Goal: Information Seeking & Learning: Learn about a topic

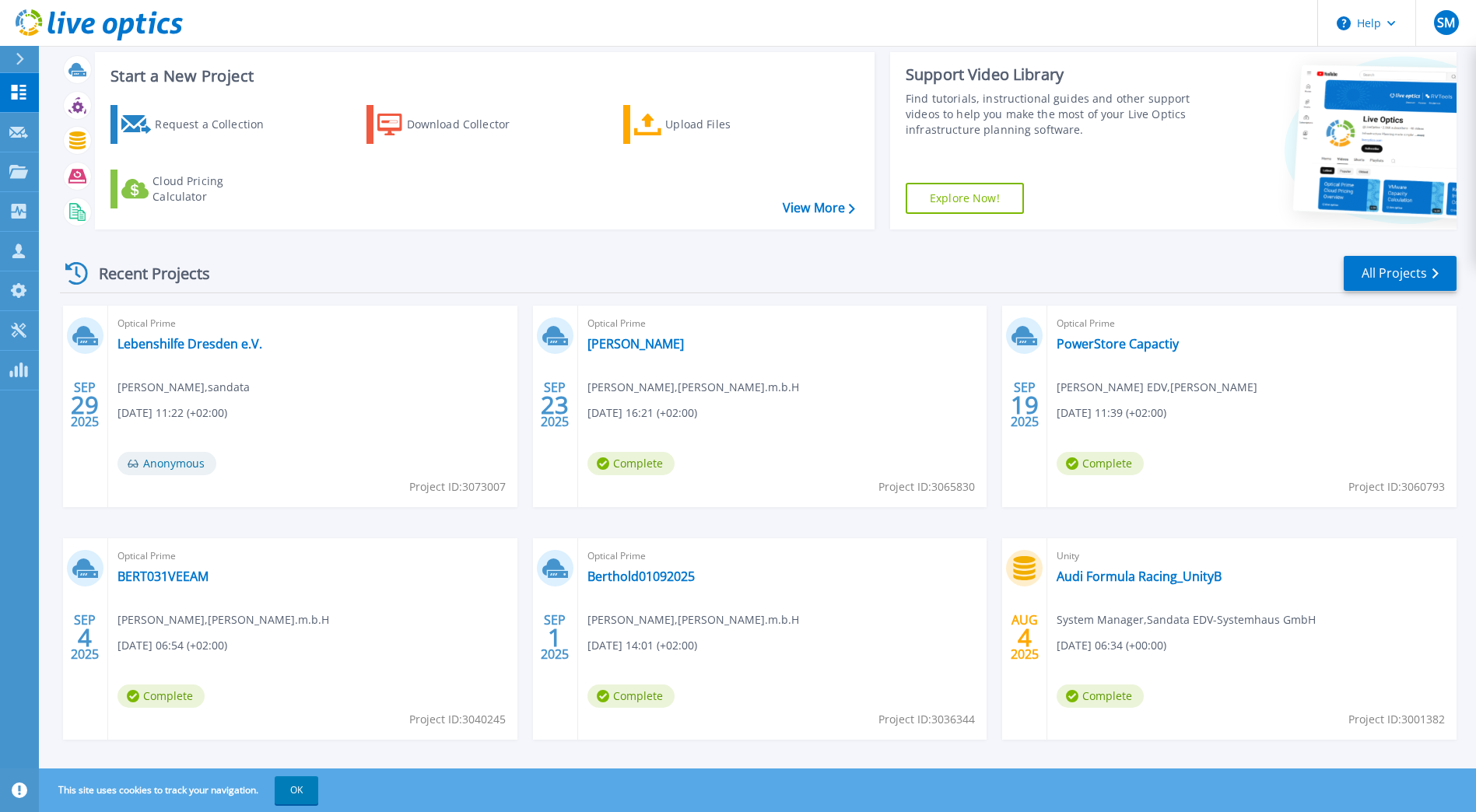
scroll to position [50, 0]
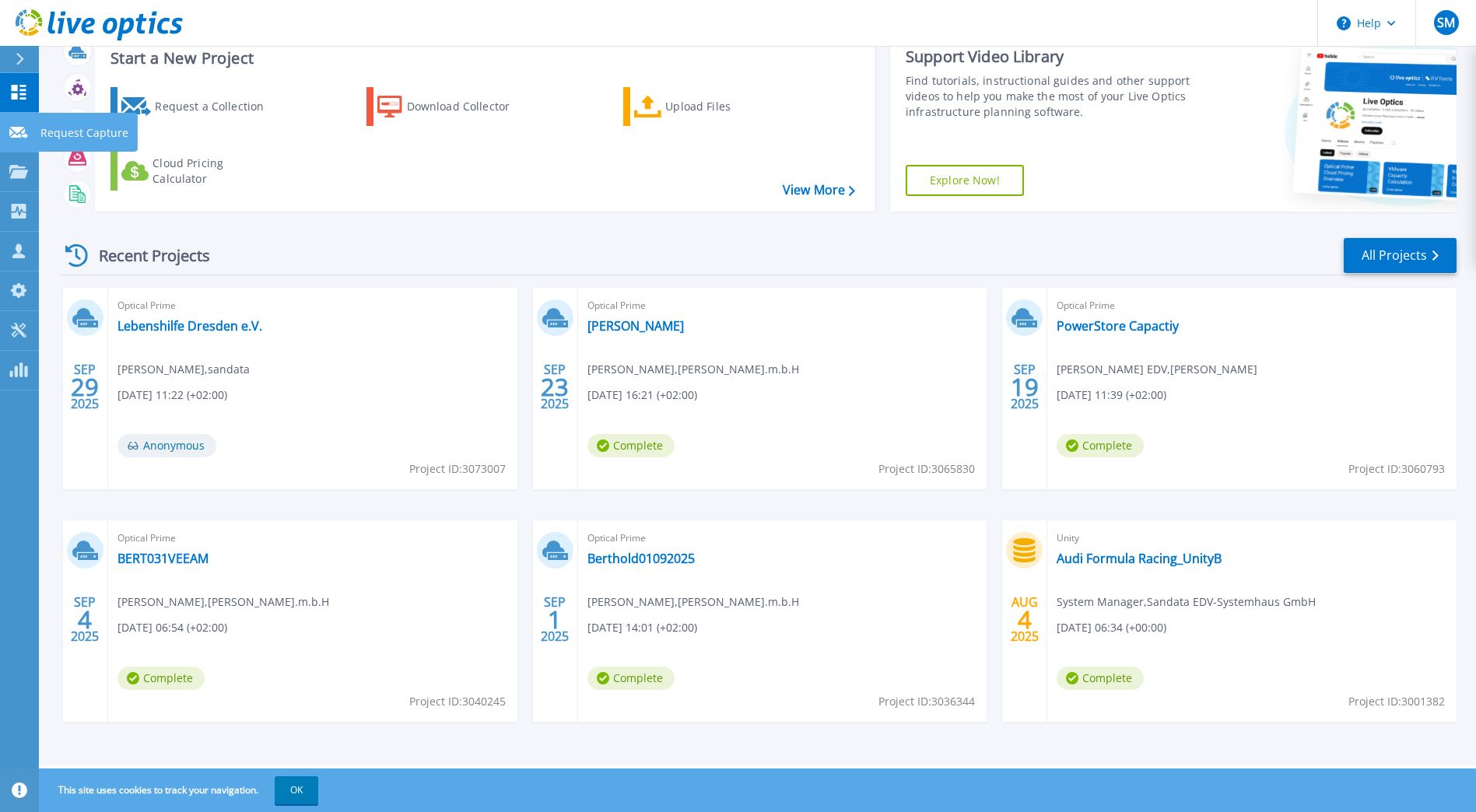
click at [7, 124] on link "Request Capture Request Capture" at bounding box center [19, 133] width 39 height 40
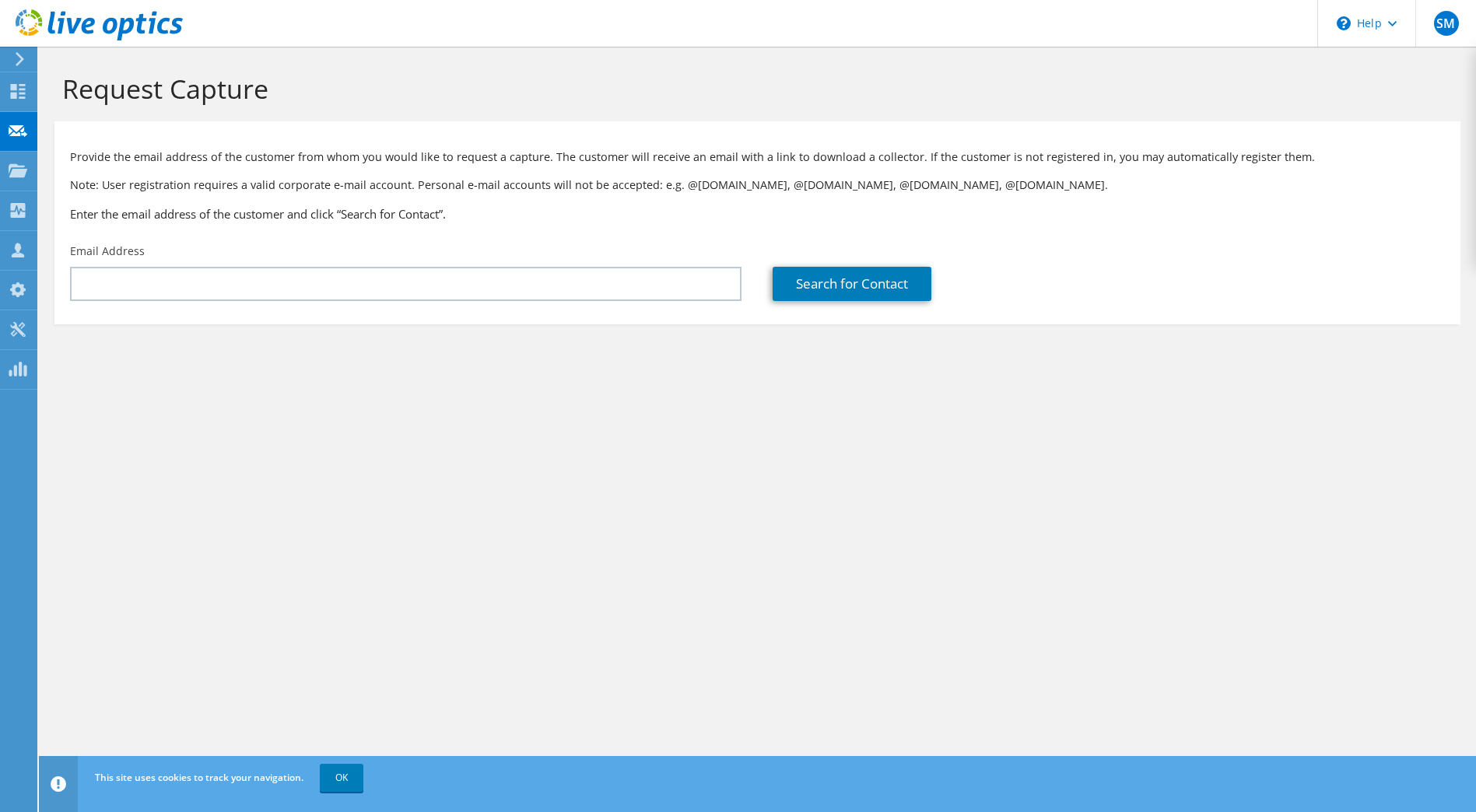
click at [22, 91] on icon at bounding box center [18, 91] width 19 height 14
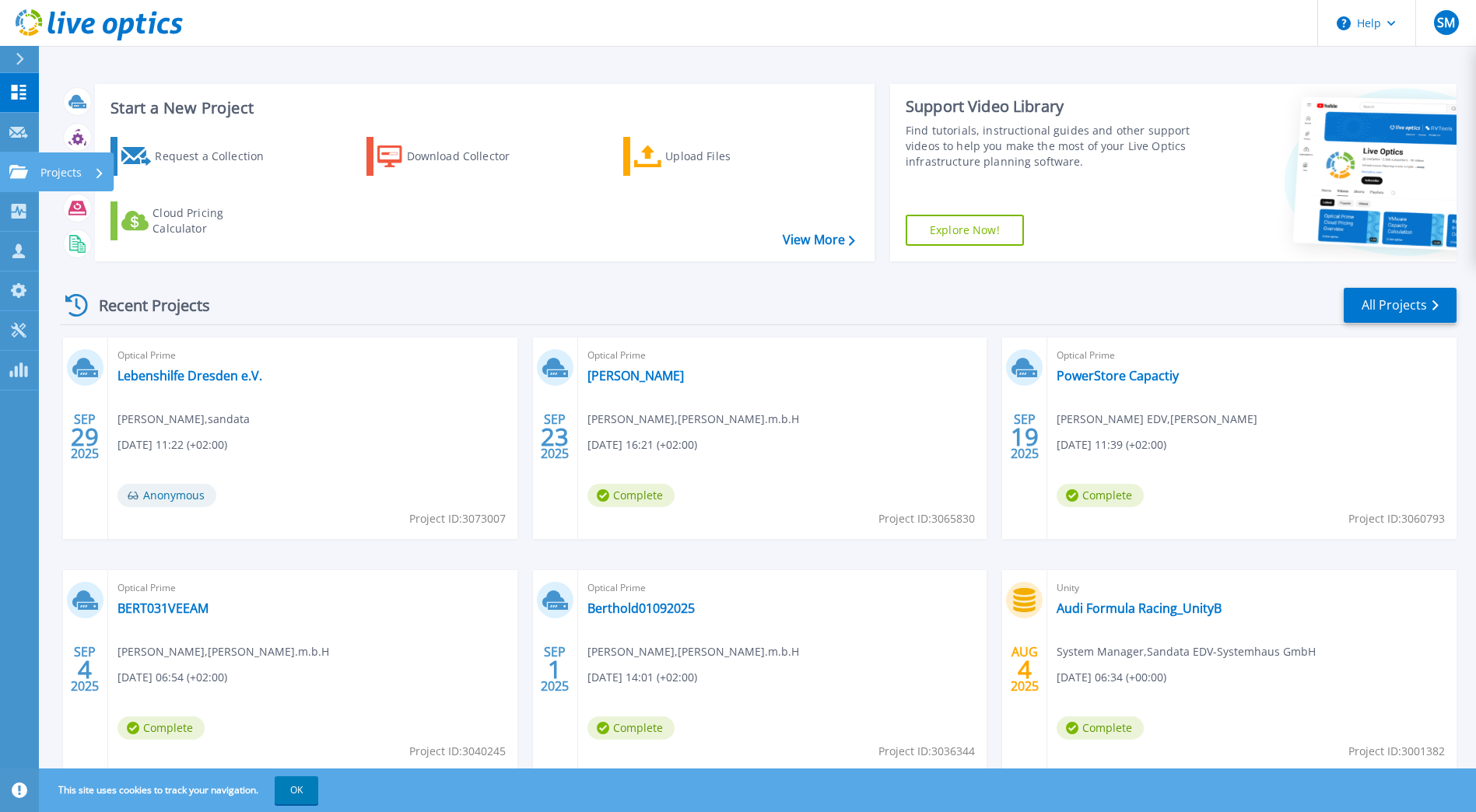
click at [20, 174] on icon at bounding box center [19, 172] width 19 height 13
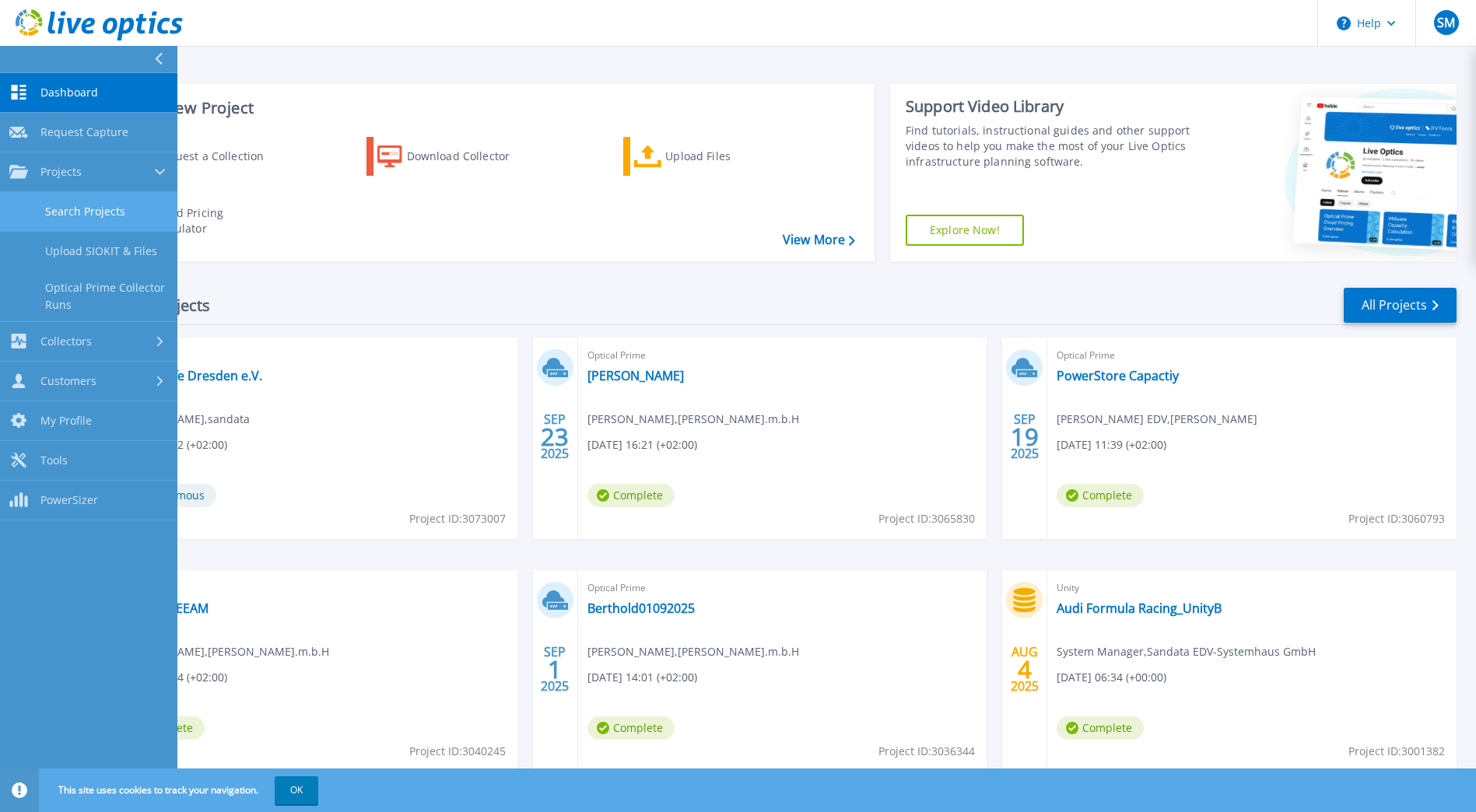
click at [77, 214] on link "Search Projects" at bounding box center [89, 212] width 178 height 40
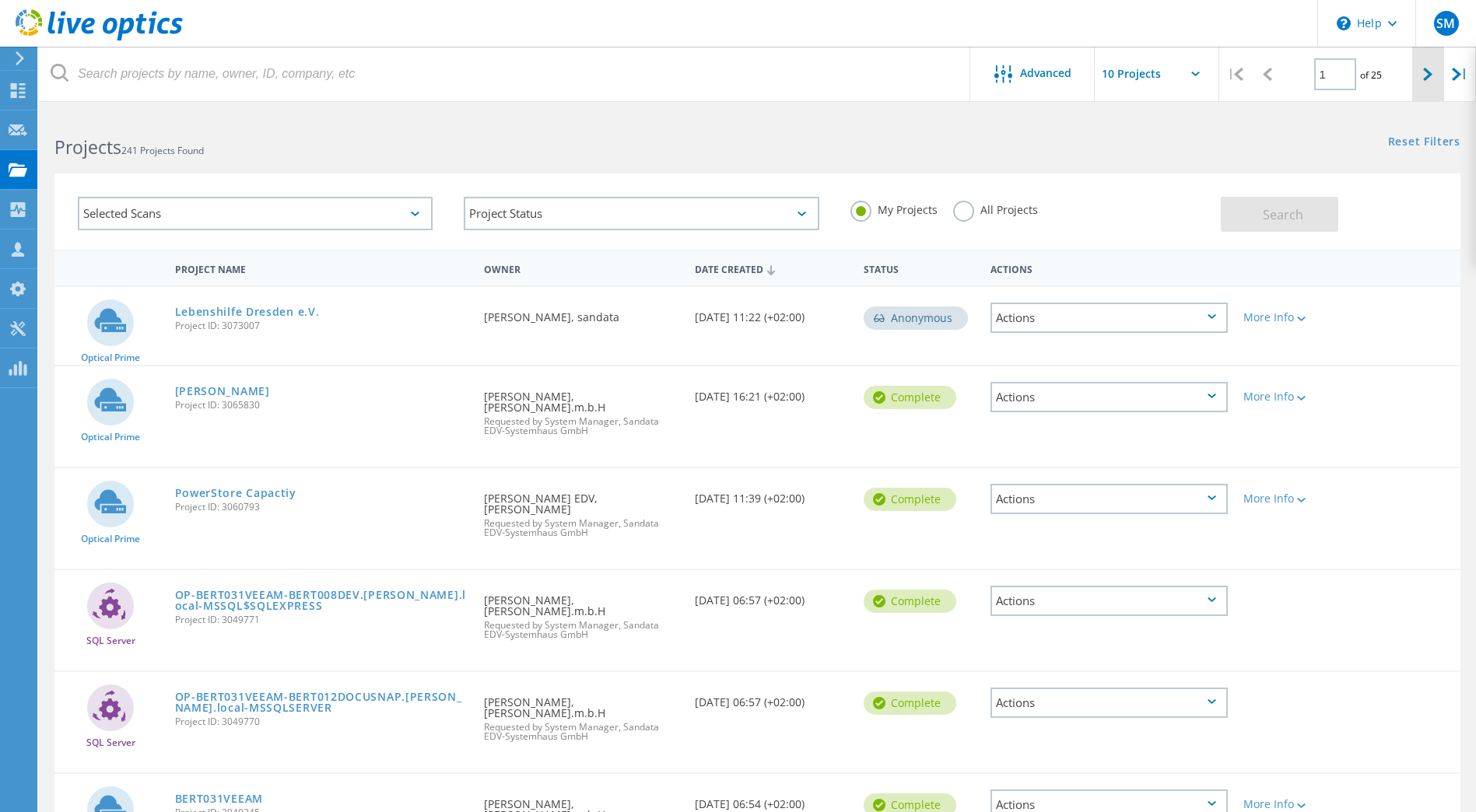
click at [1436, 82] on div at bounding box center [1427, 75] width 32 height 55
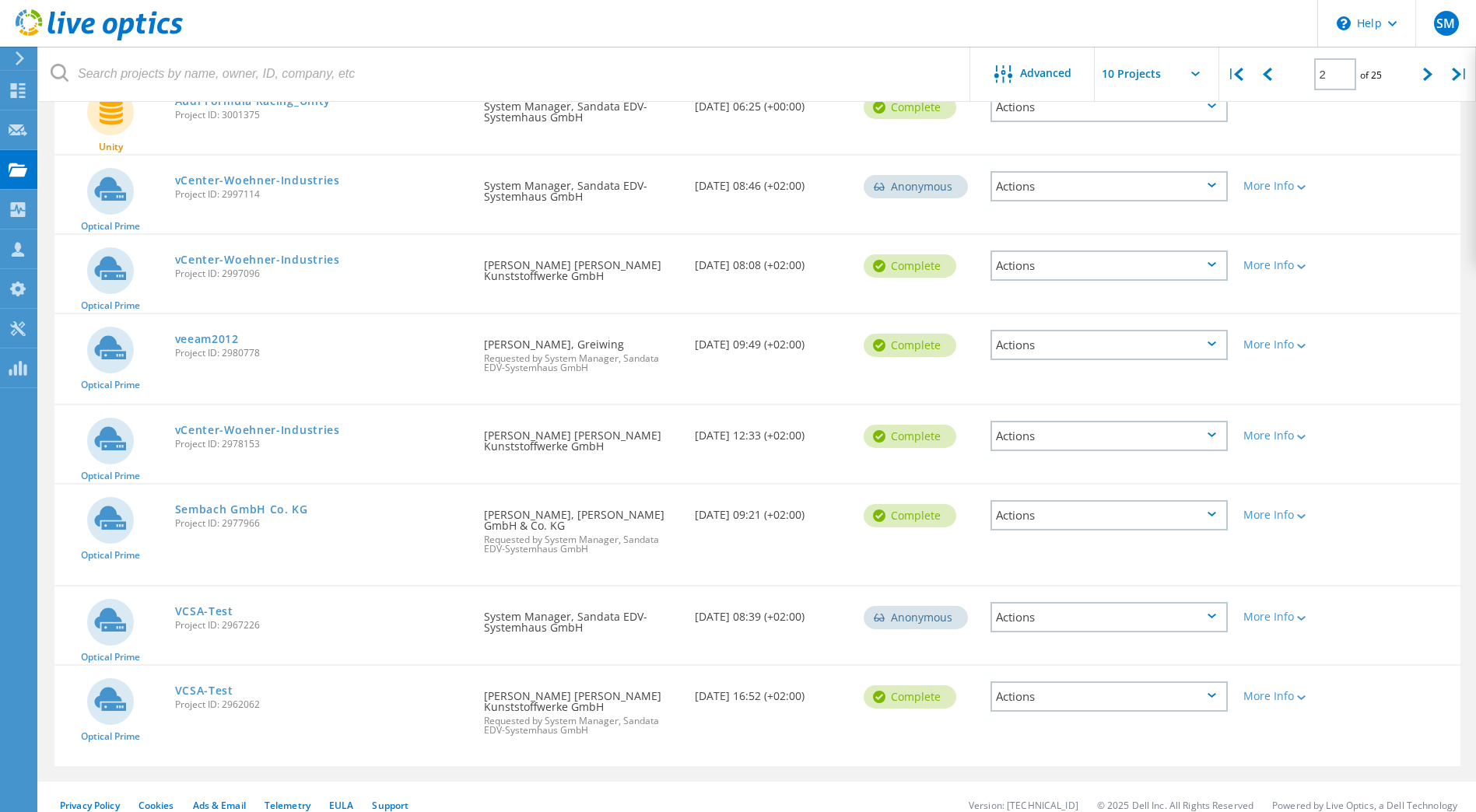
scroll to position [409, 0]
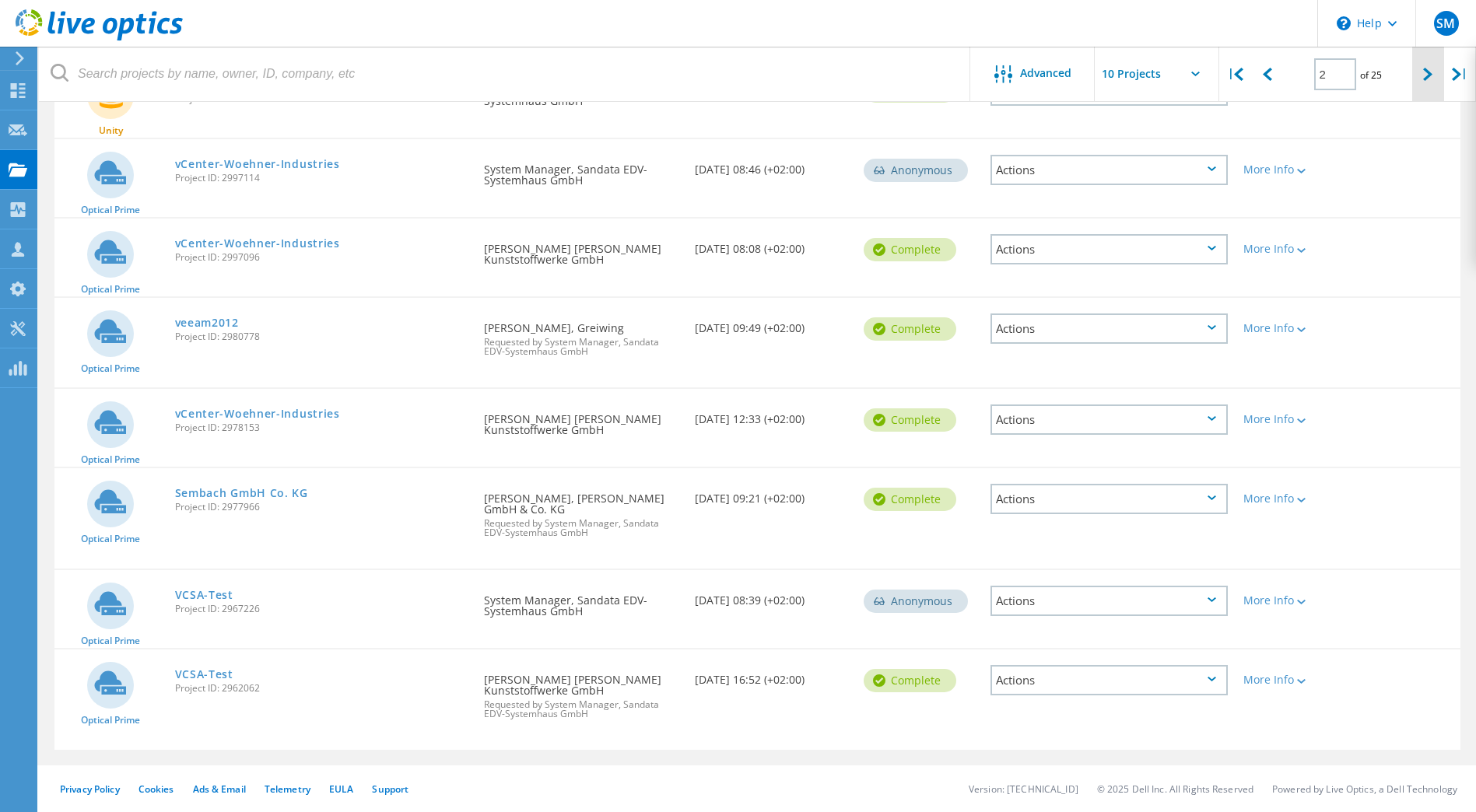
click at [1424, 74] on icon at bounding box center [1428, 75] width 10 height 13
type input "3"
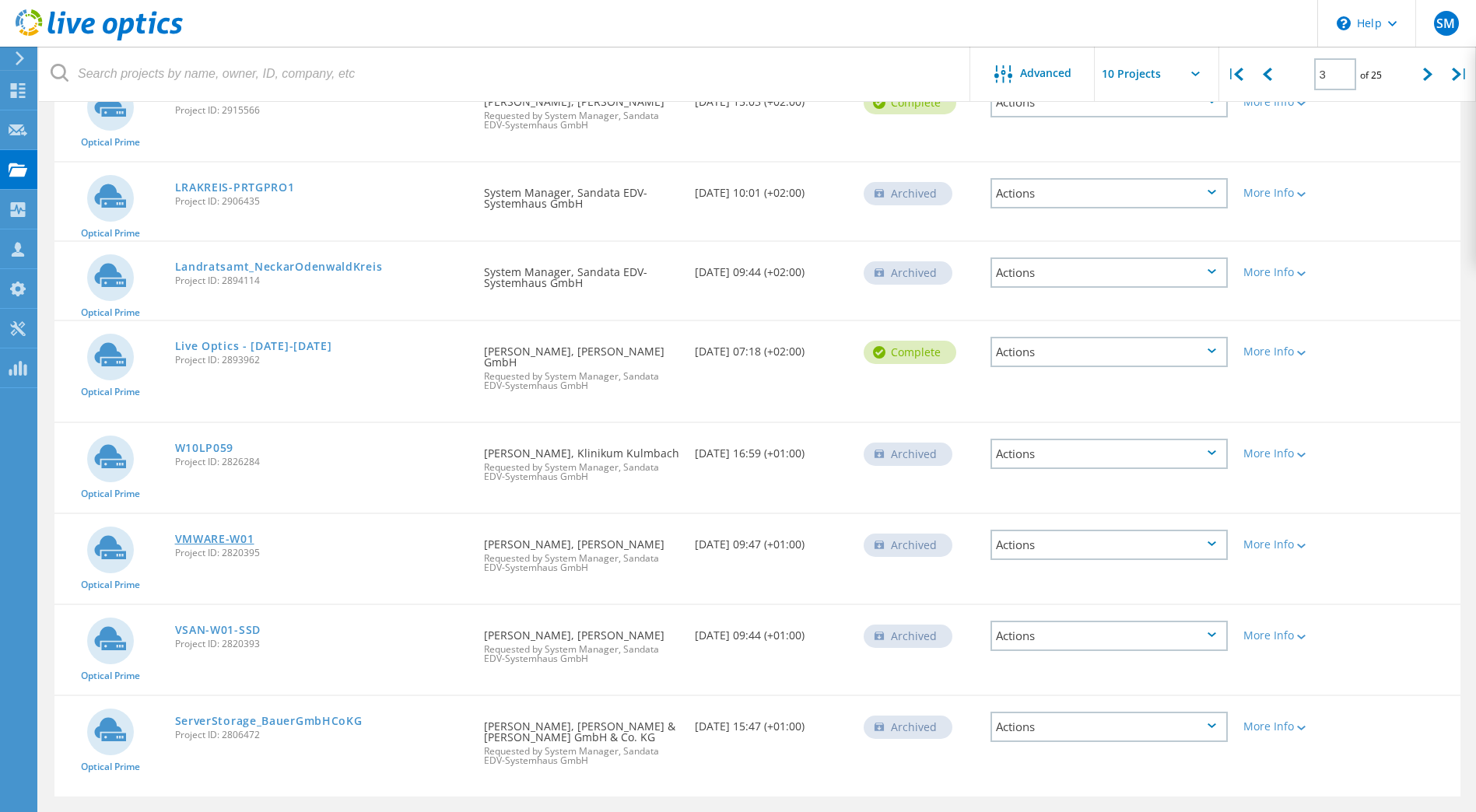
click at [203, 534] on link "VMWARE-W01" at bounding box center [214, 539] width 79 height 11
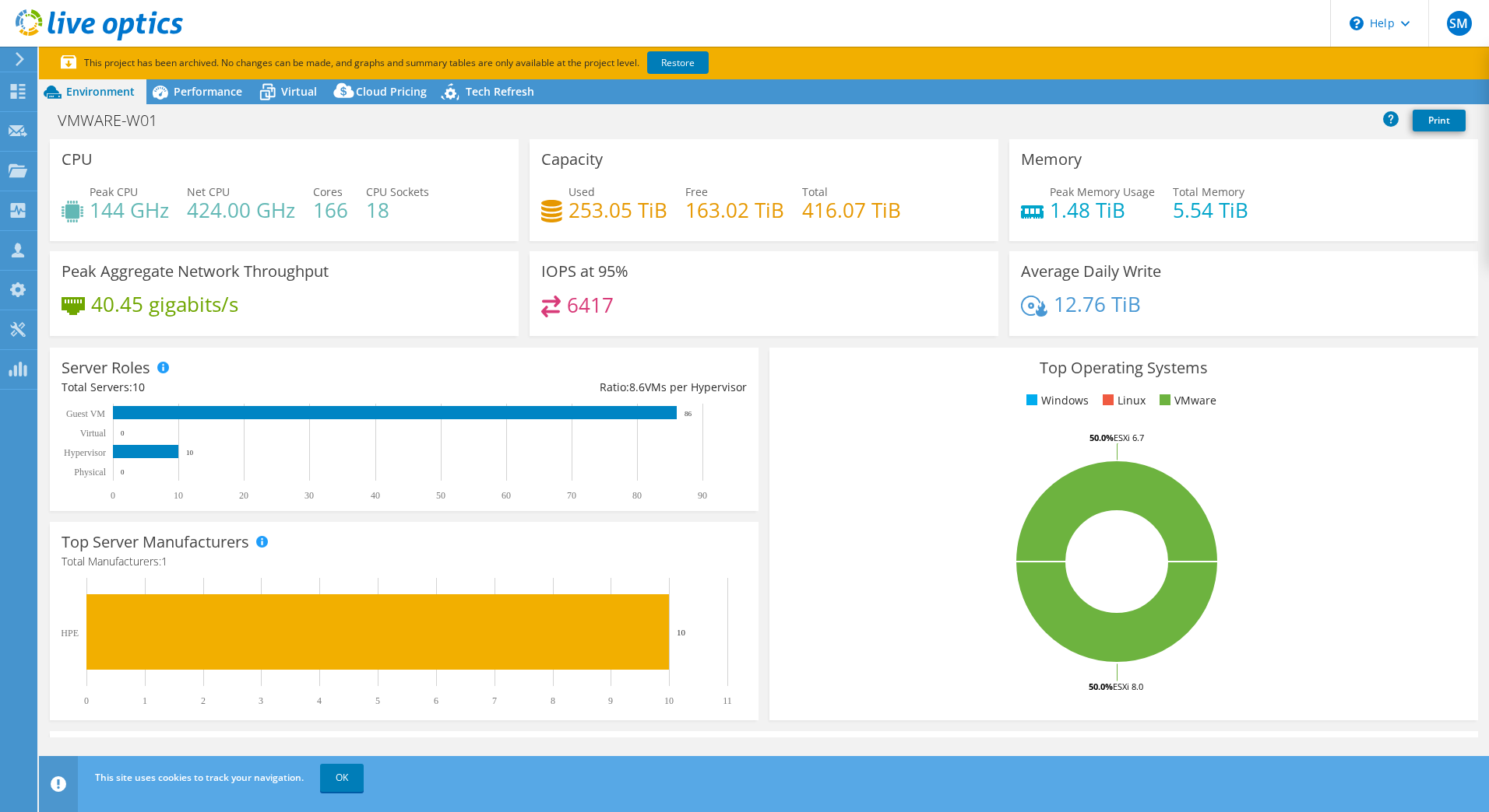
select select "USD"
click at [300, 91] on span "Virtual" at bounding box center [298, 91] width 35 height 14
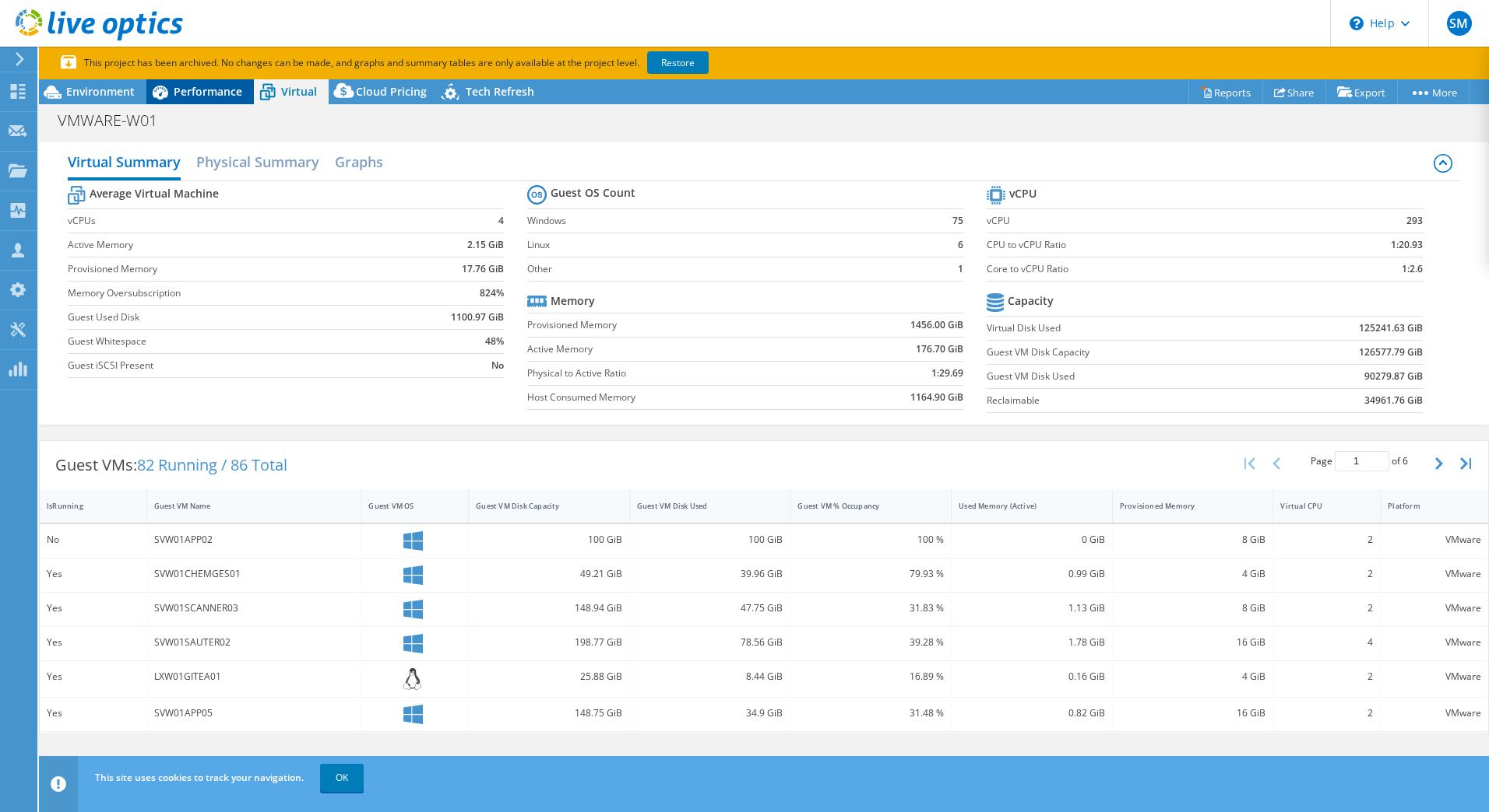
click at [194, 90] on span "Performance" at bounding box center [208, 91] width 69 height 14
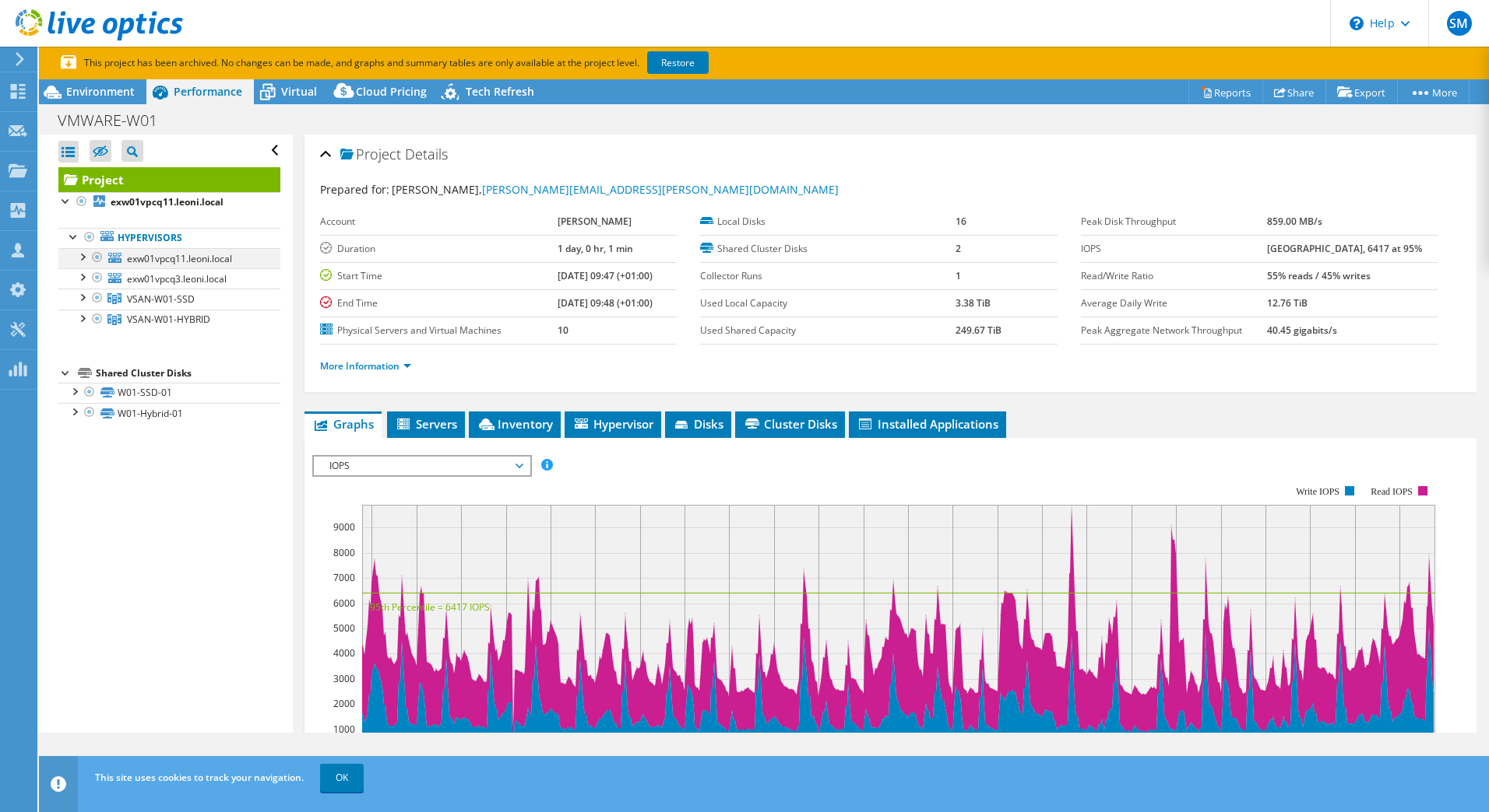
click at [77, 259] on div at bounding box center [81, 256] width 15 height 15
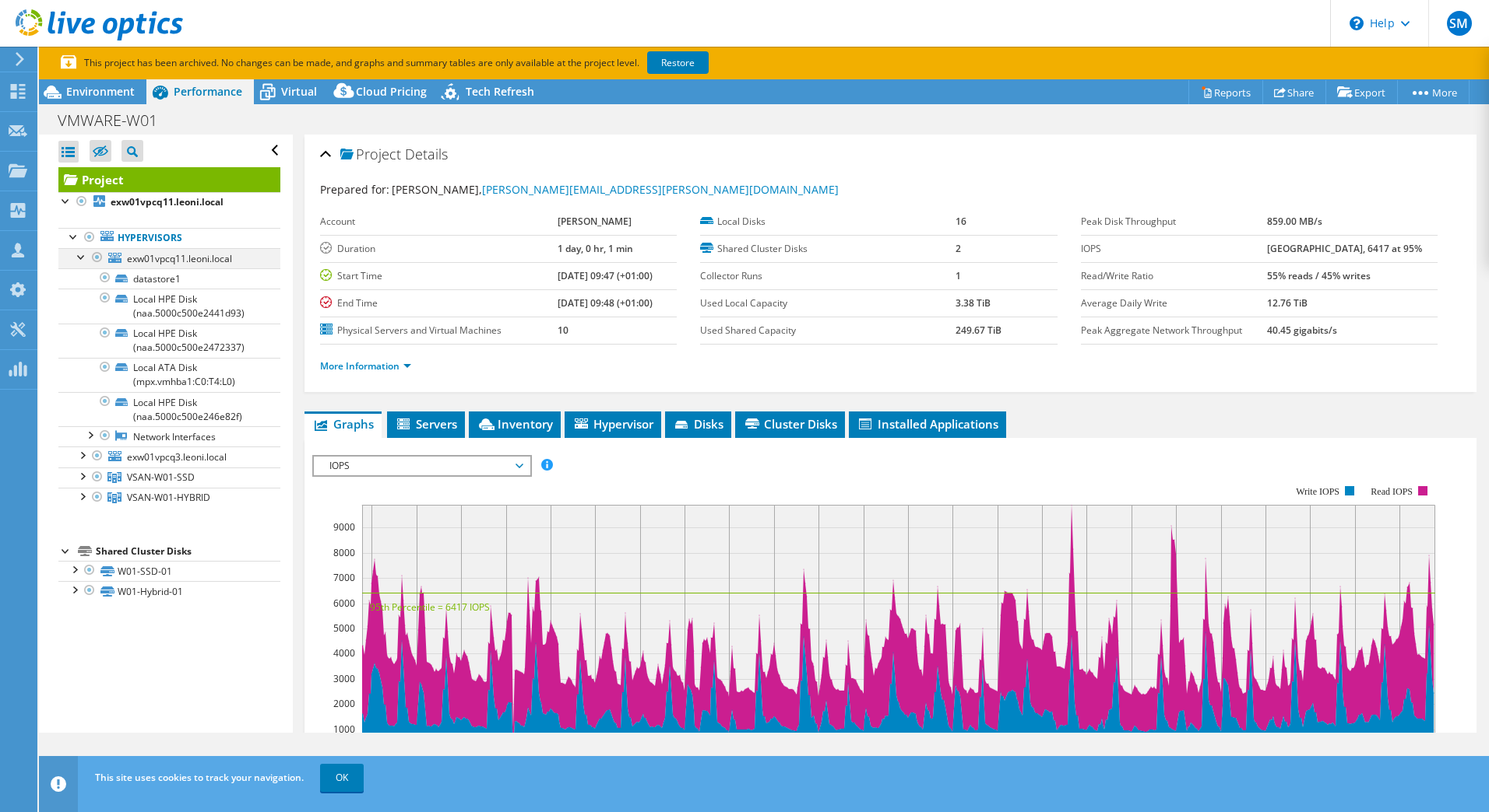
click at [78, 258] on div at bounding box center [81, 256] width 15 height 15
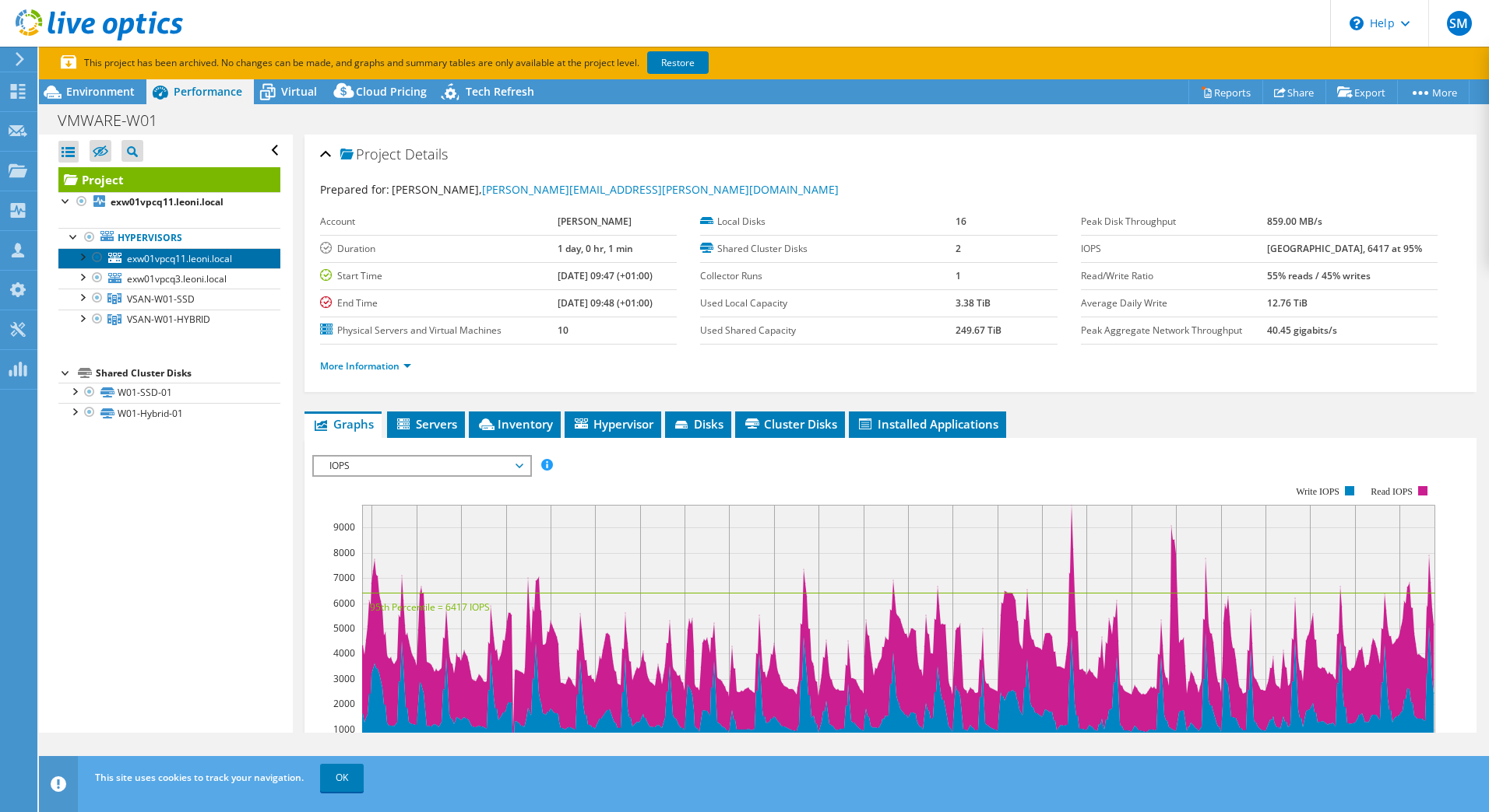
click at [161, 255] on span "exw01vpcq11.leoni.local" at bounding box center [180, 259] width 105 height 13
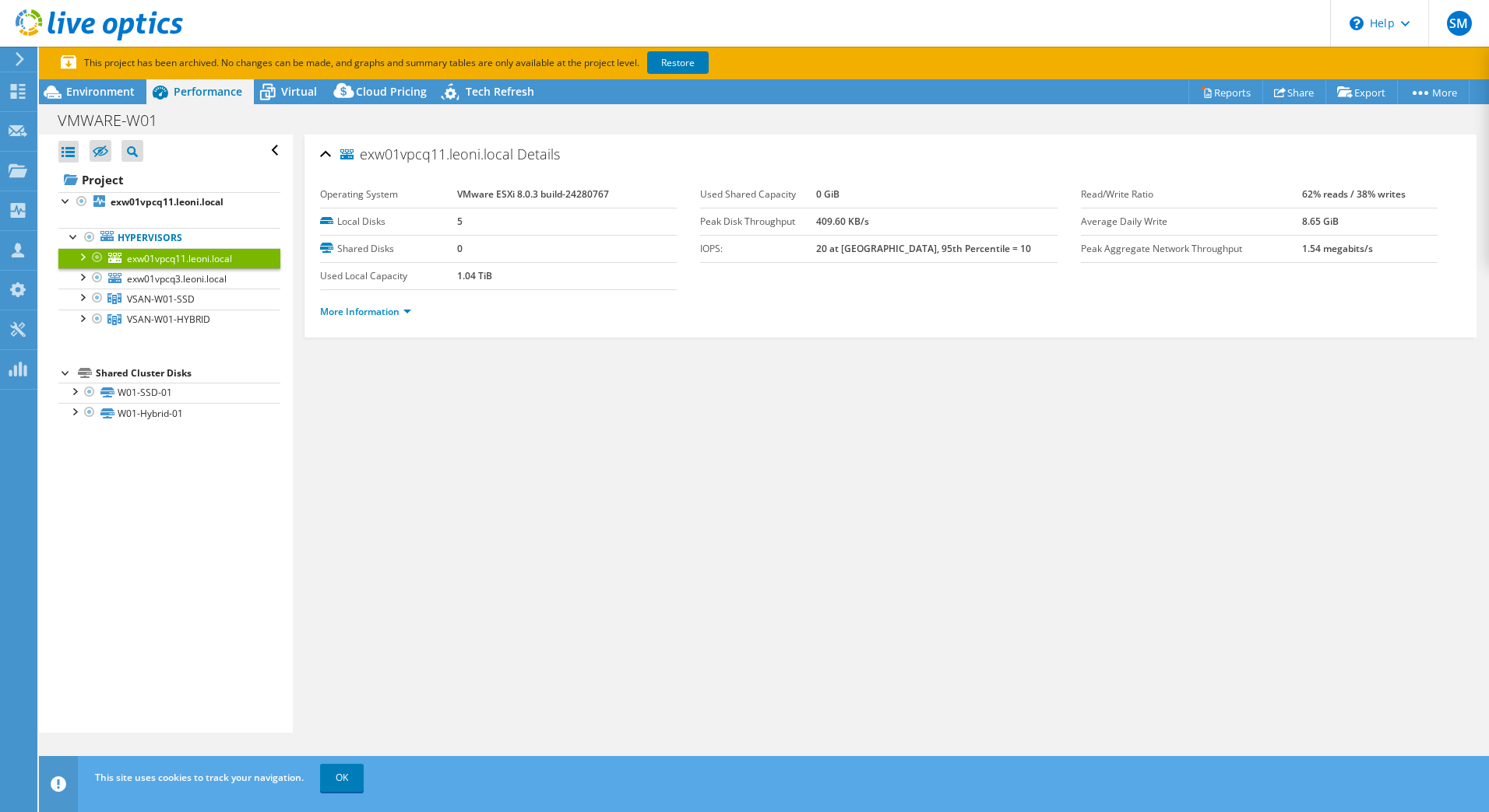
click at [381, 301] on ul "More Information" at bounding box center [890, 310] width 1140 height 21
click at [380, 309] on link "More Information" at bounding box center [365, 311] width 91 height 13
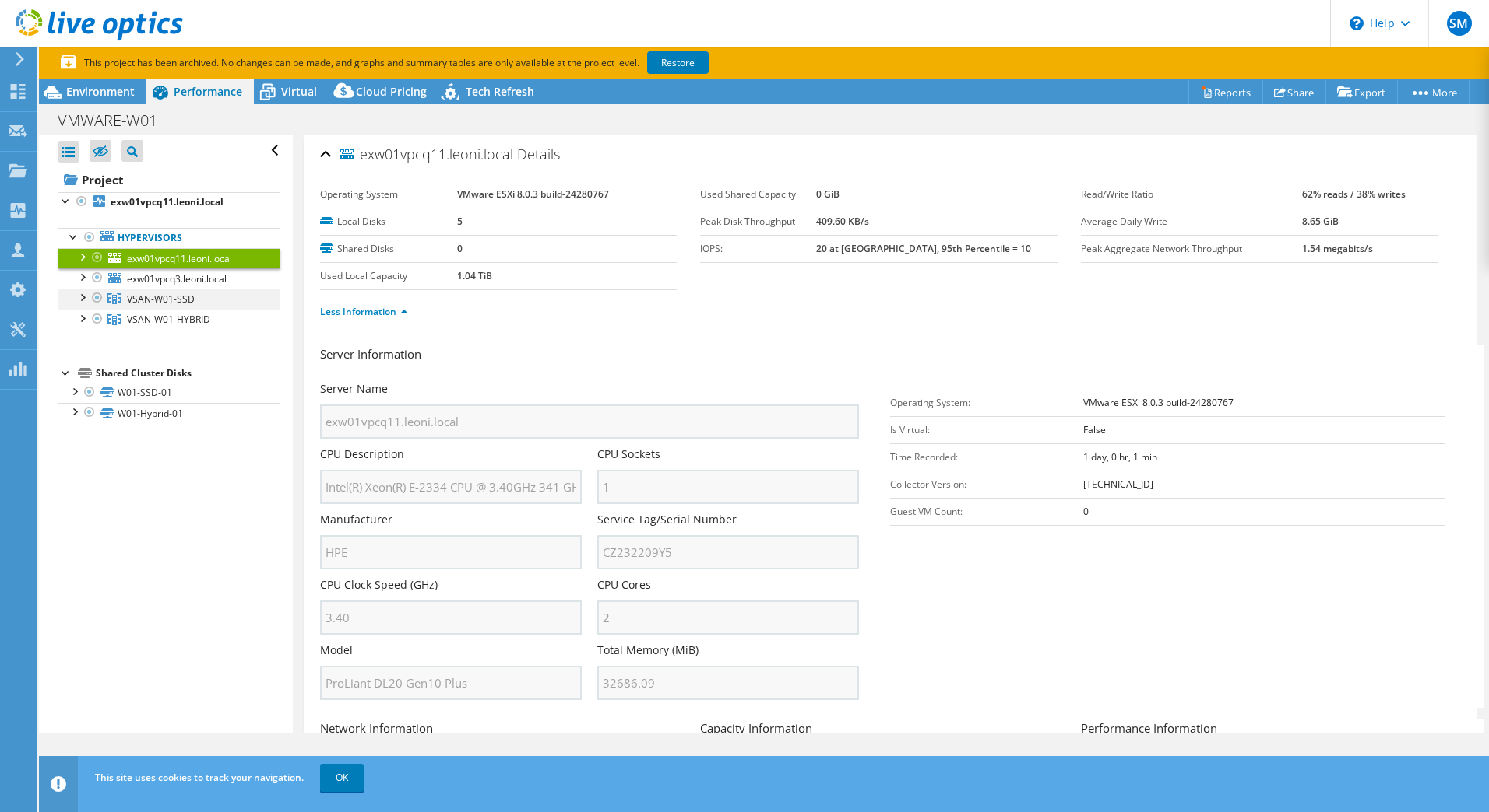
click at [85, 294] on div at bounding box center [81, 296] width 15 height 15
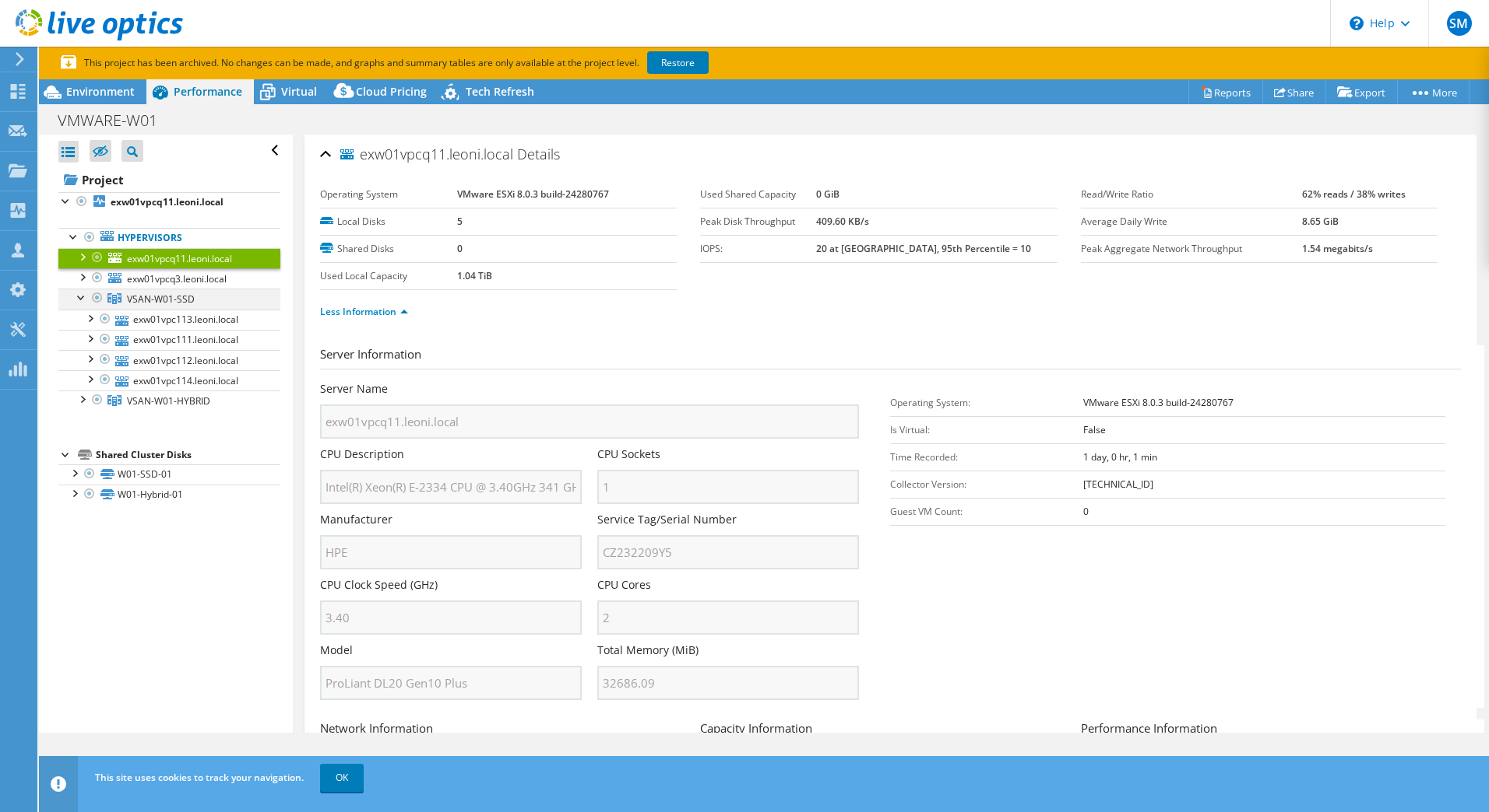
click at [85, 294] on div at bounding box center [81, 296] width 15 height 15
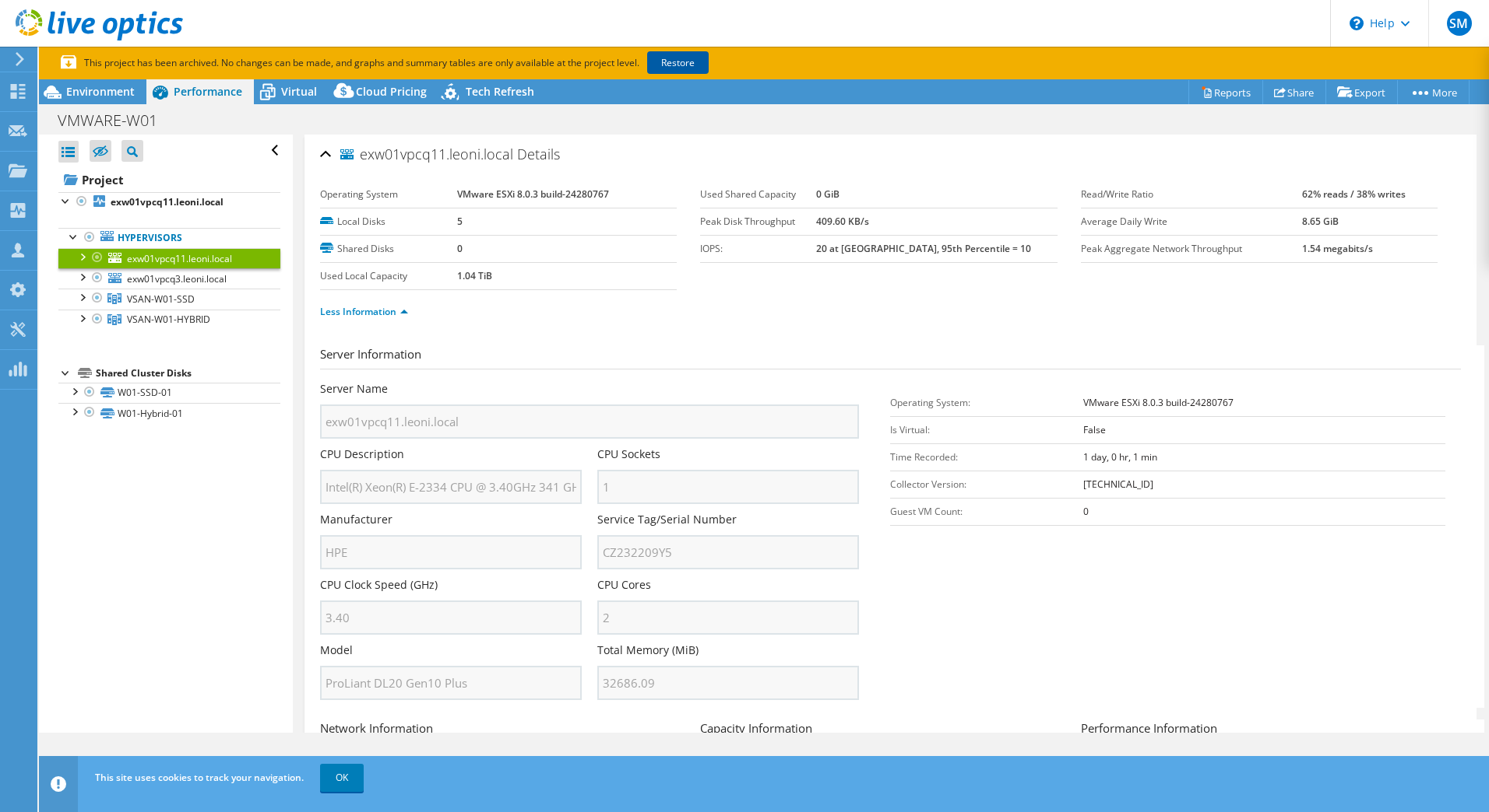
click at [685, 58] on link "Restore" at bounding box center [678, 63] width 61 height 23
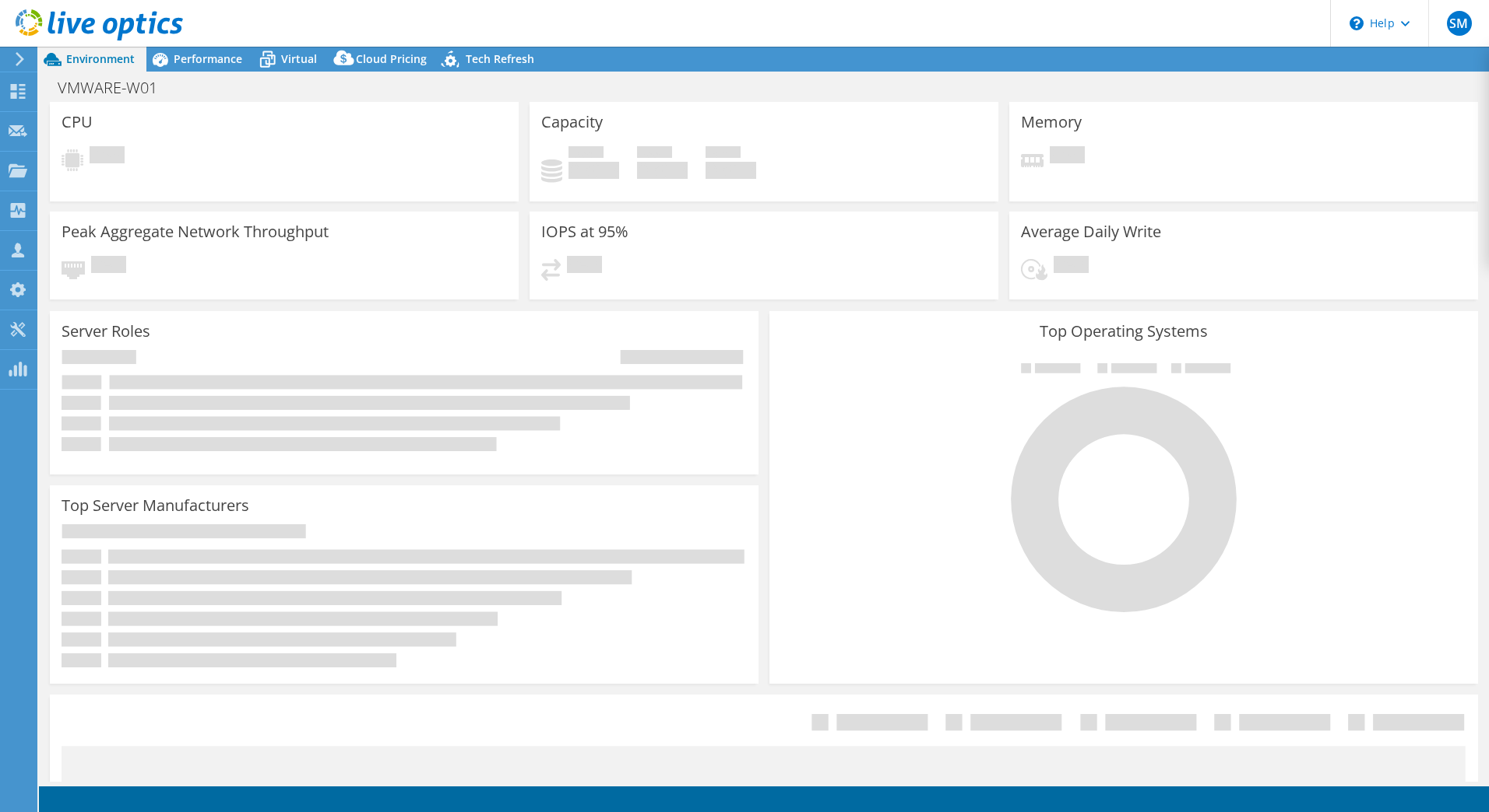
select select "USD"
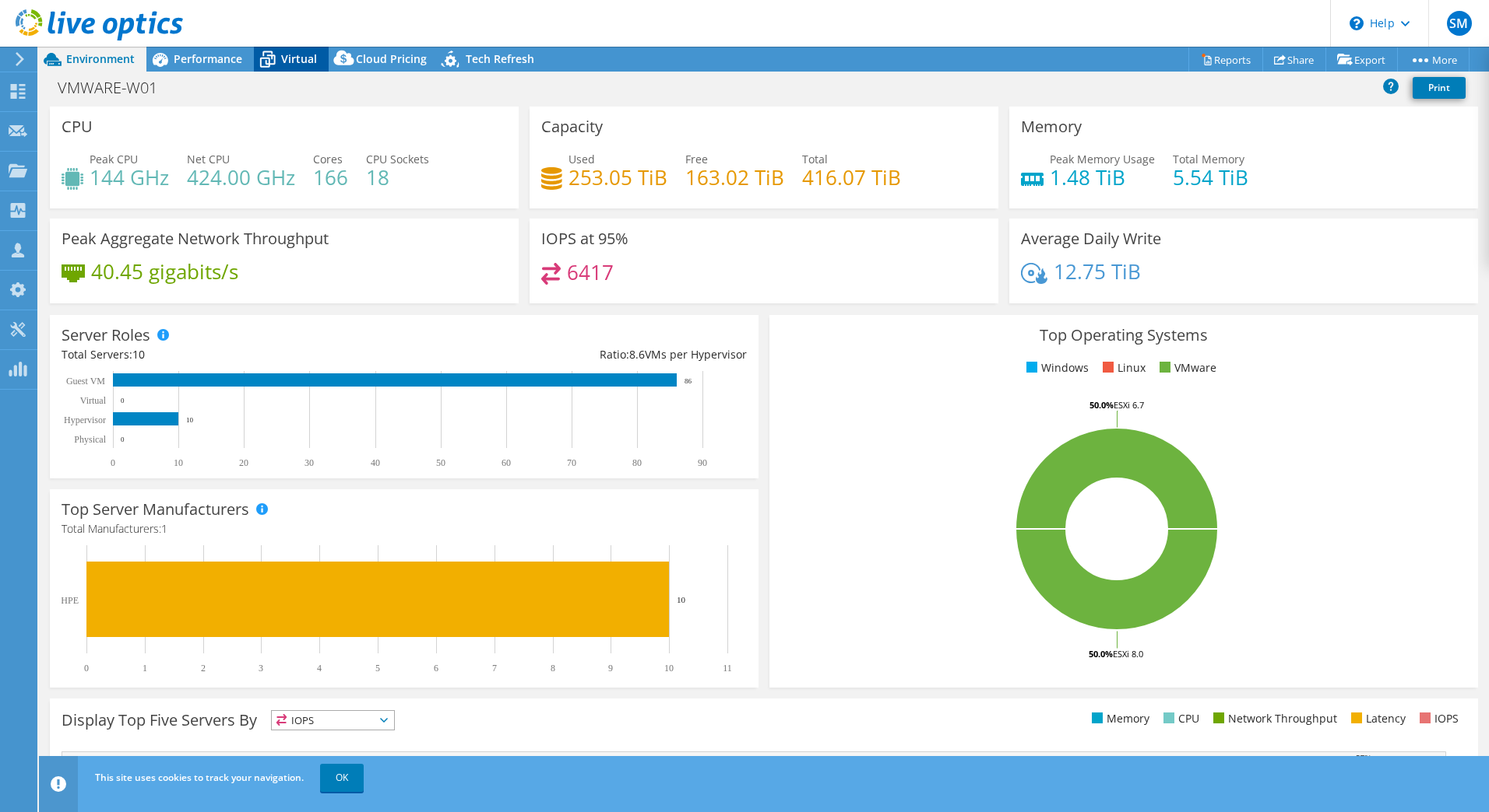
click at [275, 57] on icon at bounding box center [268, 59] width 28 height 28
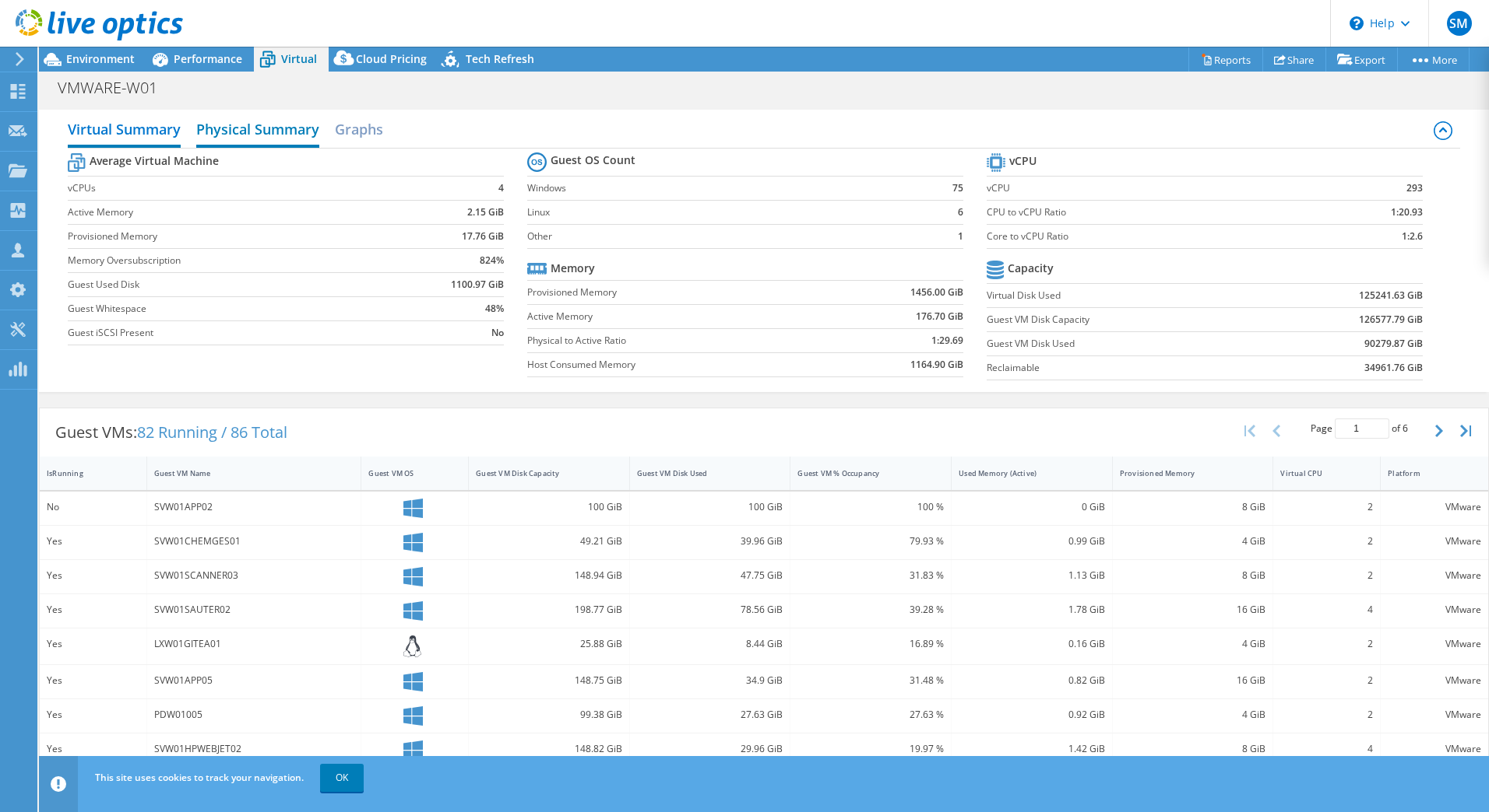
click at [268, 138] on h2 "Physical Summary" at bounding box center [257, 131] width 123 height 34
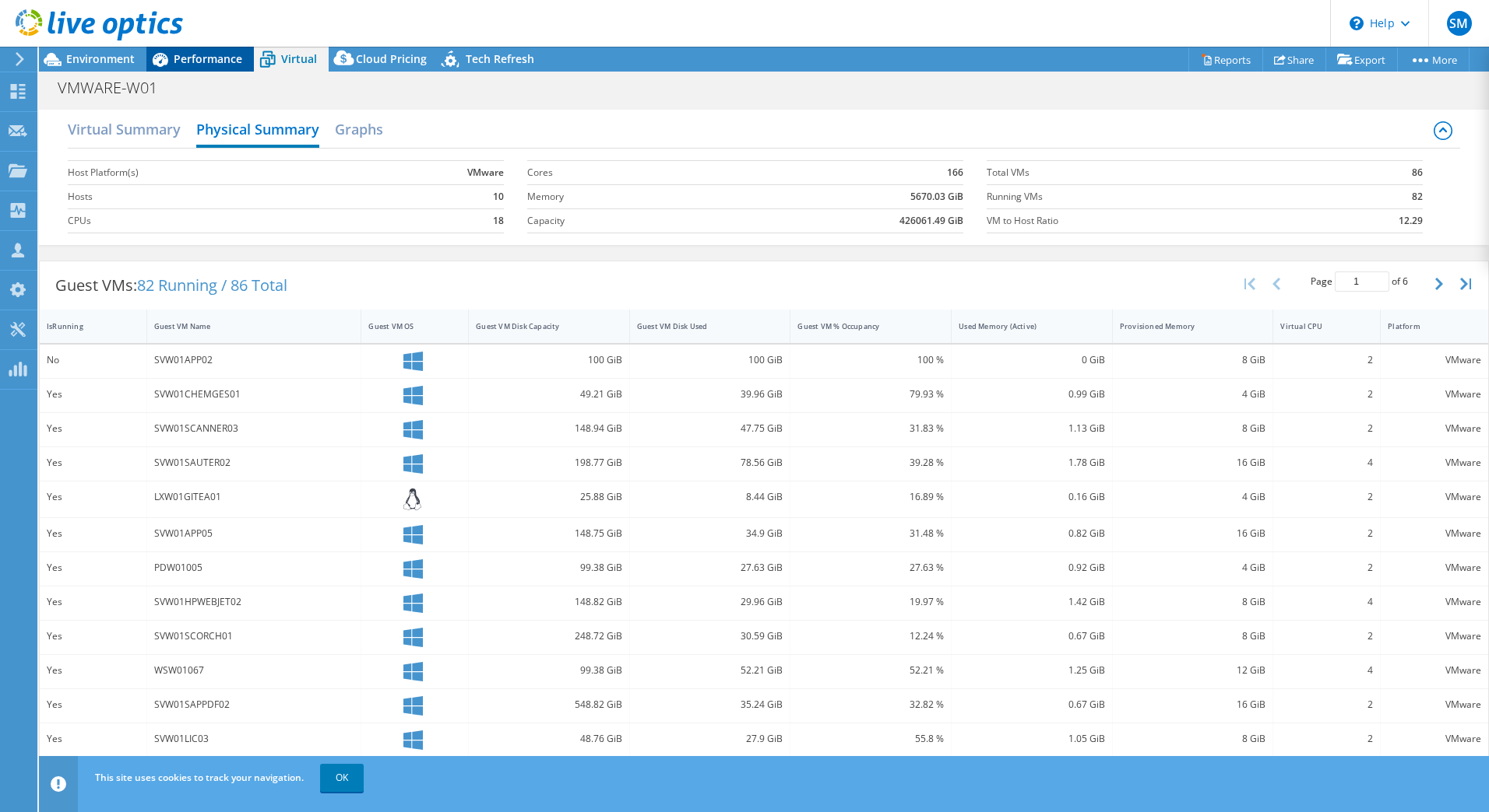
click at [214, 58] on span "Performance" at bounding box center [208, 58] width 69 height 14
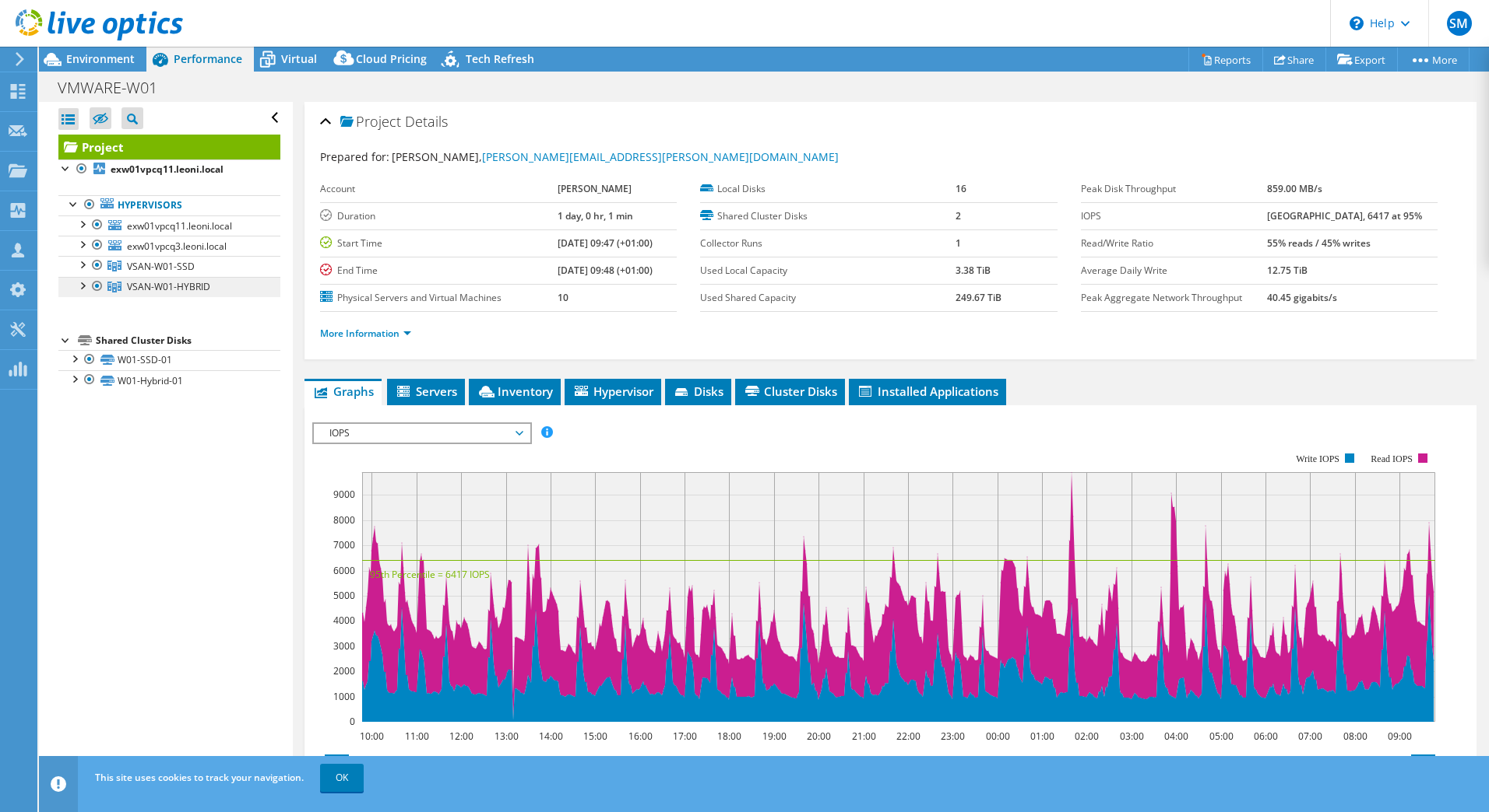
click at [159, 283] on span "VSAN-W01-HYBRID" at bounding box center [168, 287] width 83 height 13
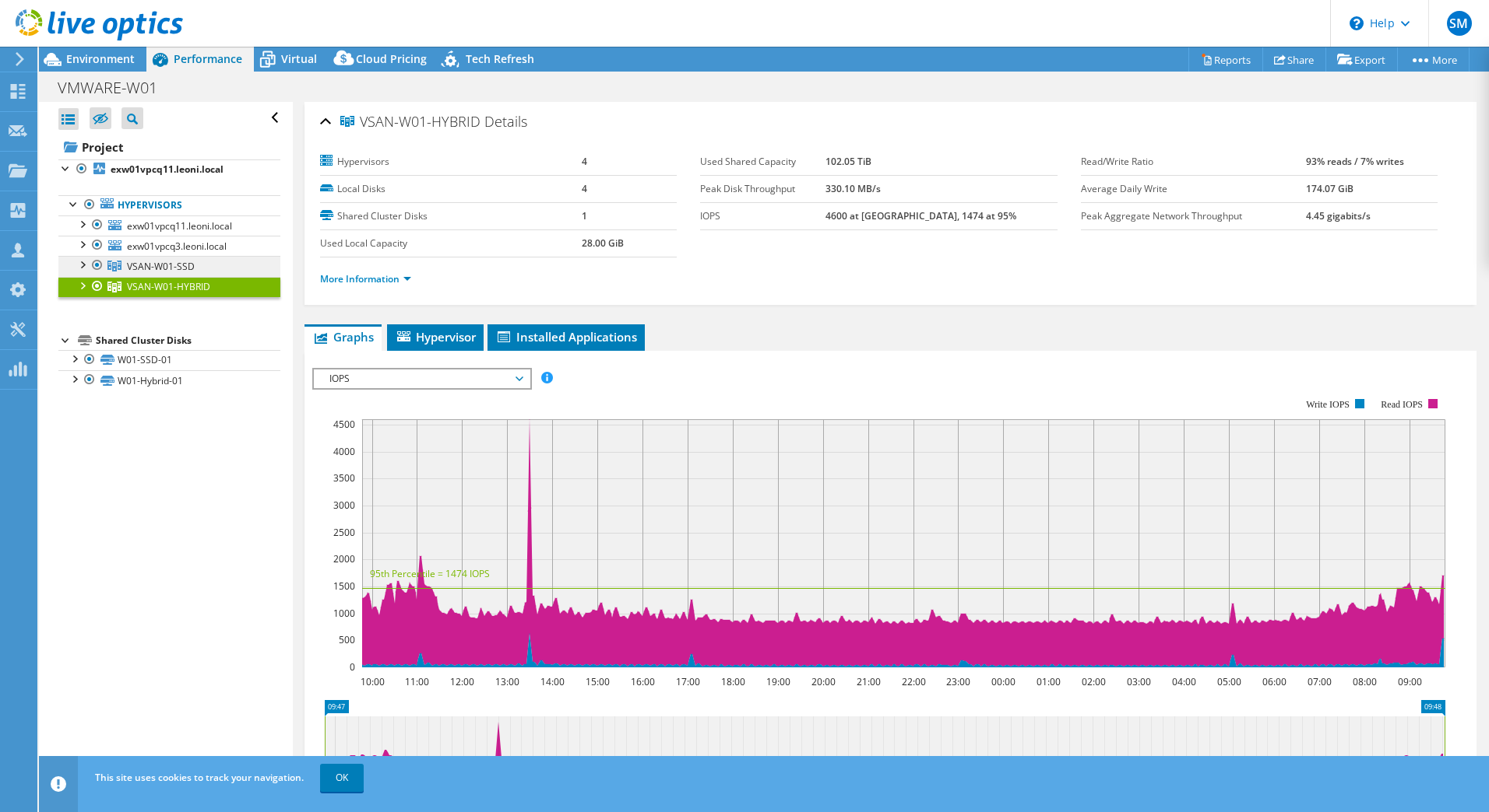
click at [159, 263] on span "VSAN-W01-SSD" at bounding box center [161, 267] width 68 height 13
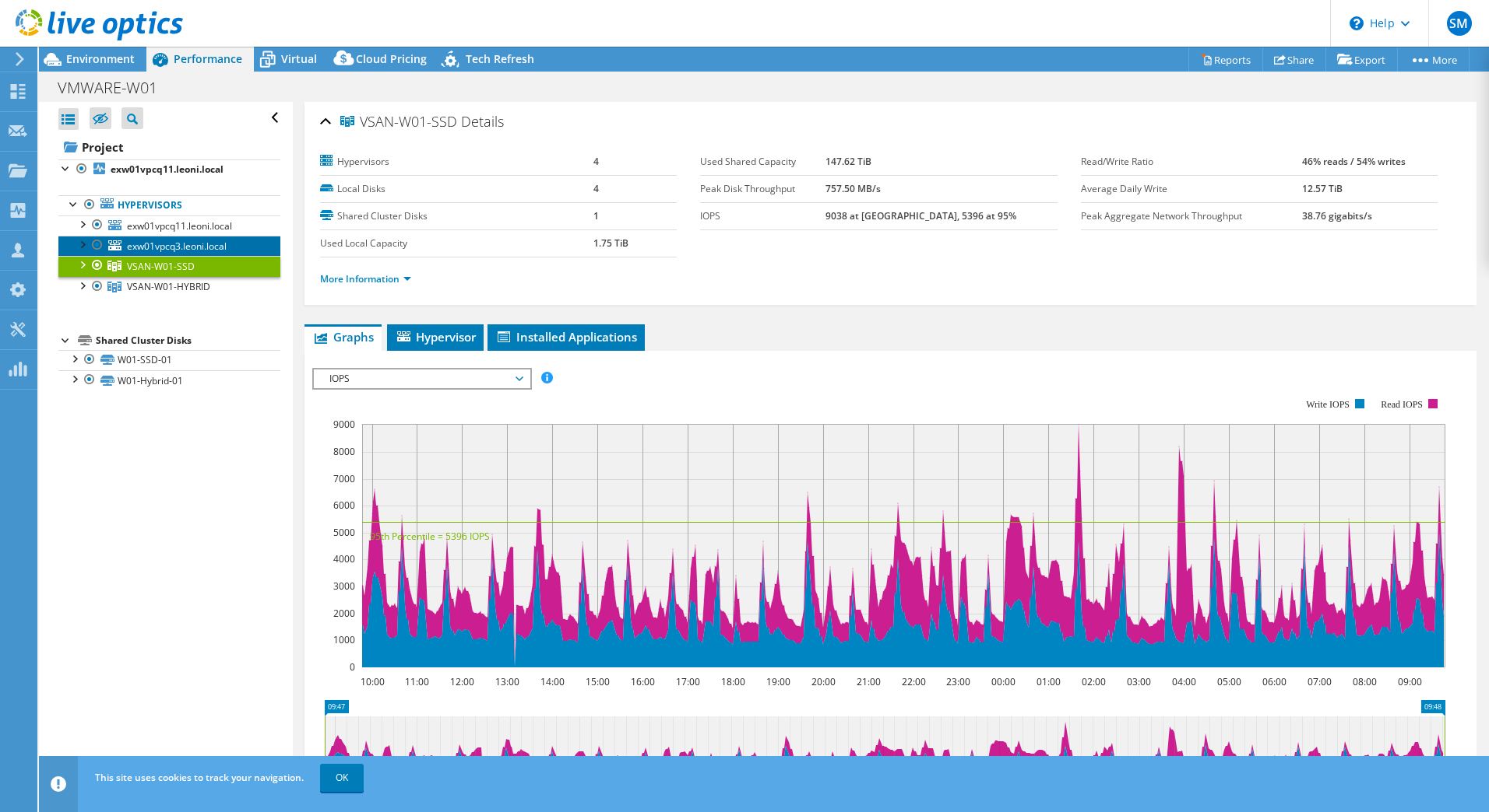
click at [162, 248] on span "exw01vpcq3.leoni.local" at bounding box center [177, 246] width 99 height 13
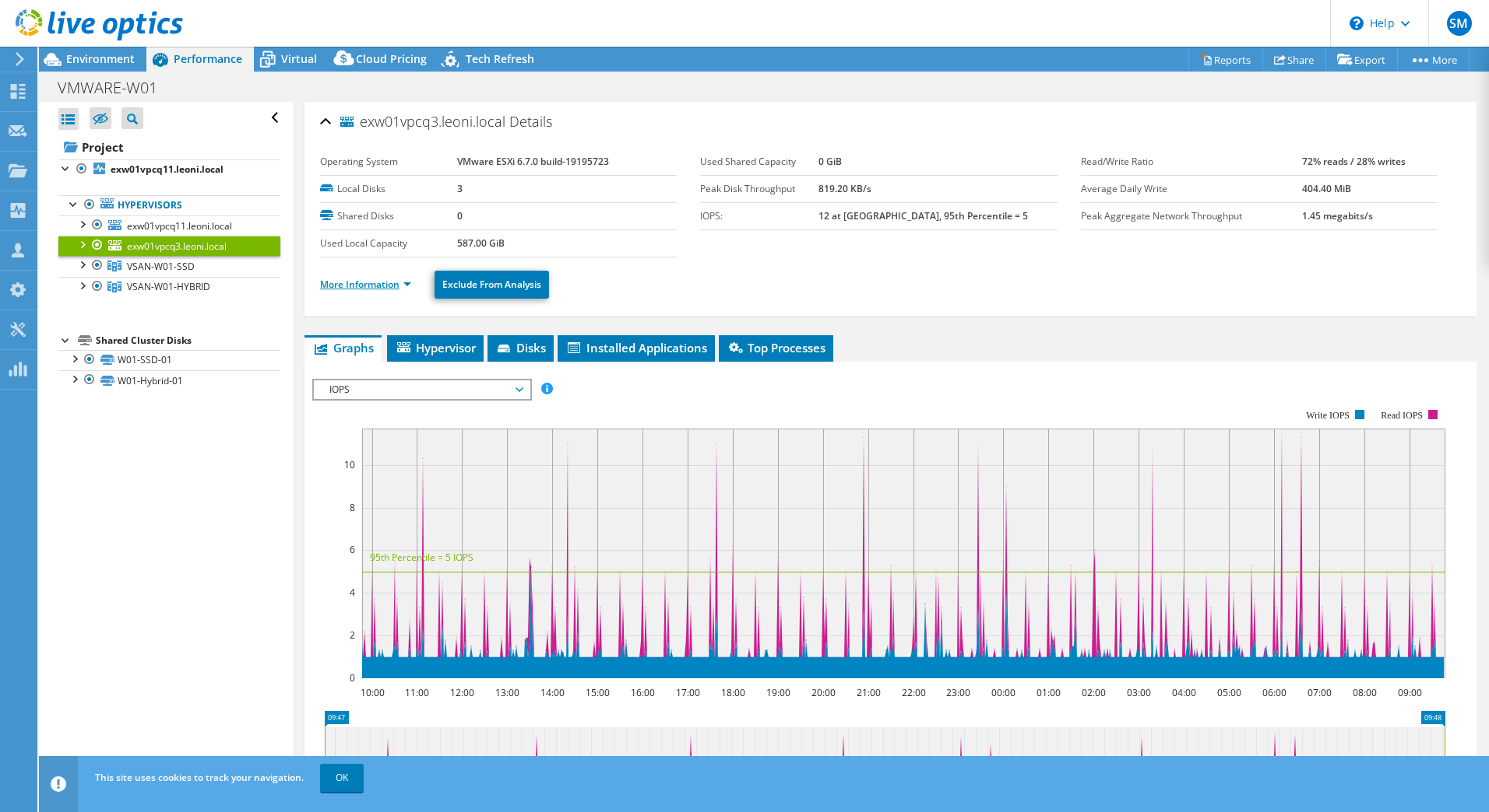
click at [360, 286] on link "More Information" at bounding box center [365, 285] width 91 height 13
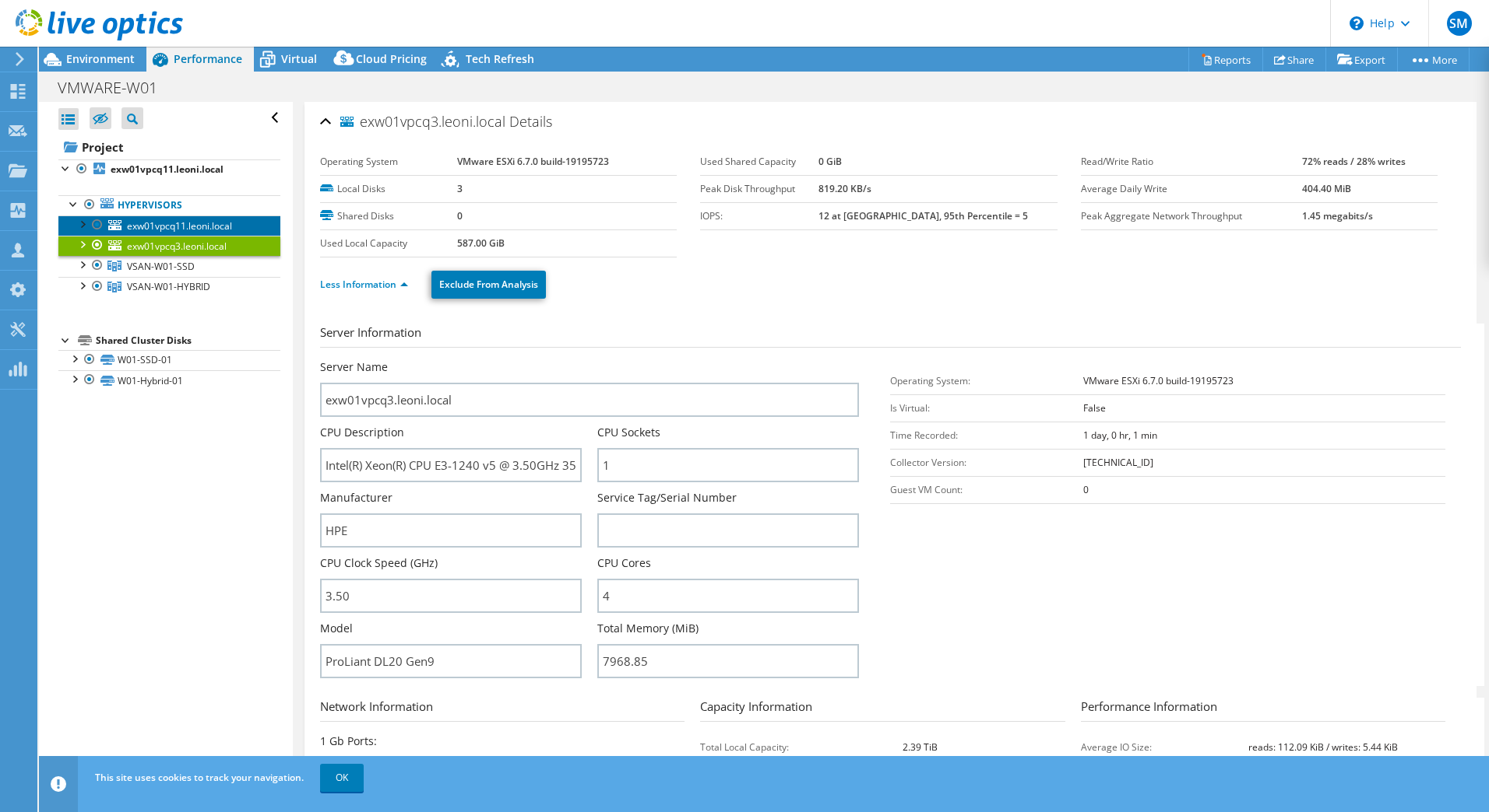
click at [145, 221] on span "exw01vpcq11.leoni.local" at bounding box center [180, 226] width 105 height 13
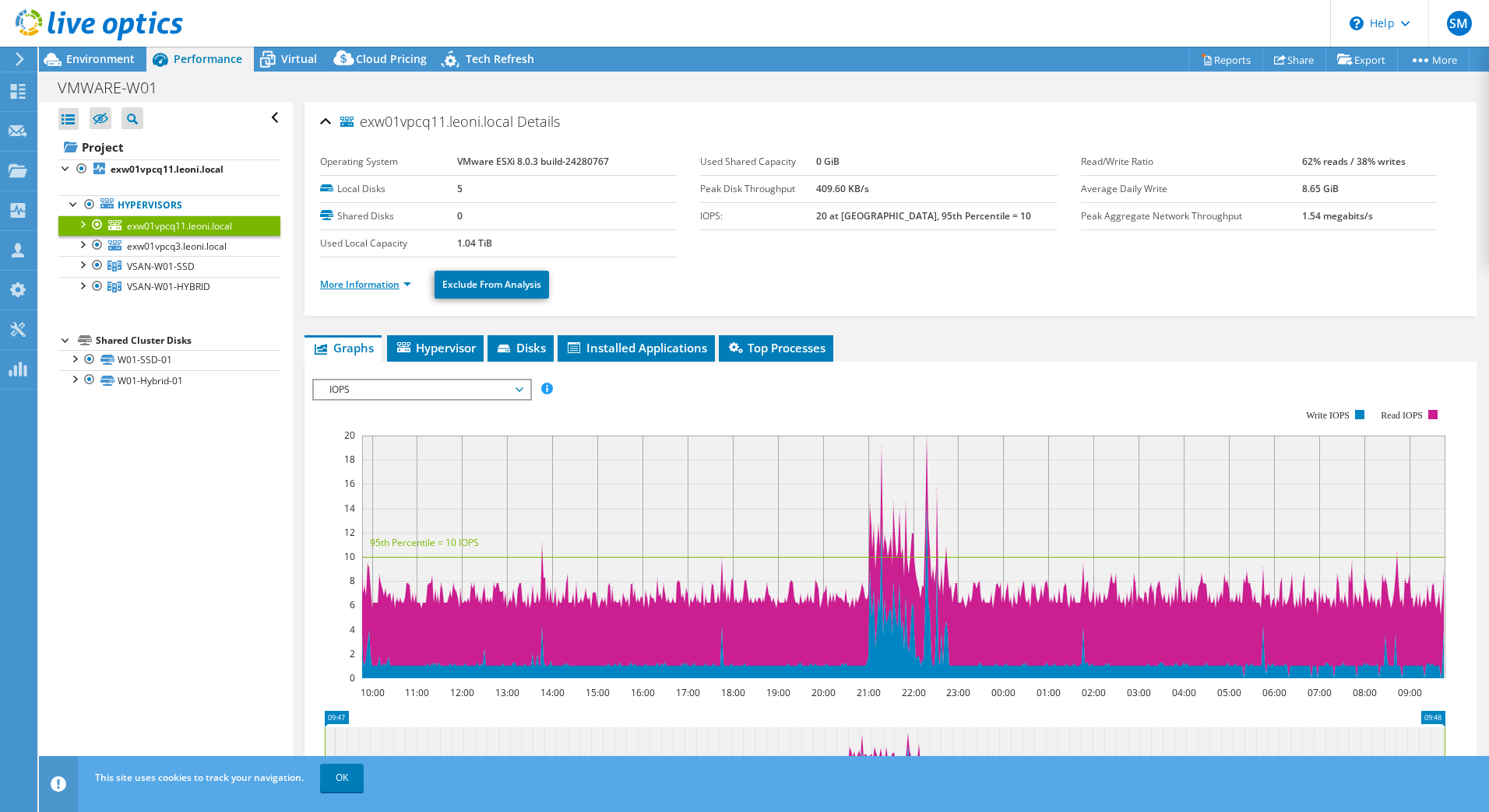
click at [364, 279] on link "More Information" at bounding box center [365, 285] width 91 height 13
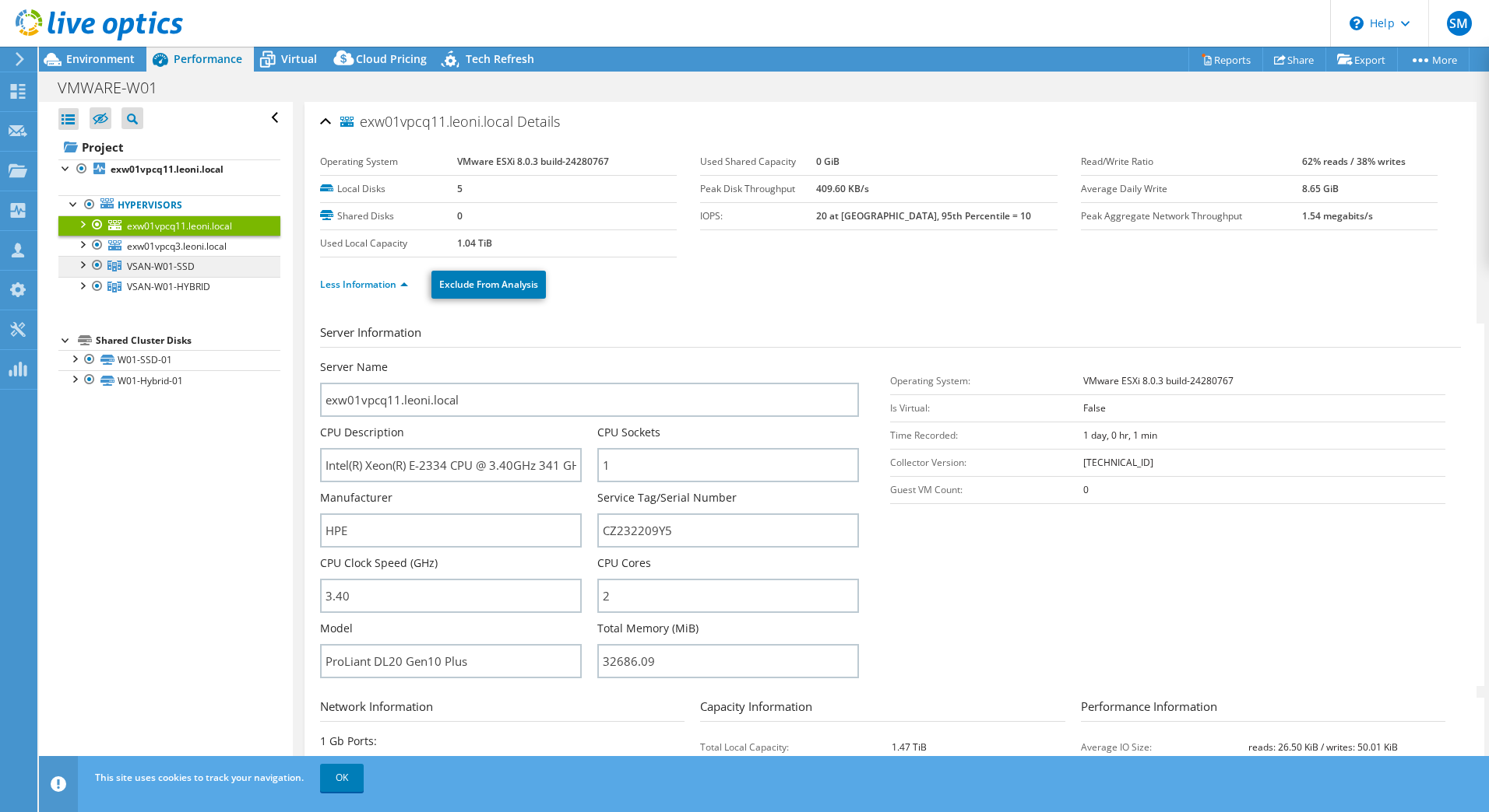
click at [147, 263] on span "VSAN-W01-SSD" at bounding box center [161, 267] width 68 height 13
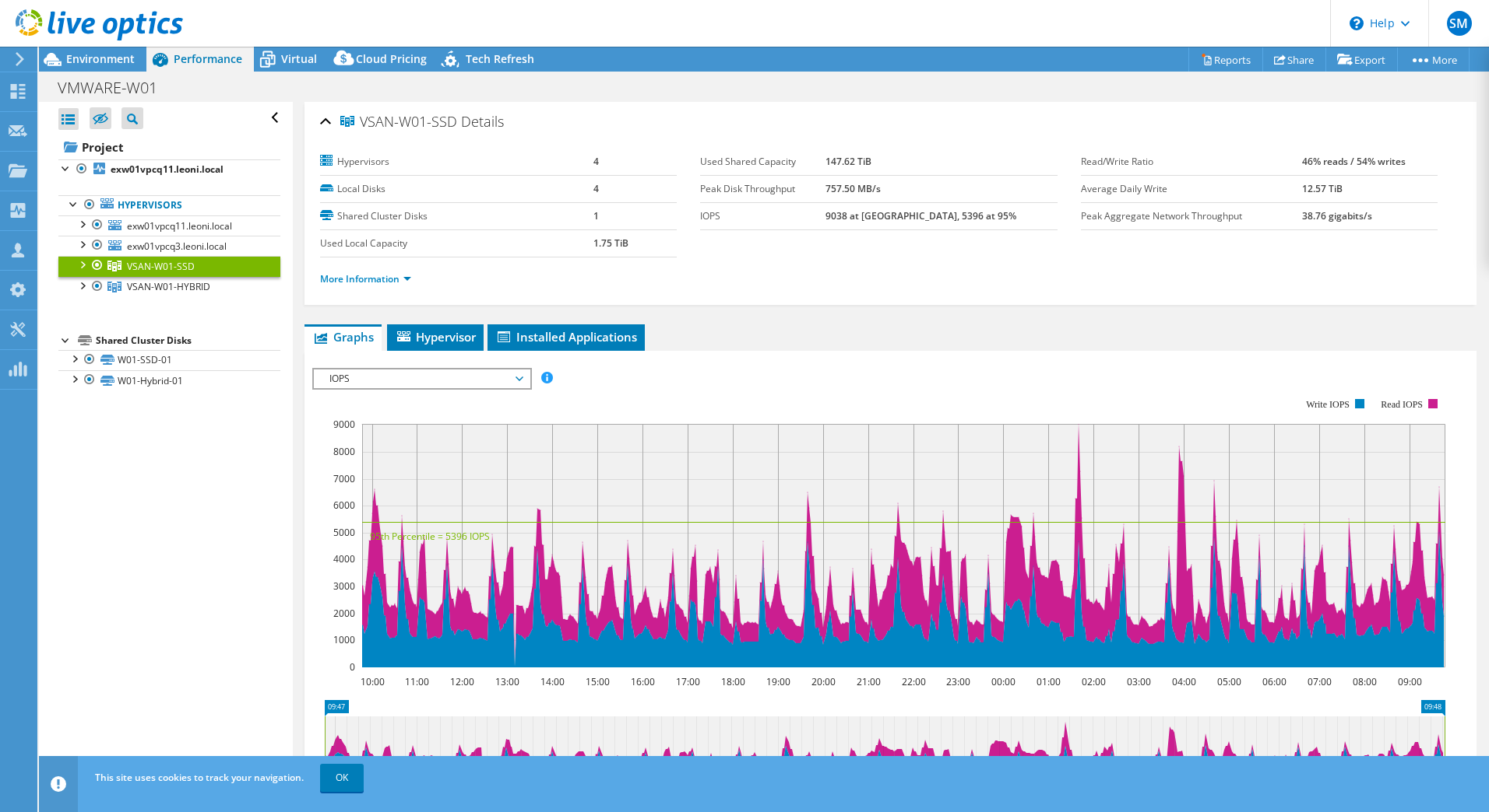
click at [82, 263] on div at bounding box center [81, 264] width 15 height 15
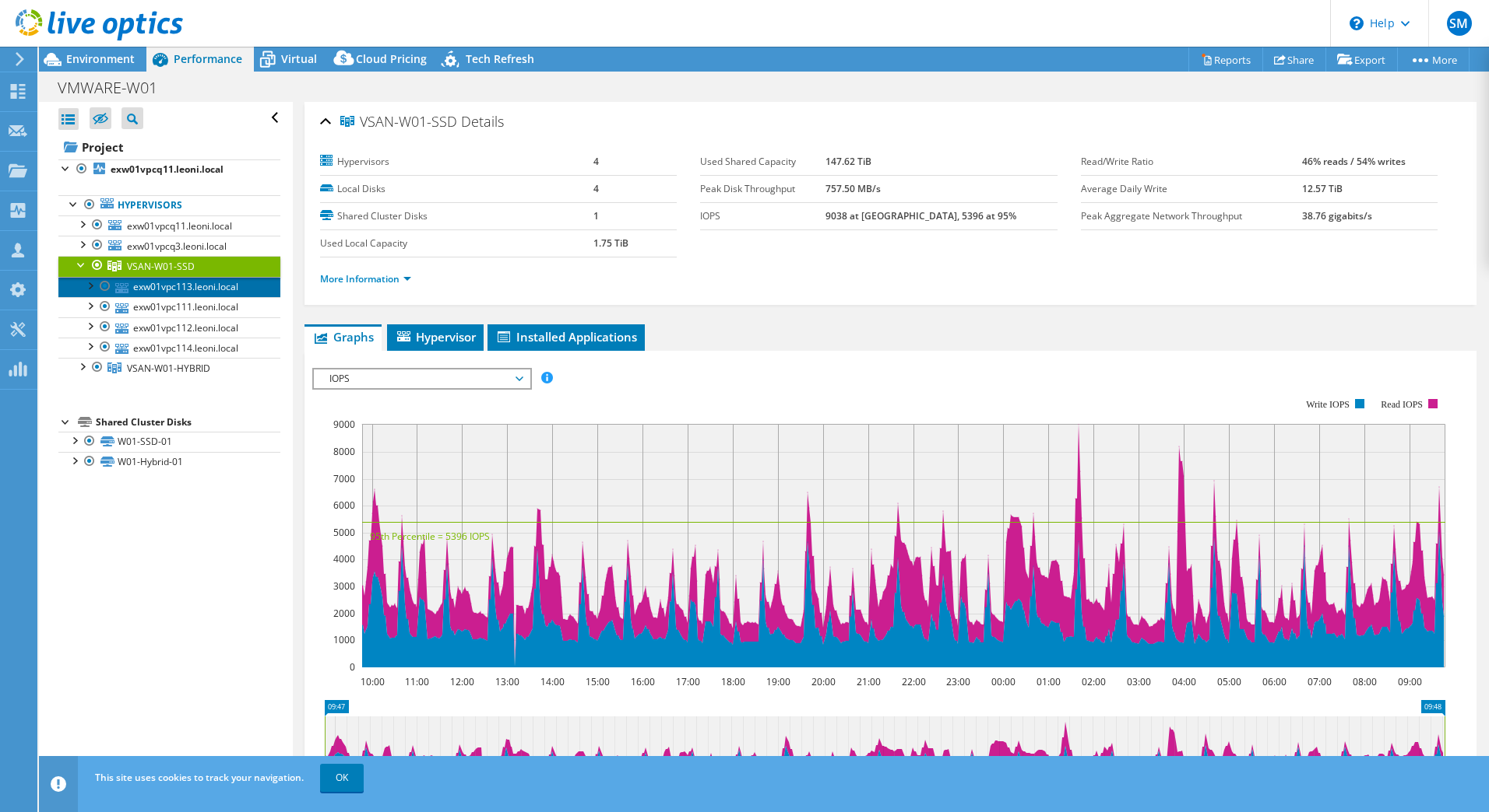
click at [174, 291] on link "exw01vpc113.leoni.local" at bounding box center [169, 287] width 222 height 20
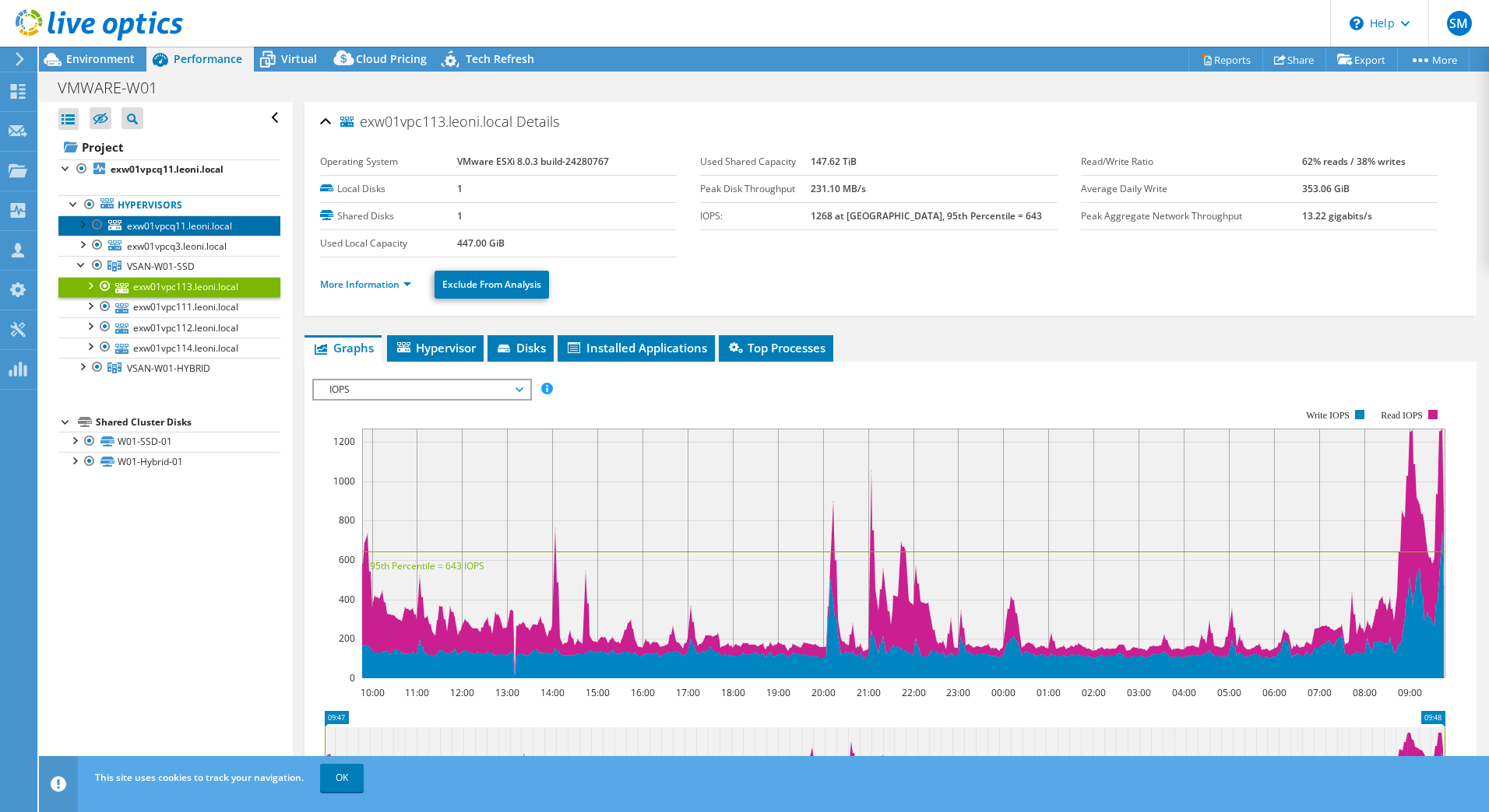
click at [176, 229] on span "exw01vpcq11.leoni.local" at bounding box center [180, 226] width 105 height 13
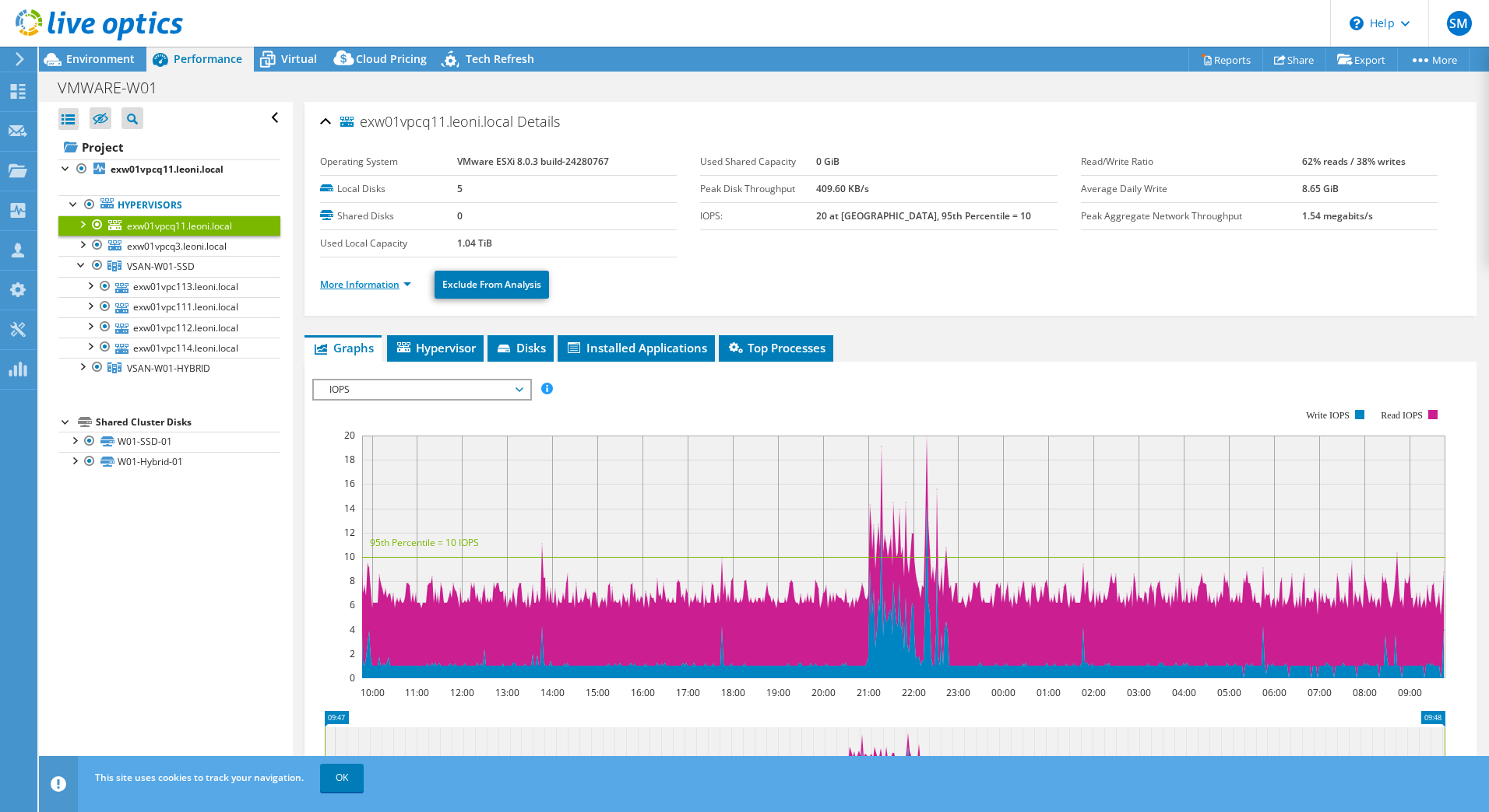
click at [381, 289] on link "More Information" at bounding box center [365, 285] width 91 height 13
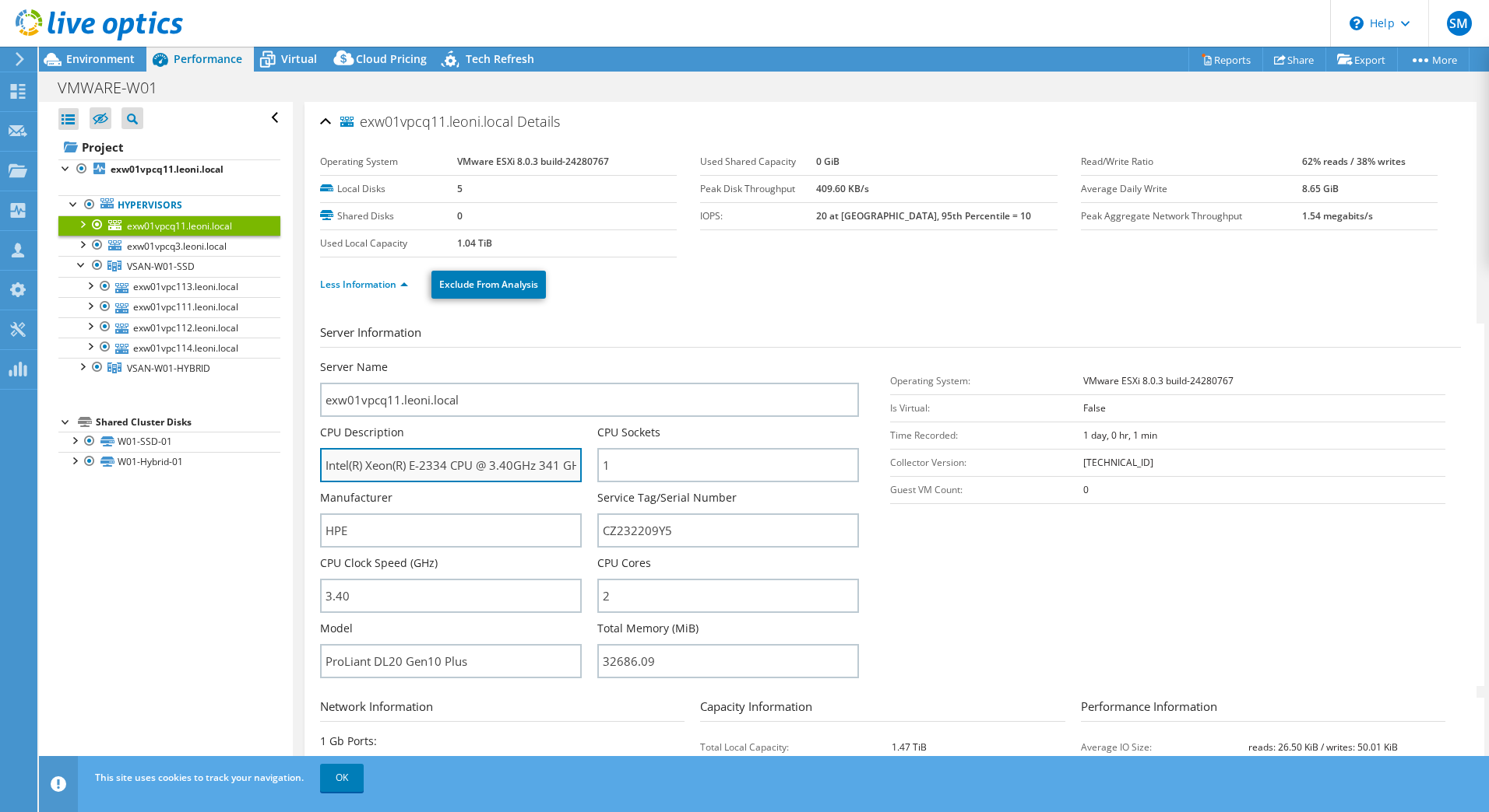
drag, startPoint x: 410, startPoint y: 466, endPoint x: 473, endPoint y: 462, distance: 63.1
click at [473, 462] on input "Intel(R) Xeon(R) E-2334 CPU @ 3.40GHz 341 GHz" at bounding box center [451, 465] width 262 height 34
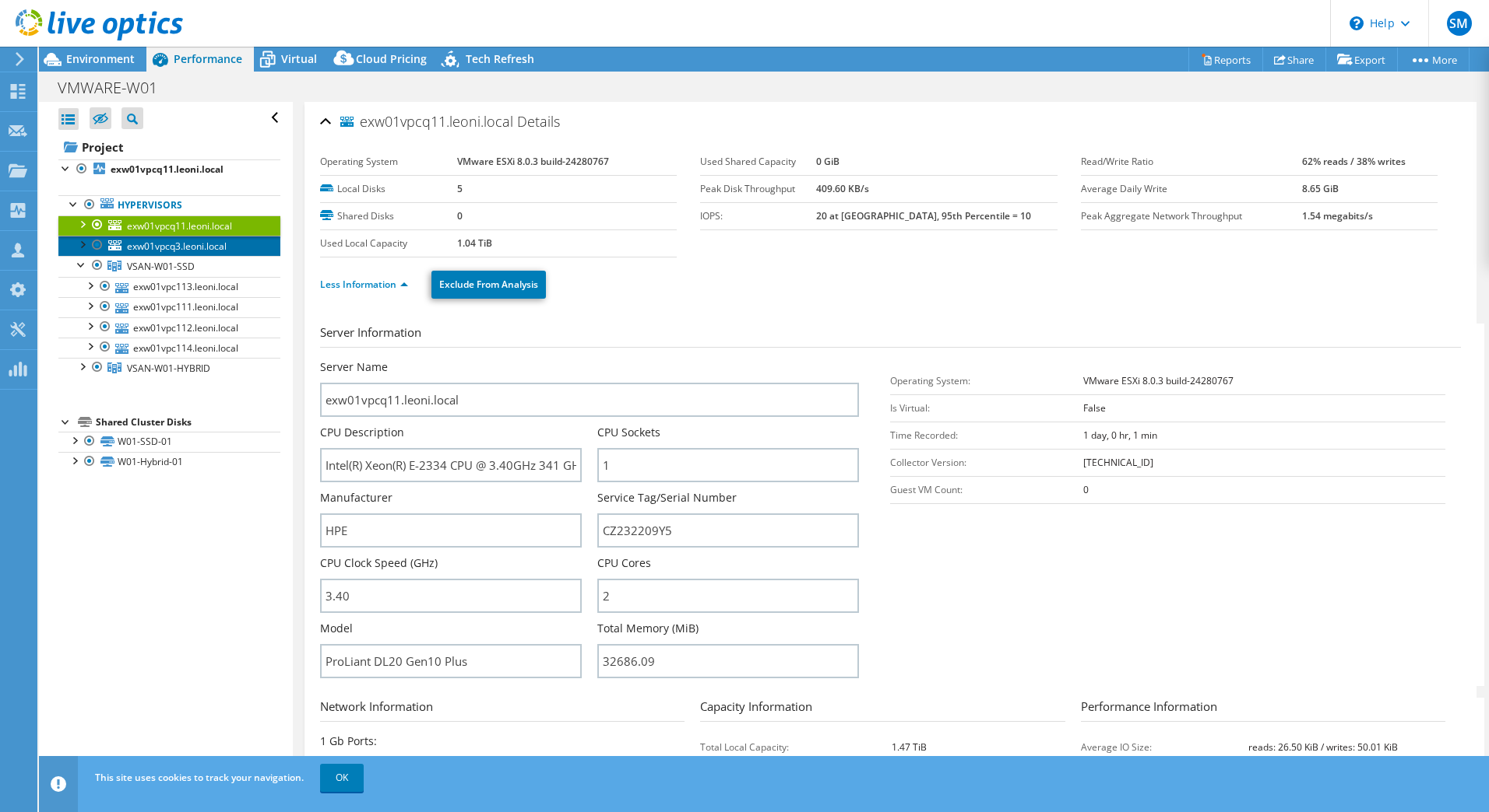
click at [162, 248] on span "exw01vpcq3.leoni.local" at bounding box center [177, 246] width 99 height 13
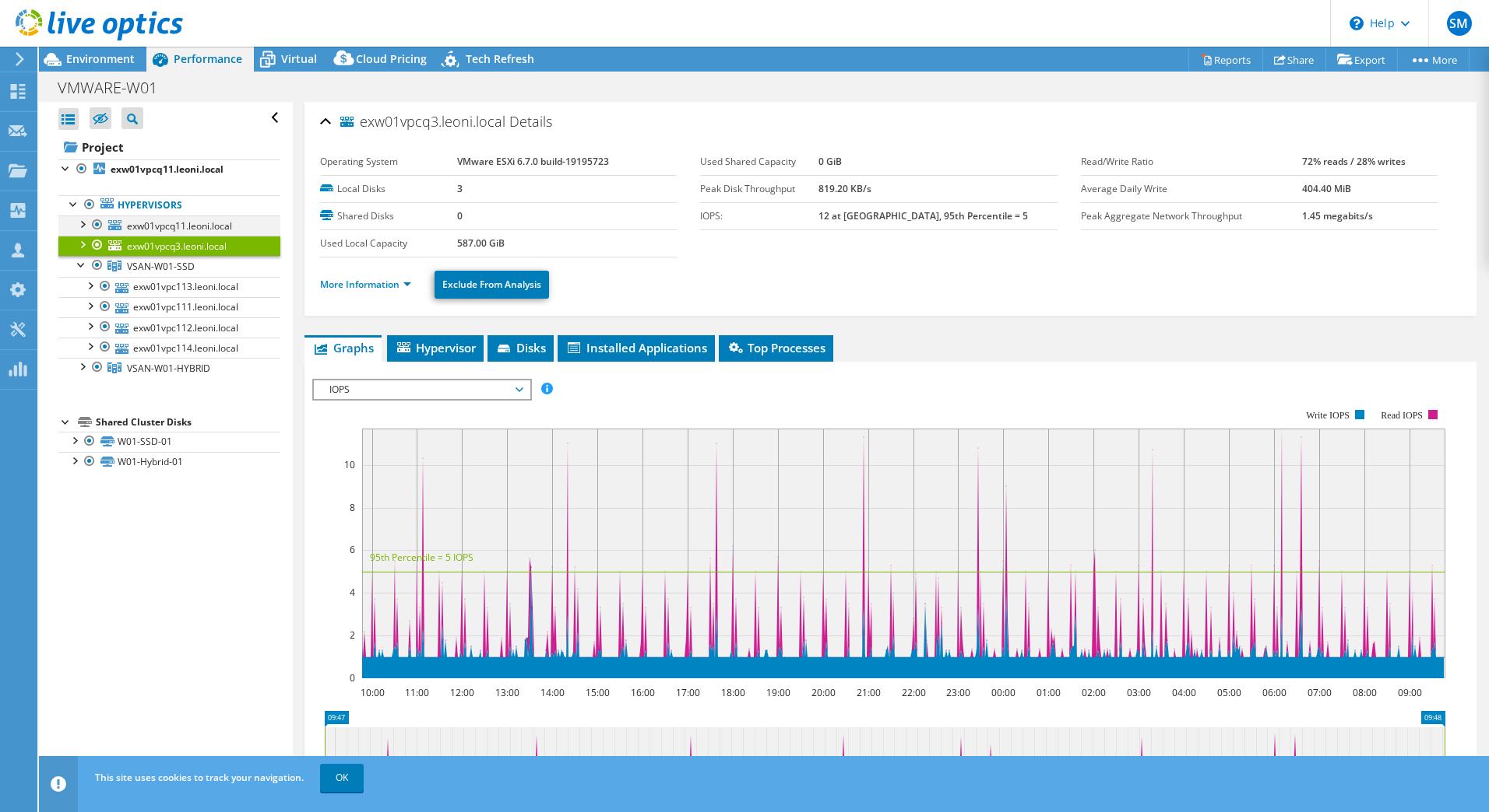
click at [77, 218] on div at bounding box center [81, 224] width 15 height 15
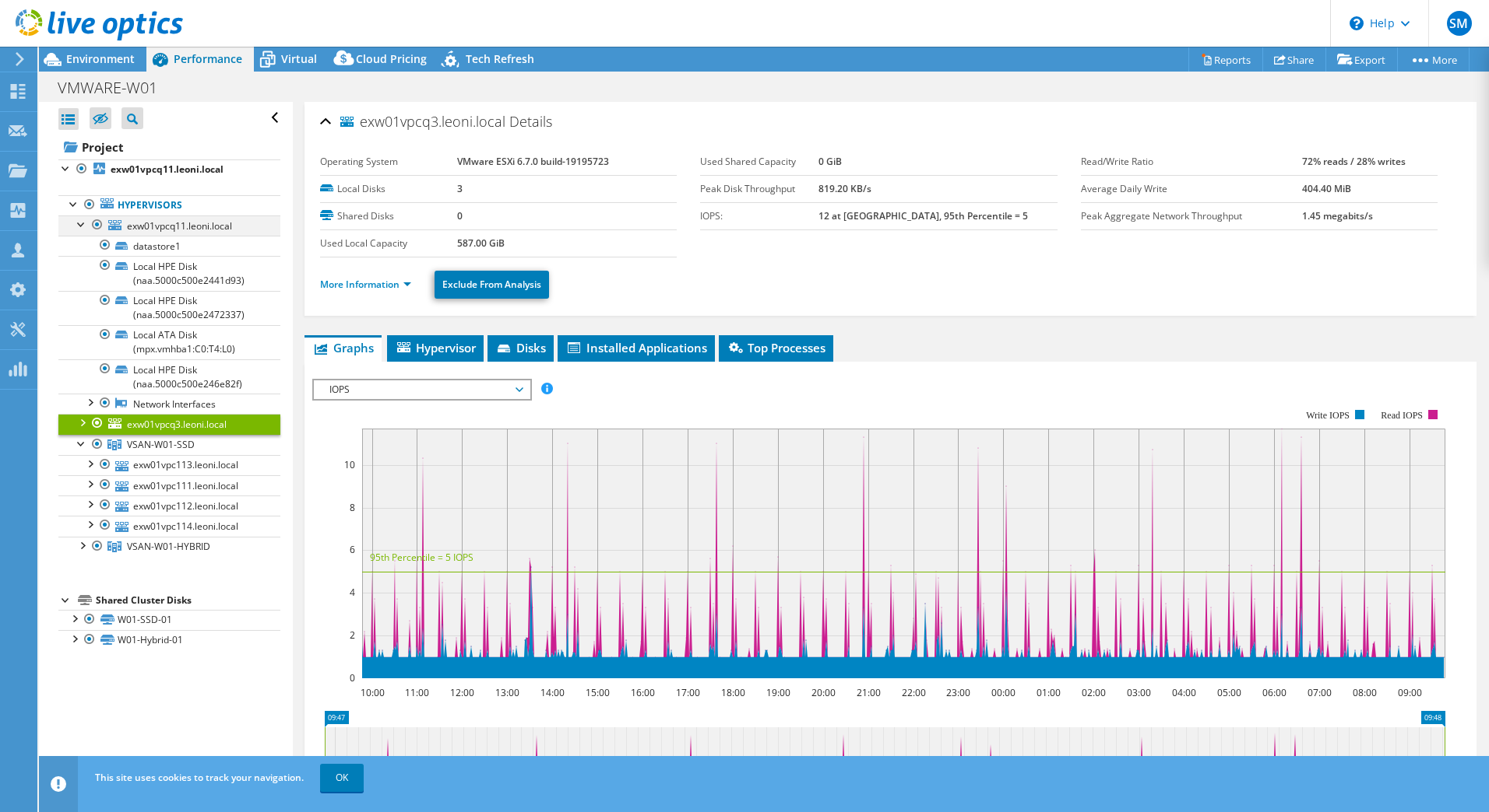
click at [82, 224] on div at bounding box center [81, 224] width 15 height 15
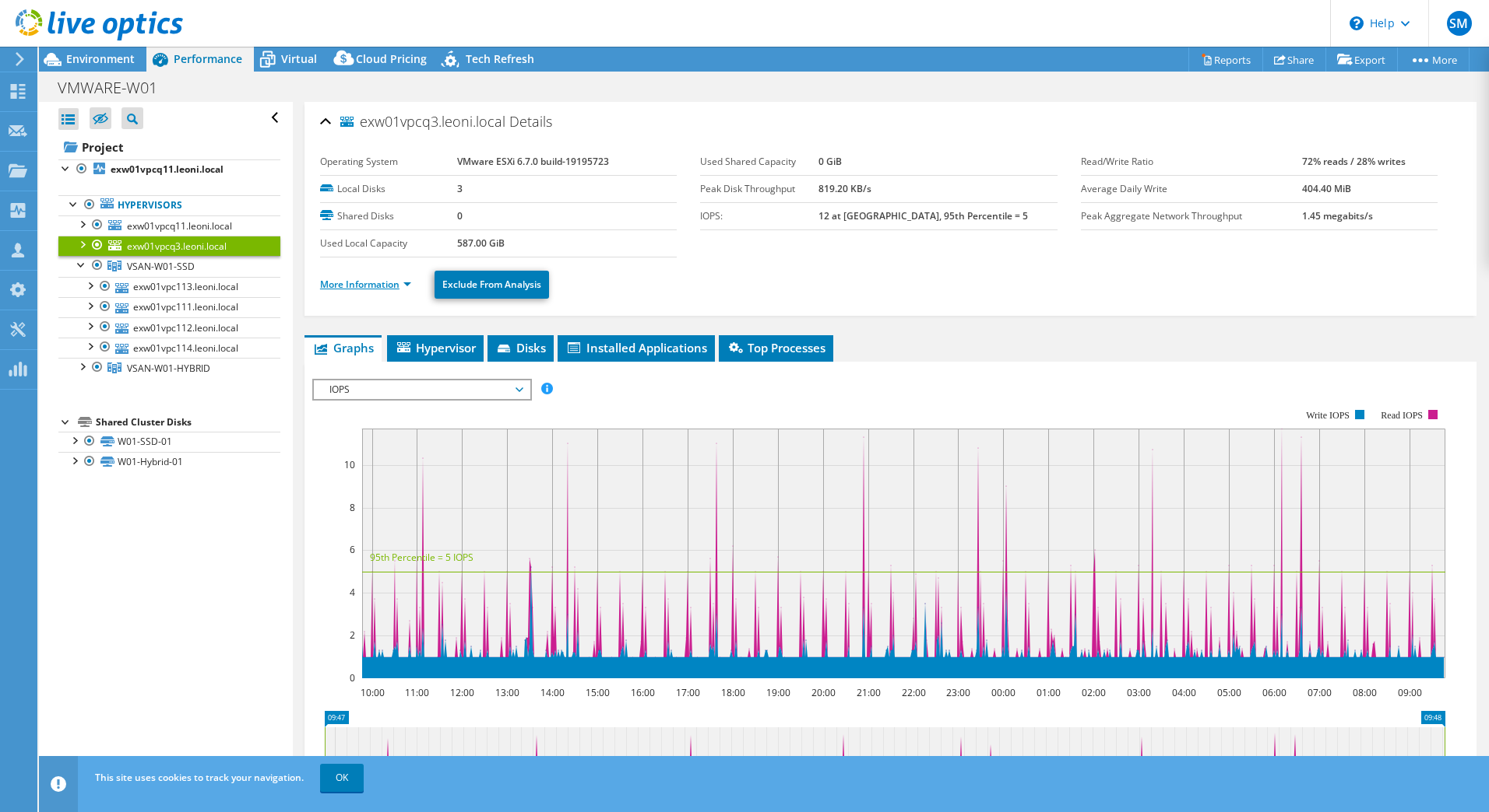
click at [372, 283] on link "More Information" at bounding box center [365, 285] width 91 height 13
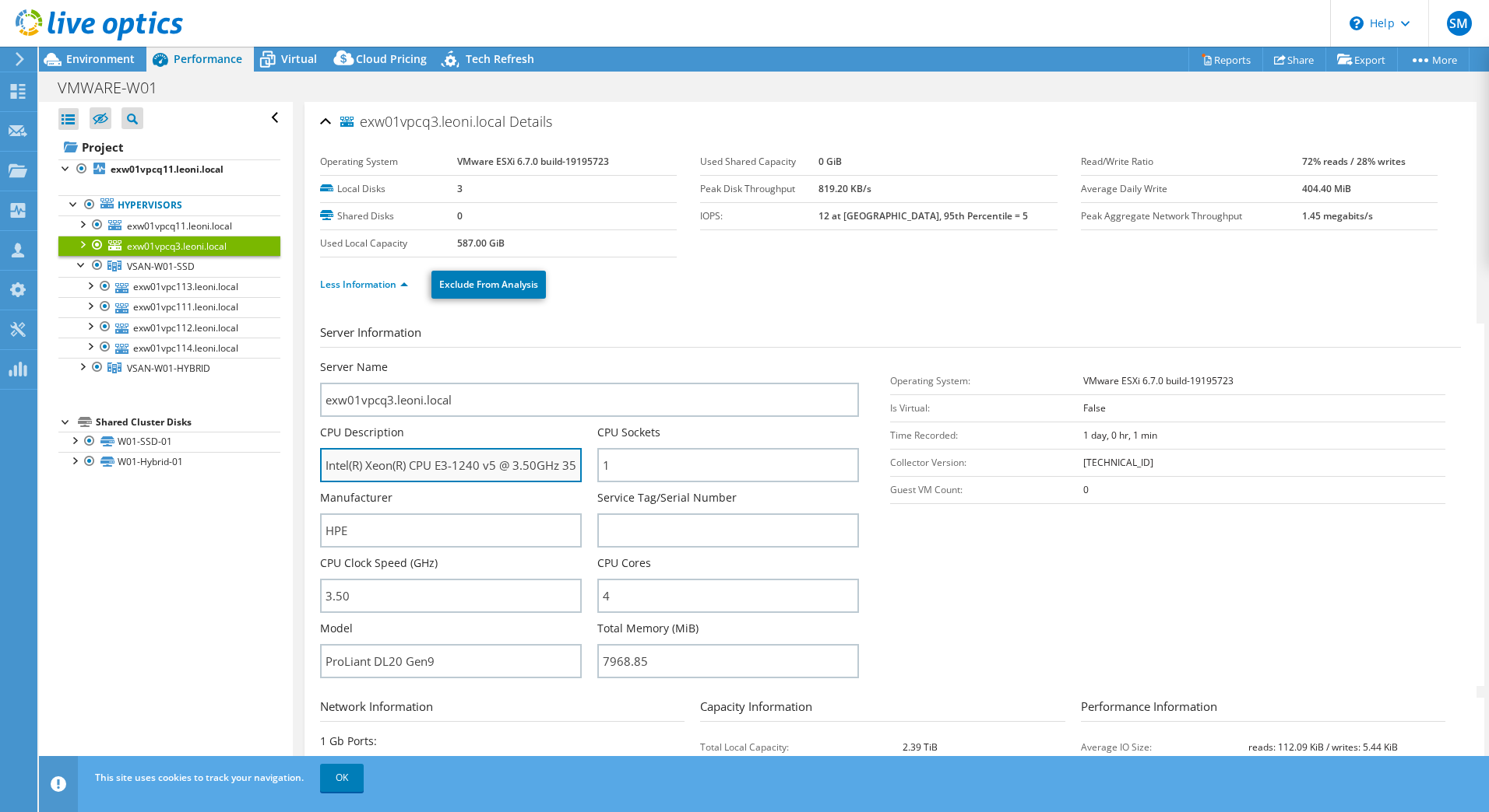
drag, startPoint x: 367, startPoint y: 466, endPoint x: 481, endPoint y: 461, distance: 114.1
click at [481, 461] on input "Intel(R) Xeon(R) CPU E3-1240 v5 @ 3.50GHz 350 GHz" at bounding box center [451, 465] width 262 height 34
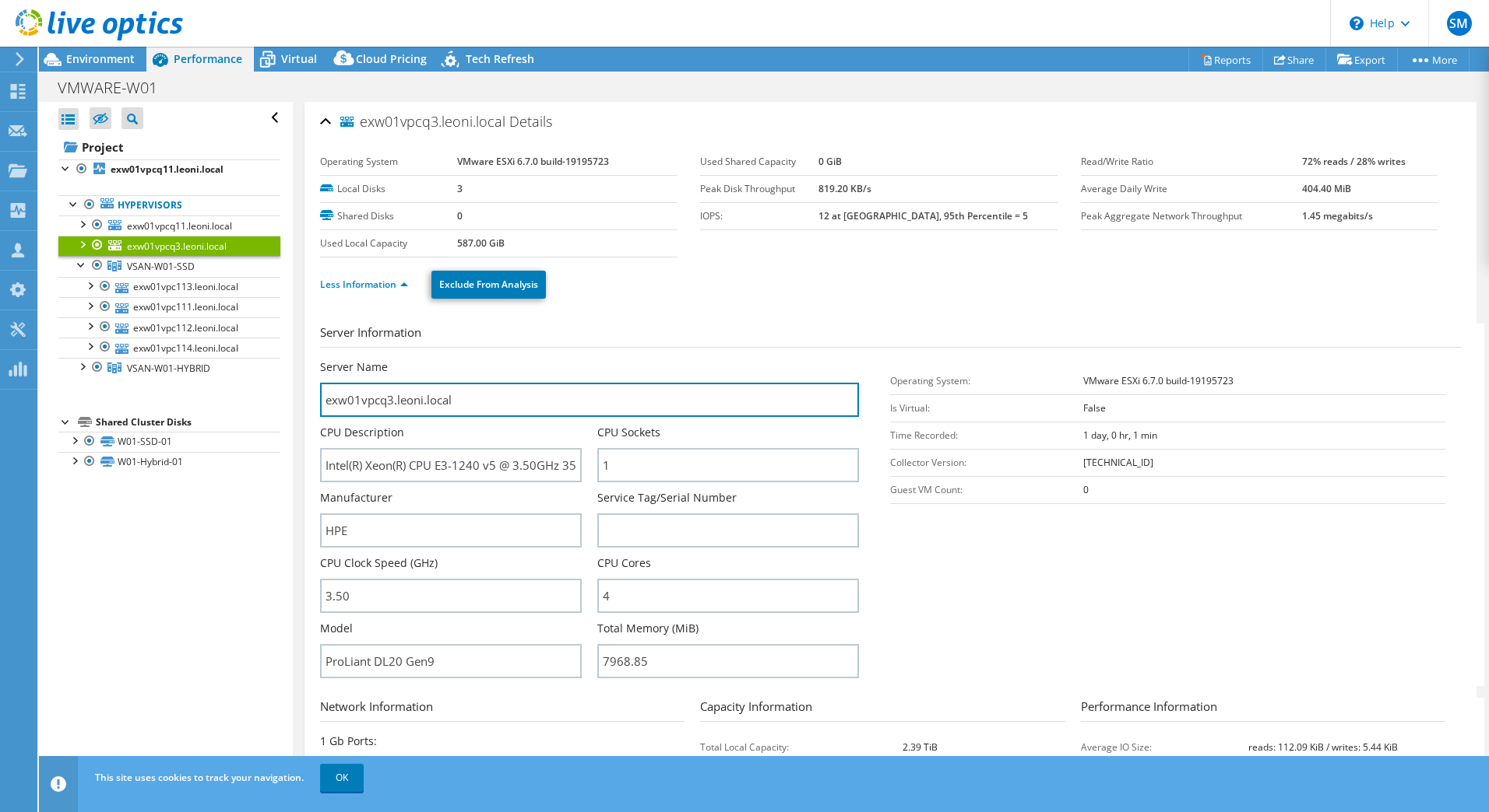
drag, startPoint x: 471, startPoint y: 404, endPoint x: 305, endPoint y: 405, distance: 166.0
click at [305, 405] on div "exw01vpcq3.leoni.local Details Operating System VMware ESXi 6.7.0 build-1919572…" at bounding box center [891, 562] width 1172 height 920
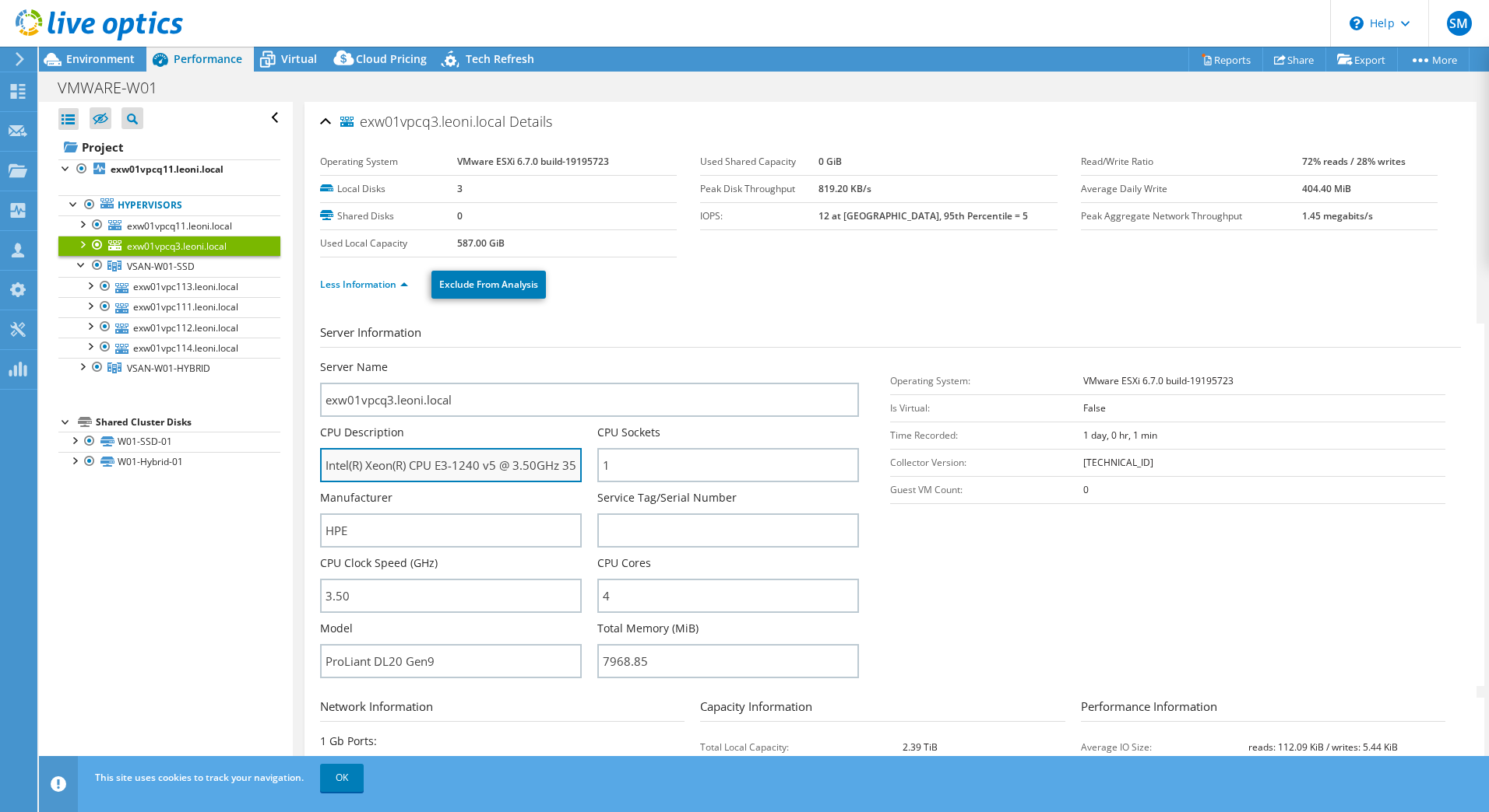
drag, startPoint x: 412, startPoint y: 464, endPoint x: 468, endPoint y: 461, distance: 56.1
click at [468, 461] on input "Intel(R) Xeon(R) CPU E3-1240 v5 @ 3.50GHz 350 GHz" at bounding box center [451, 465] width 262 height 34
click at [447, 463] on input "Intel(R) Xeon(R) CPU E3-1240 v5 @ 3.50GHz 350 GHz" at bounding box center [451, 465] width 262 height 34
drag, startPoint x: 439, startPoint y: 466, endPoint x: 481, endPoint y: 466, distance: 42.0
click at [481, 466] on input "Intel(R) Xeon(R) CPU E3-1240 v5 @ 3.50GHz 350 GHz" at bounding box center [451, 465] width 262 height 34
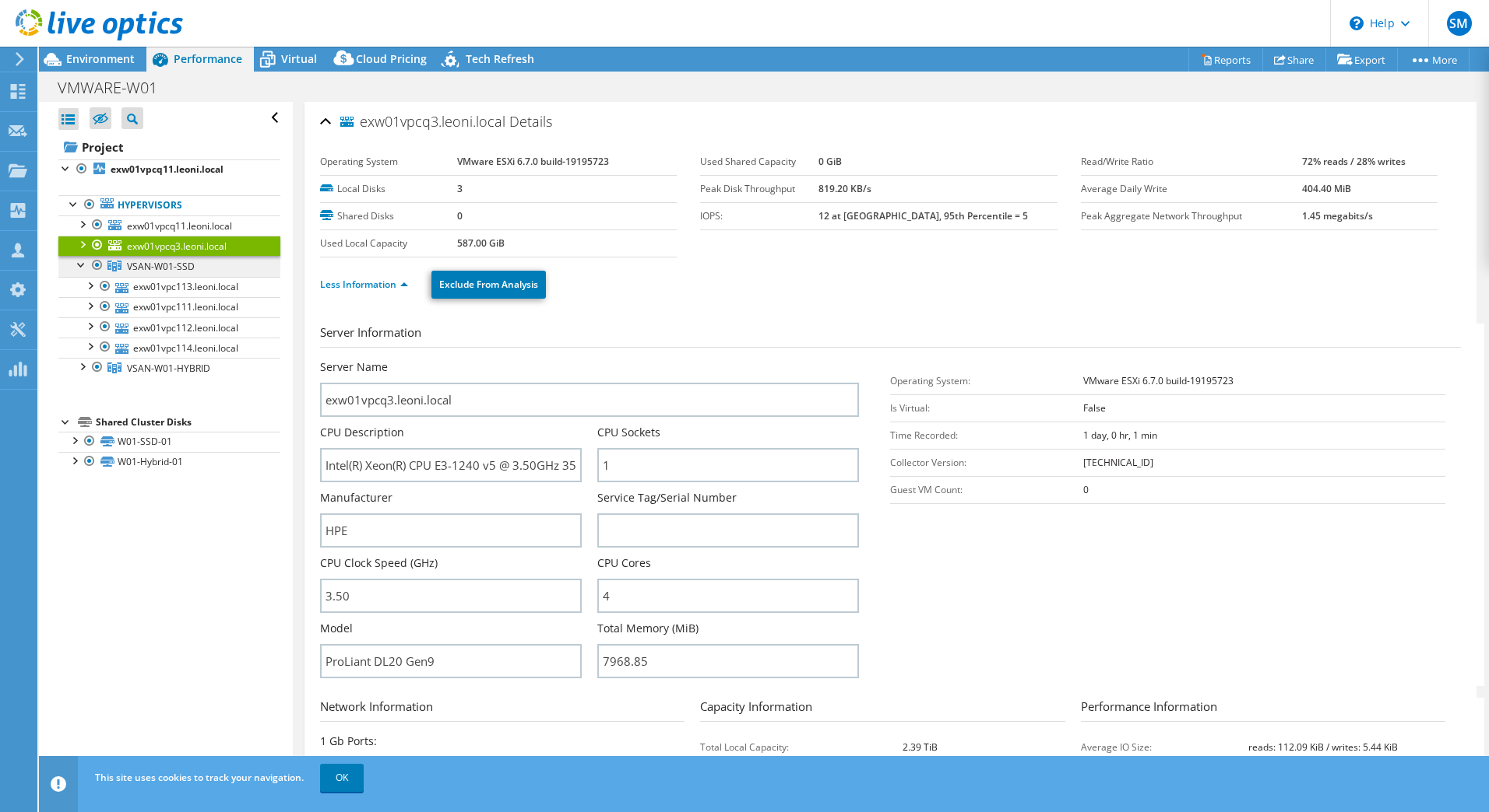
click at [150, 267] on span "VSAN-W01-SSD" at bounding box center [161, 267] width 68 height 13
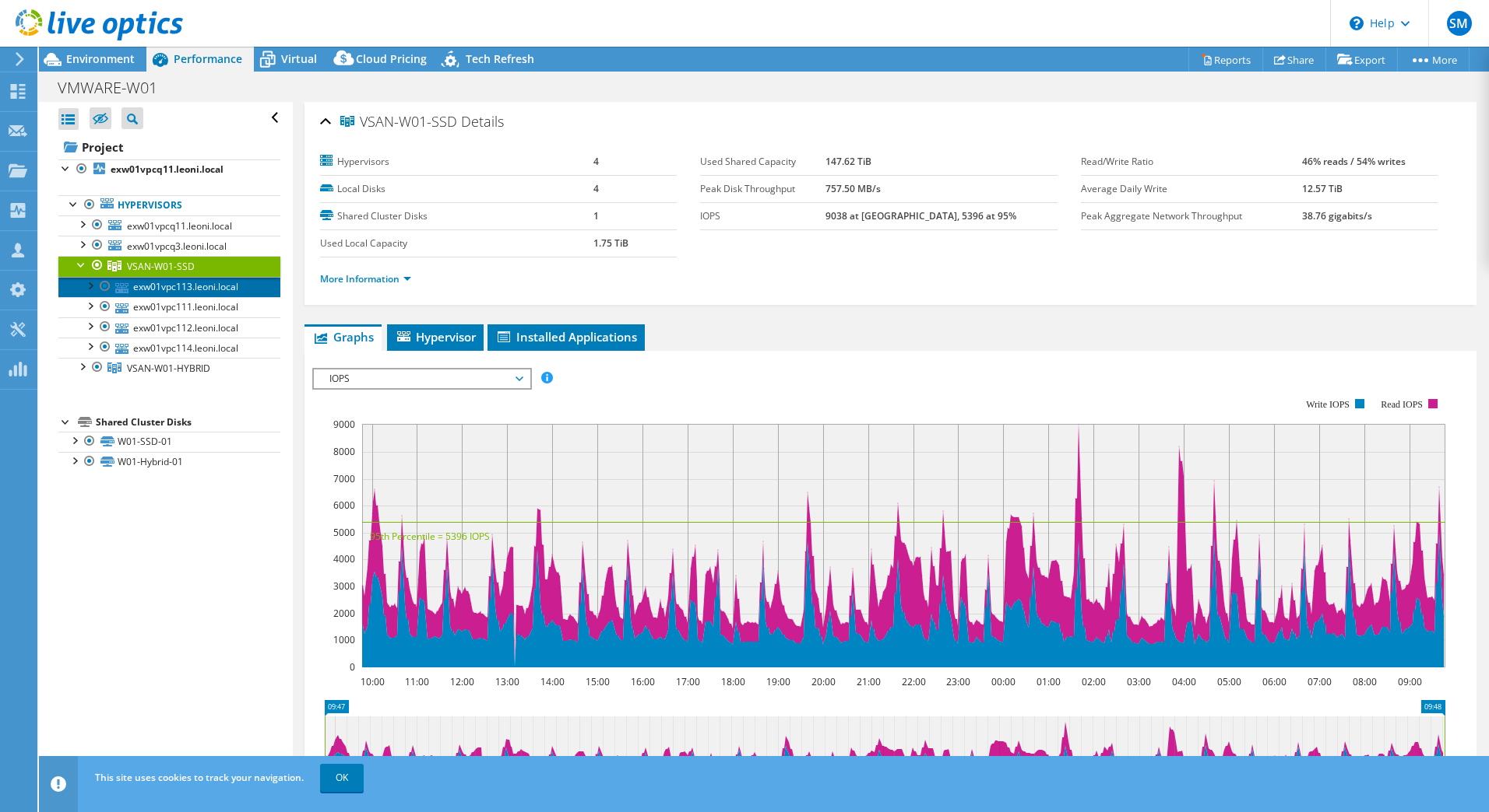
click at [157, 288] on link "exw01vpc113.leoni.local" at bounding box center [169, 287] width 222 height 20
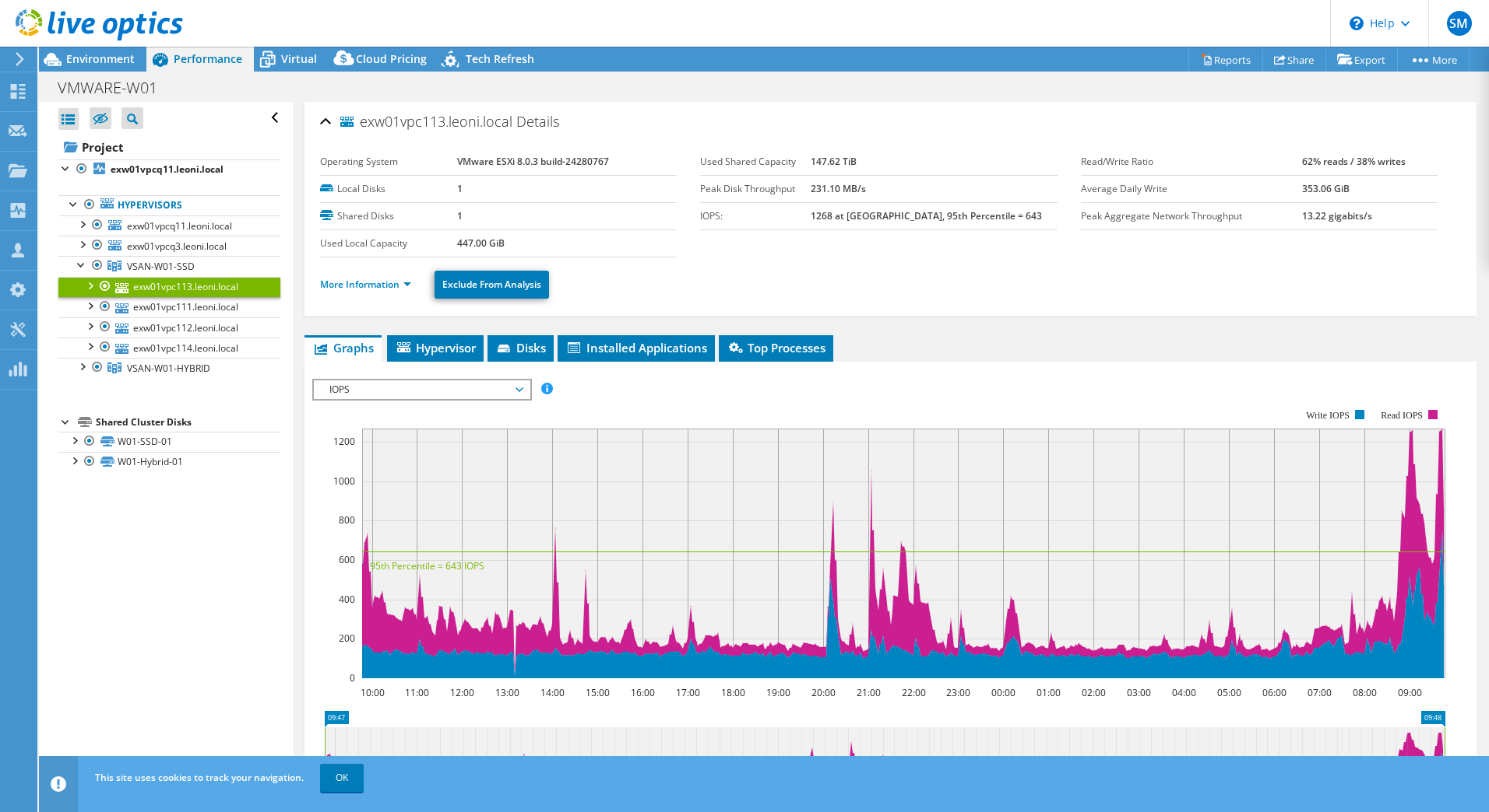
click at [379, 291] on li "More Information" at bounding box center [370, 285] width 100 height 17
click at [379, 284] on link "More Information" at bounding box center [365, 285] width 91 height 13
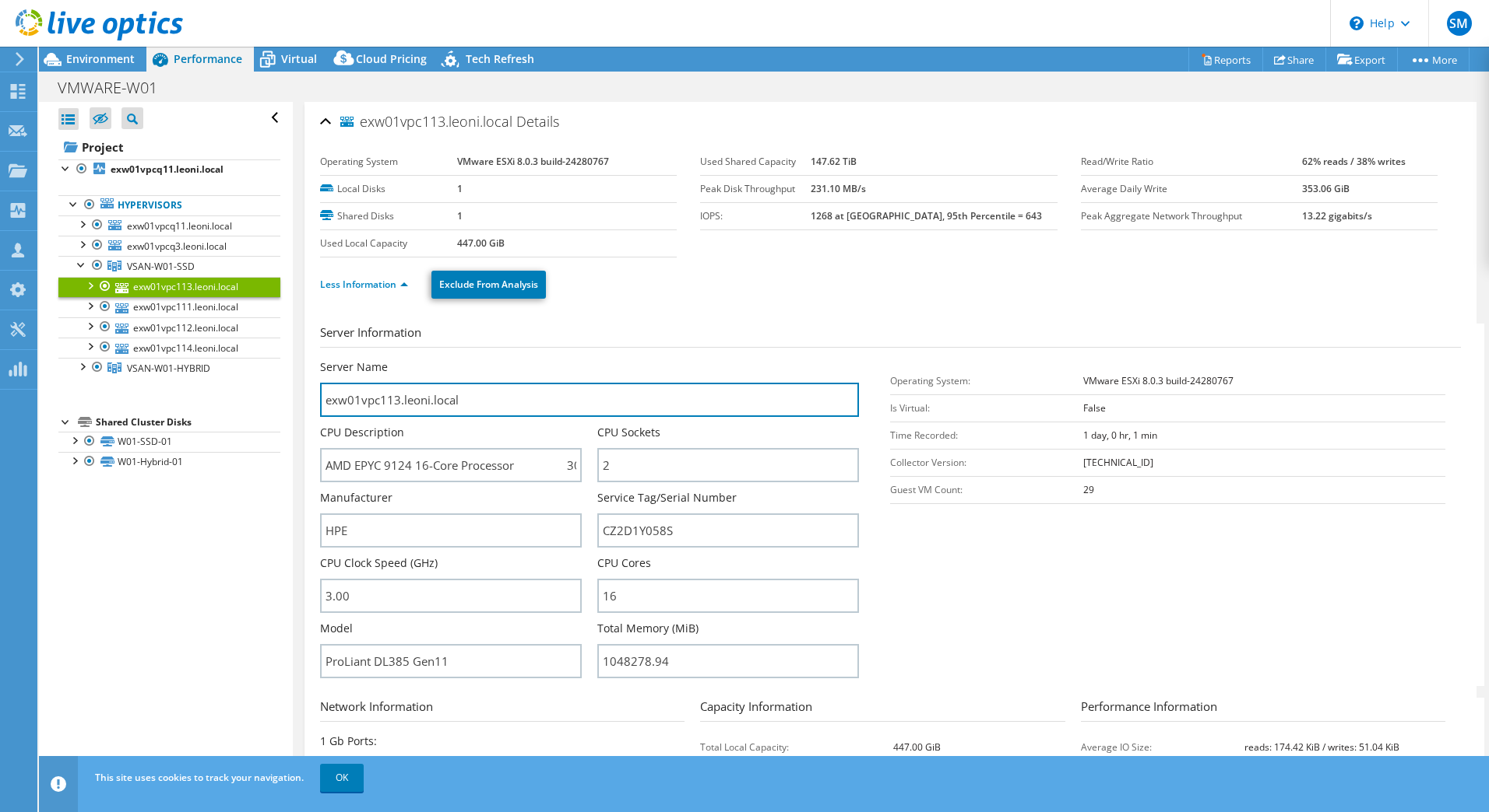
drag, startPoint x: 474, startPoint y: 399, endPoint x: 277, endPoint y: 401, distance: 197.0
click at [277, 401] on div "Open All Close All Hide Excluded Nodes Project Tree Filter" at bounding box center [764, 442] width 1450 height 680
click at [492, 404] on input "exw01vpc113.leoni.local" at bounding box center [590, 400] width 539 height 34
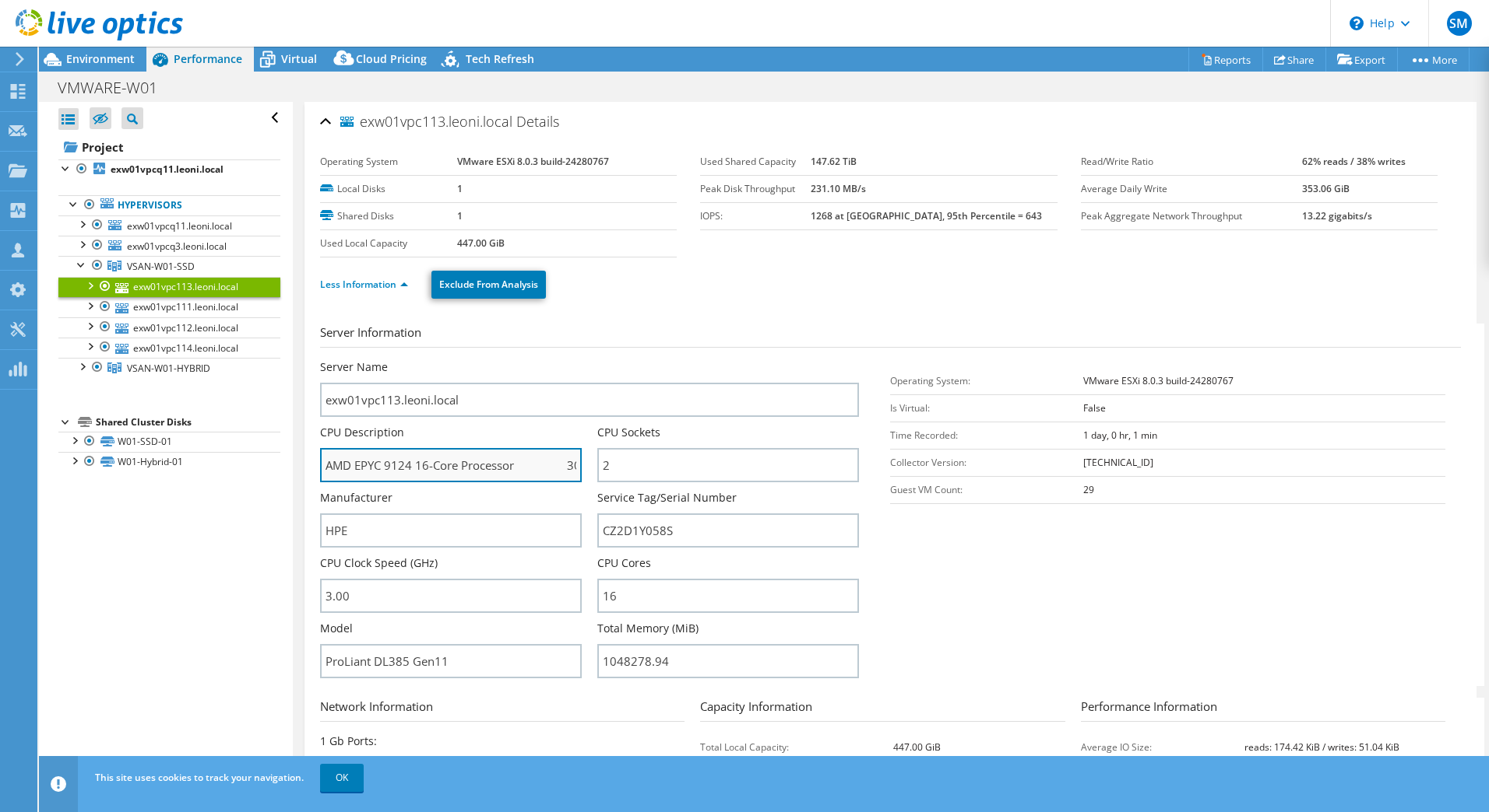
drag, startPoint x: 325, startPoint y: 463, endPoint x: 411, endPoint y: 455, distance: 86.4
click at [411, 455] on input "AMD EPYC 9124 16-Core Processor 300 GHz" at bounding box center [451, 465] width 262 height 34
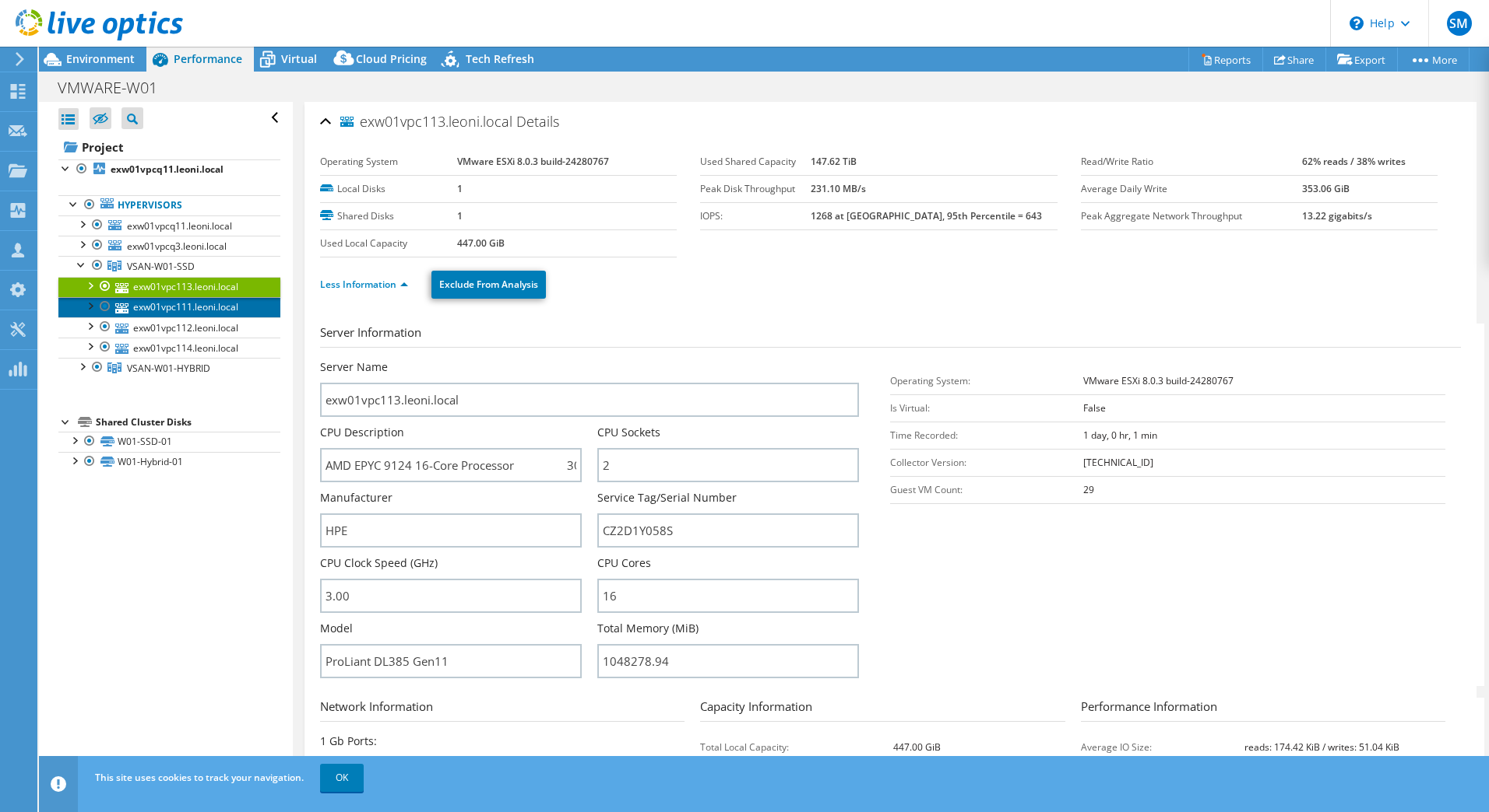
click at [177, 305] on link "exw01vpc111.leoni.local" at bounding box center [169, 307] width 222 height 20
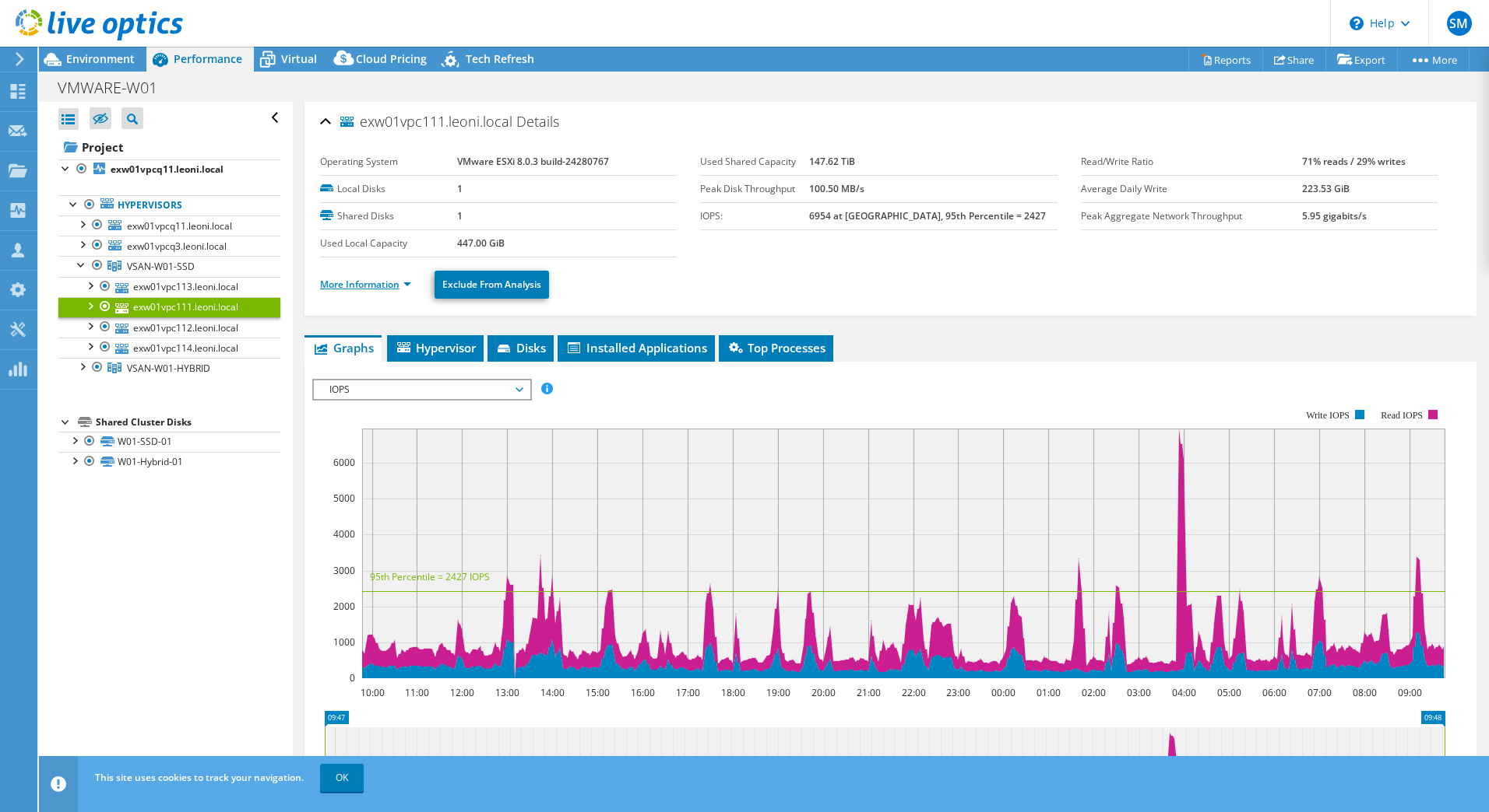
click at [363, 290] on link "More Information" at bounding box center [365, 285] width 91 height 13
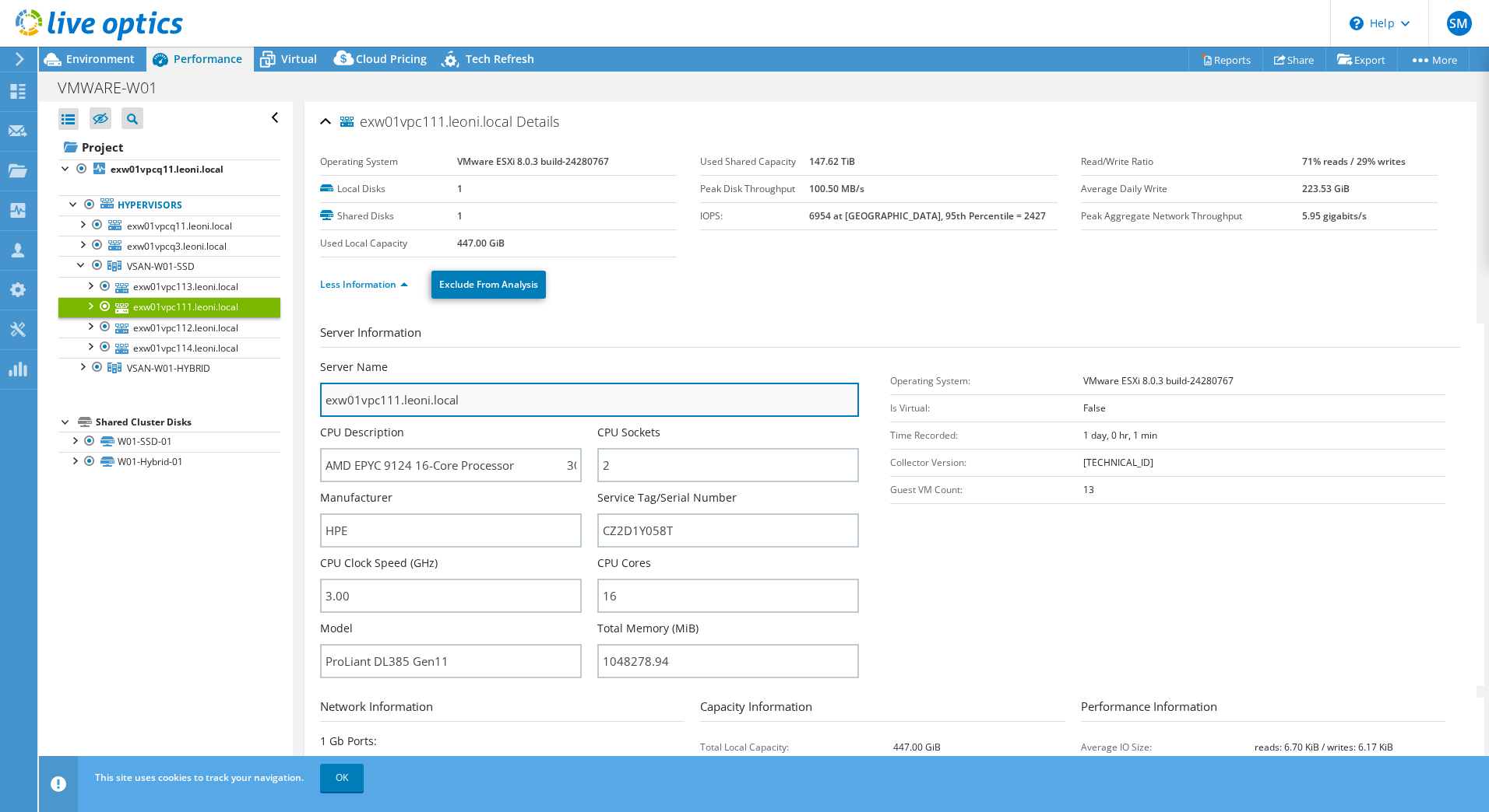
click at [485, 401] on input "exw01vpc111.leoni.local" at bounding box center [590, 400] width 539 height 34
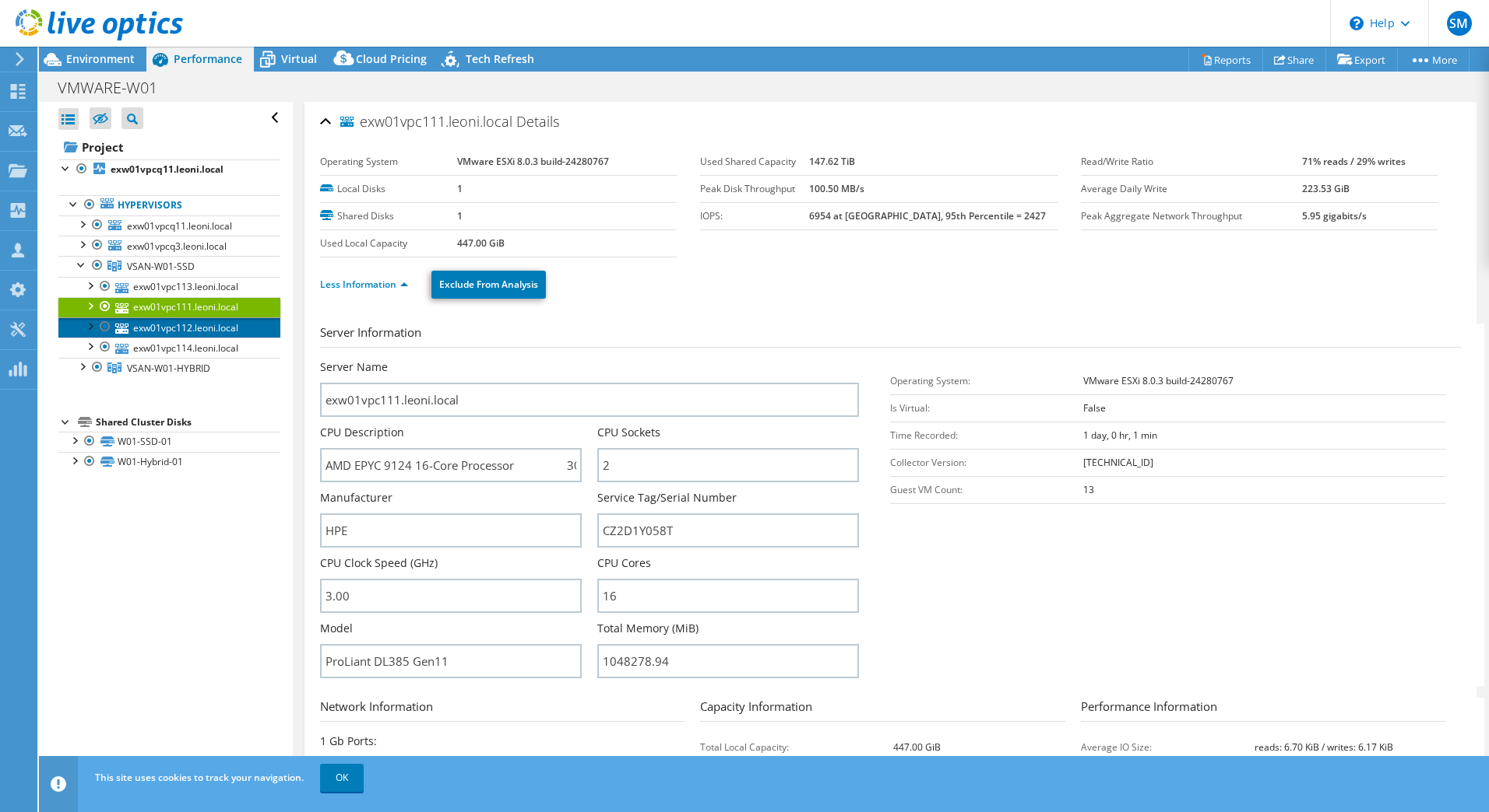
click at [192, 319] on link "exw01vpc112.leoni.local" at bounding box center [169, 327] width 222 height 20
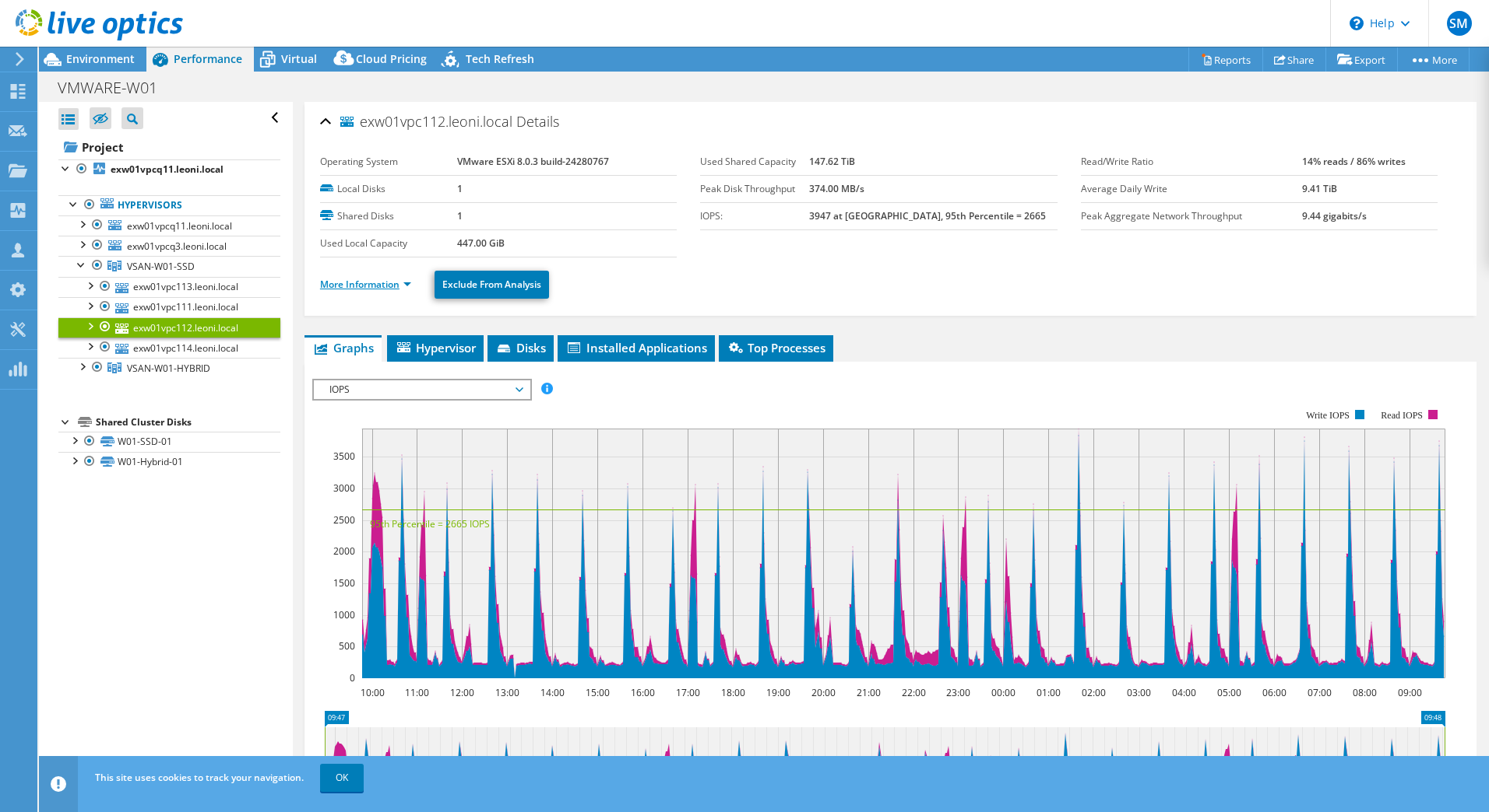
click at [360, 279] on link "More Information" at bounding box center [365, 285] width 91 height 13
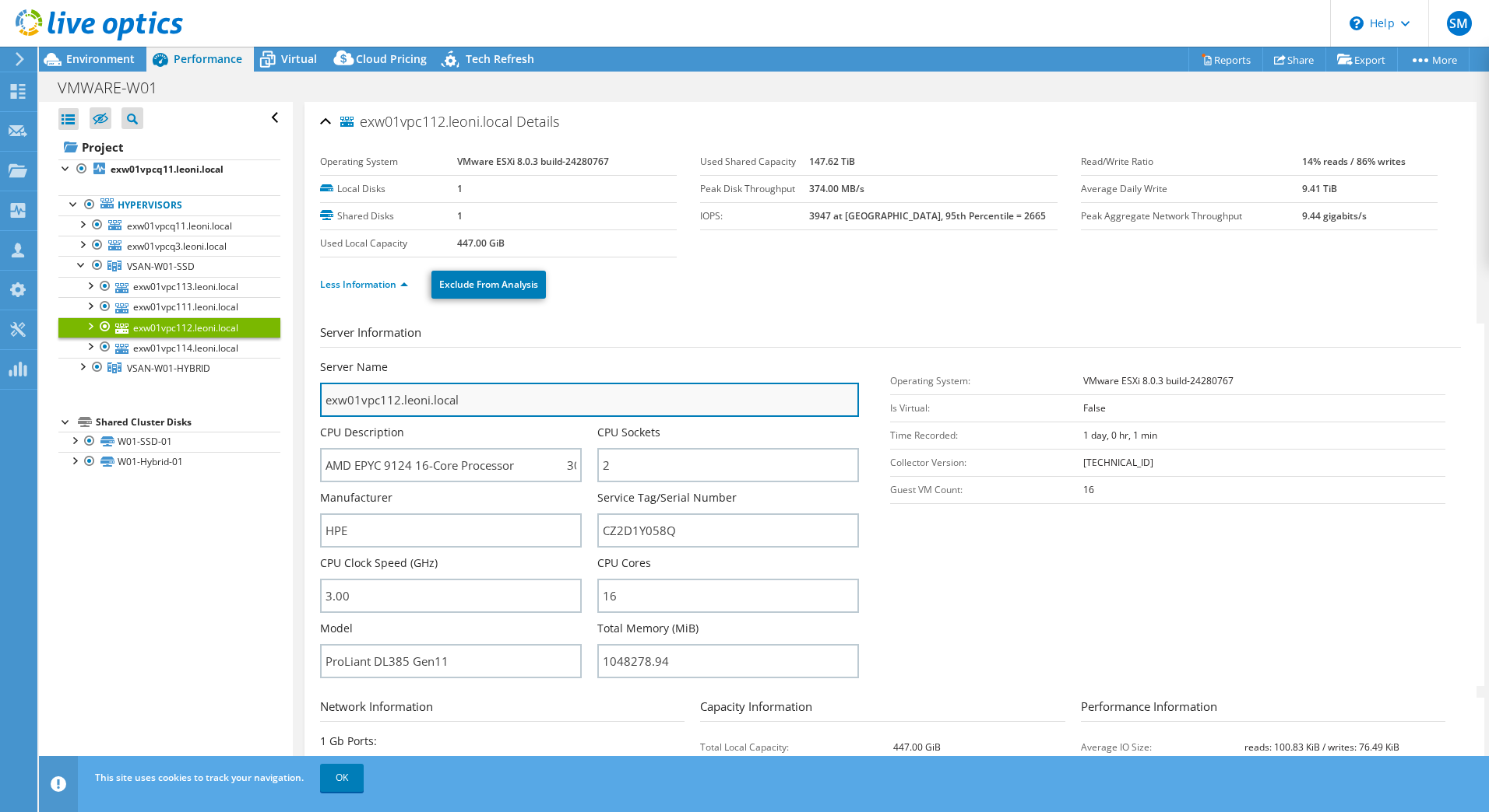
click at [472, 403] on input "exw01vpc112.leoni.local" at bounding box center [590, 400] width 539 height 34
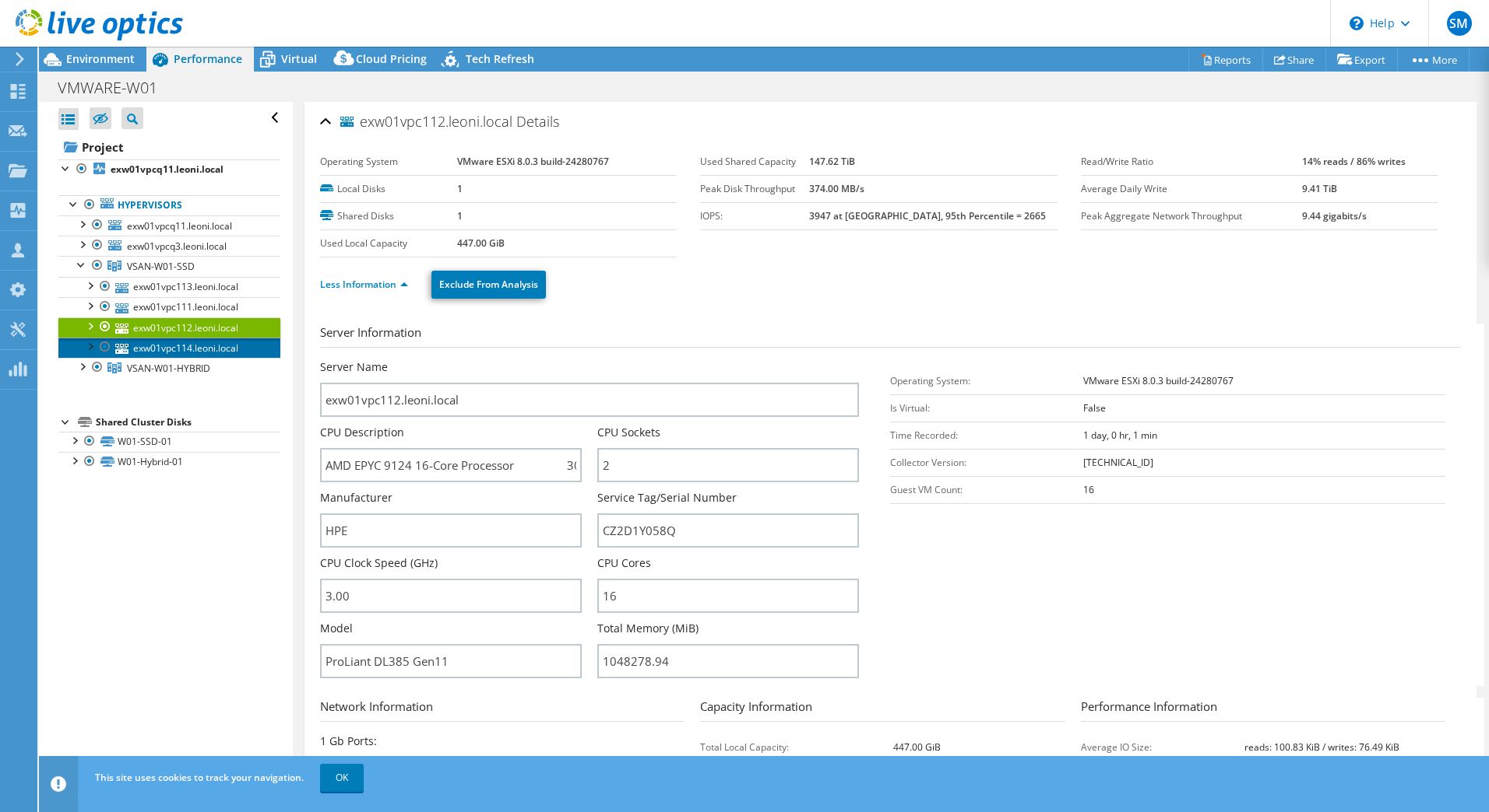
click at [215, 344] on link "exw01vpc114.leoni.local" at bounding box center [169, 348] width 222 height 20
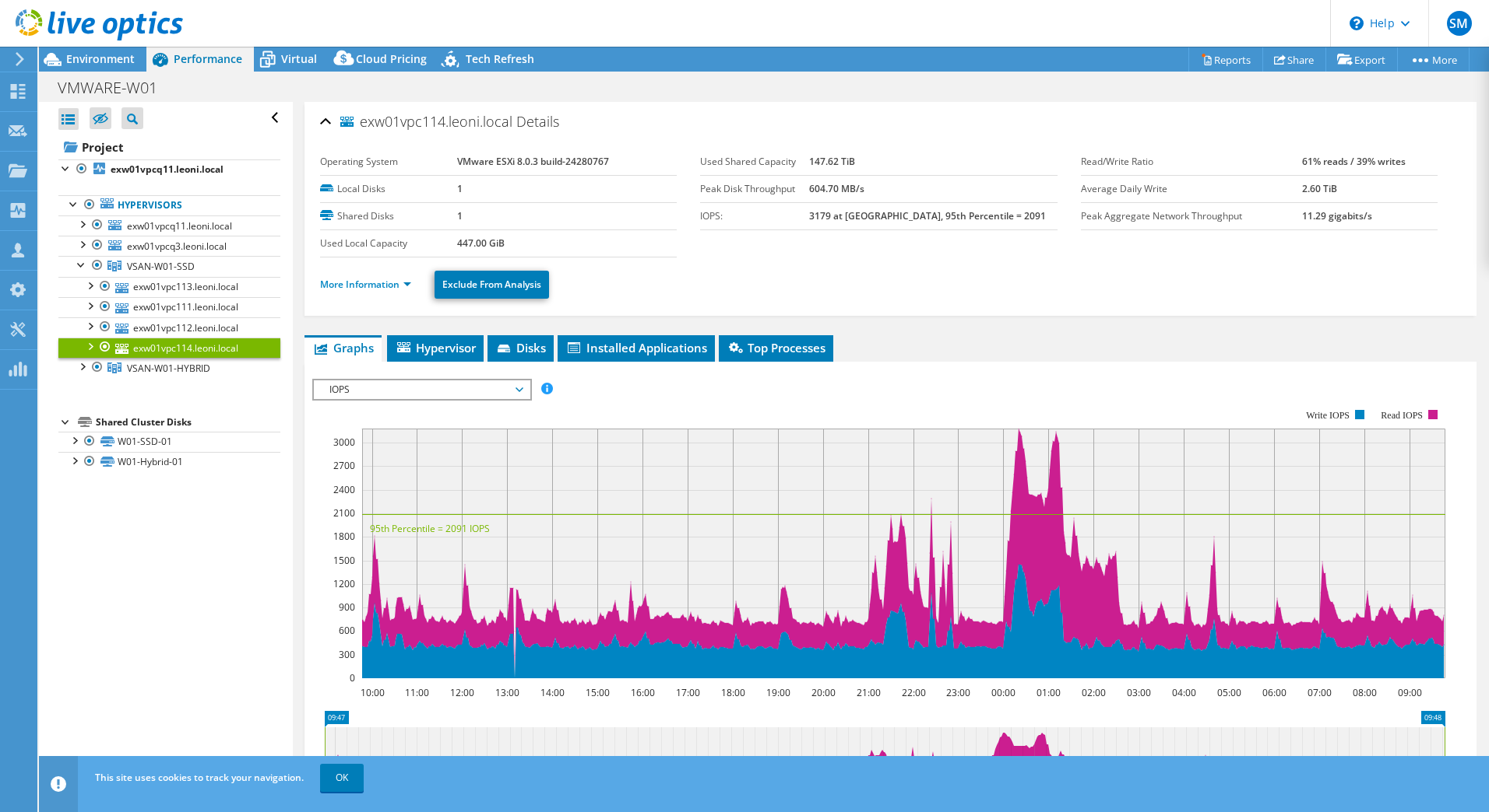
click at [365, 276] on li "More Information" at bounding box center [370, 285] width 100 height 17
click at [365, 281] on link "More Information" at bounding box center [365, 285] width 91 height 13
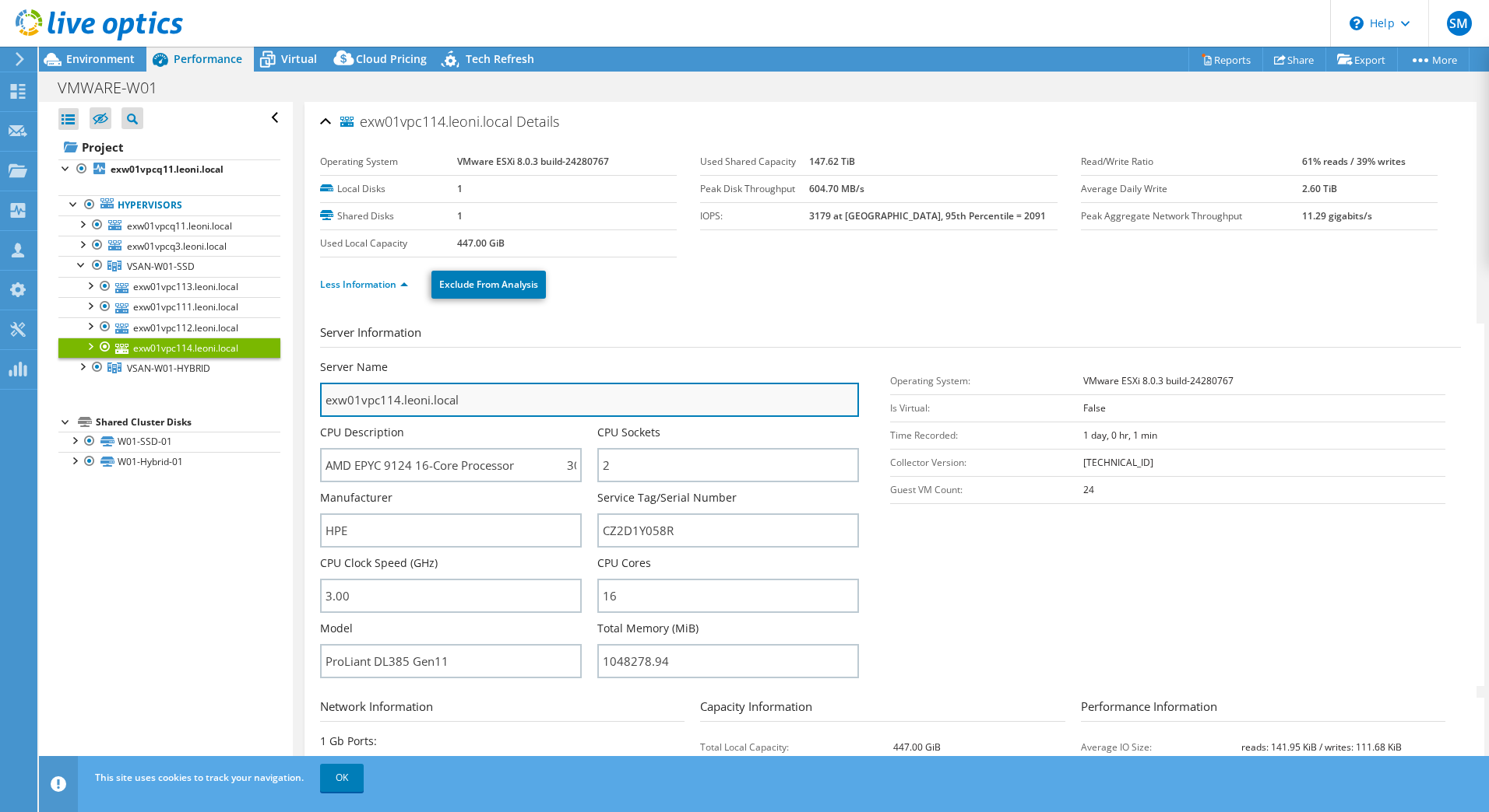
click at [487, 405] on input "exw01vpc114.leoni.local" at bounding box center [590, 400] width 539 height 34
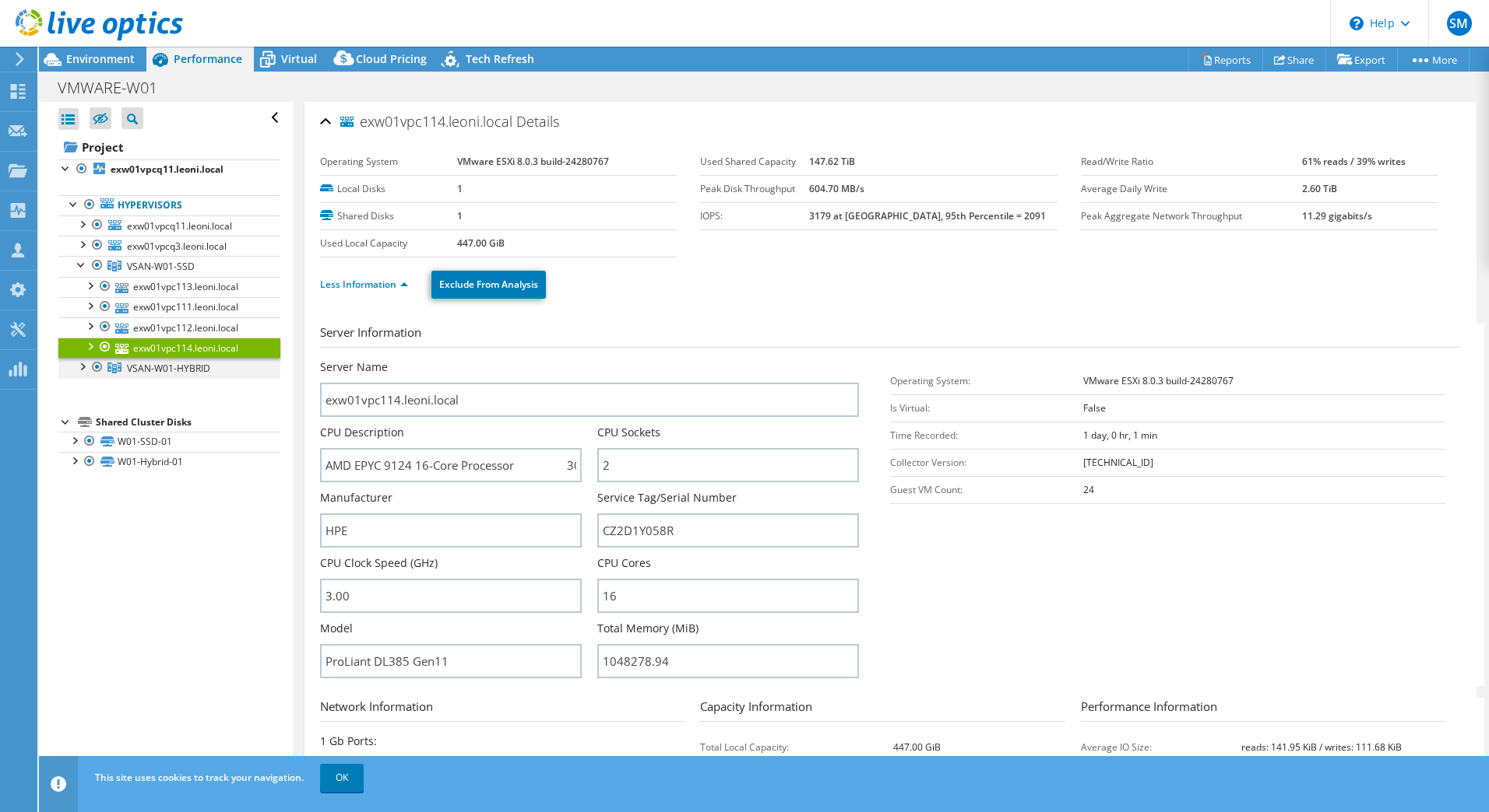
click at [77, 367] on div at bounding box center [81, 366] width 15 height 15
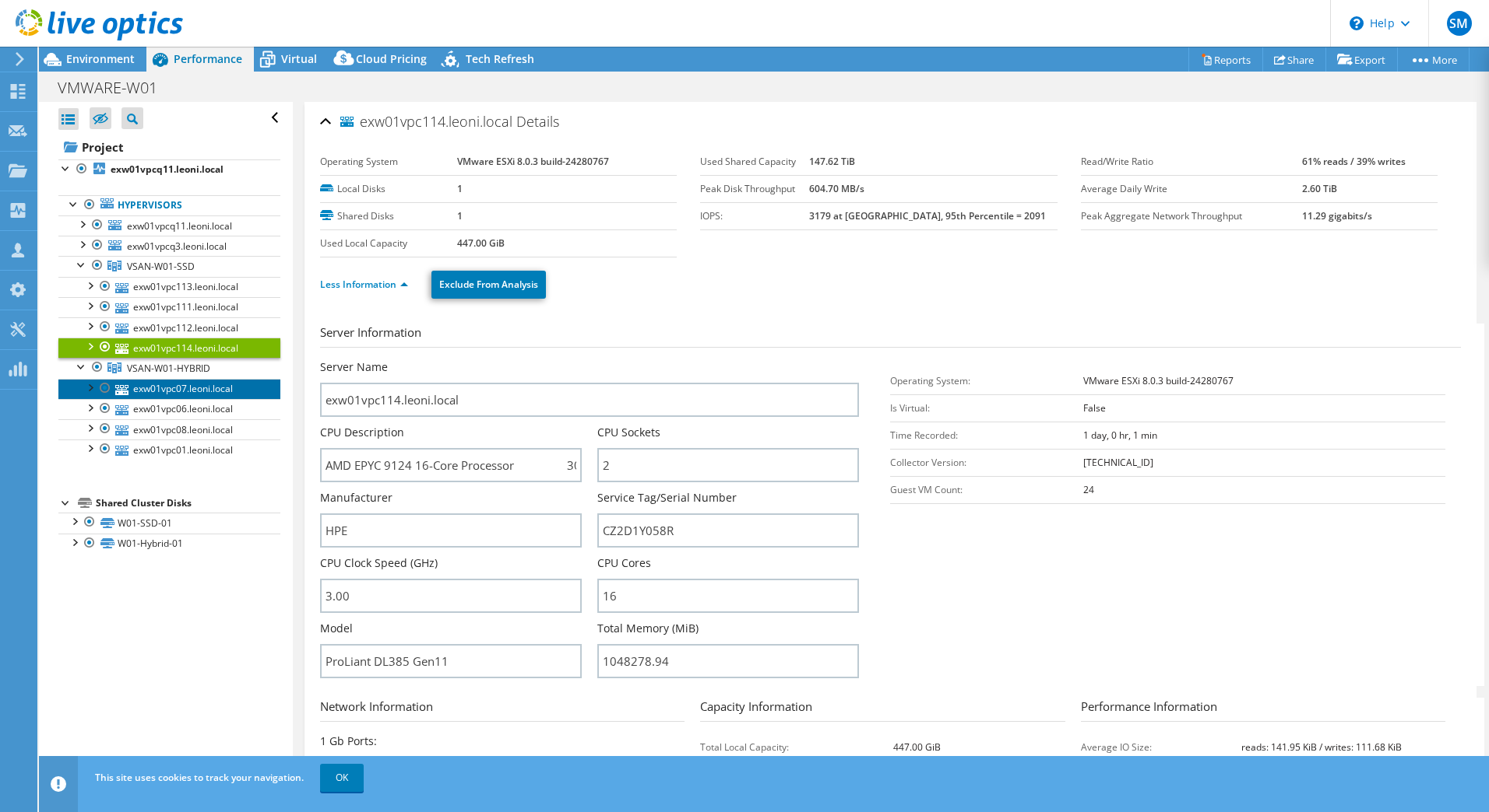
click at [153, 387] on link "exw01vpc07.leoni.local" at bounding box center [169, 389] width 222 height 20
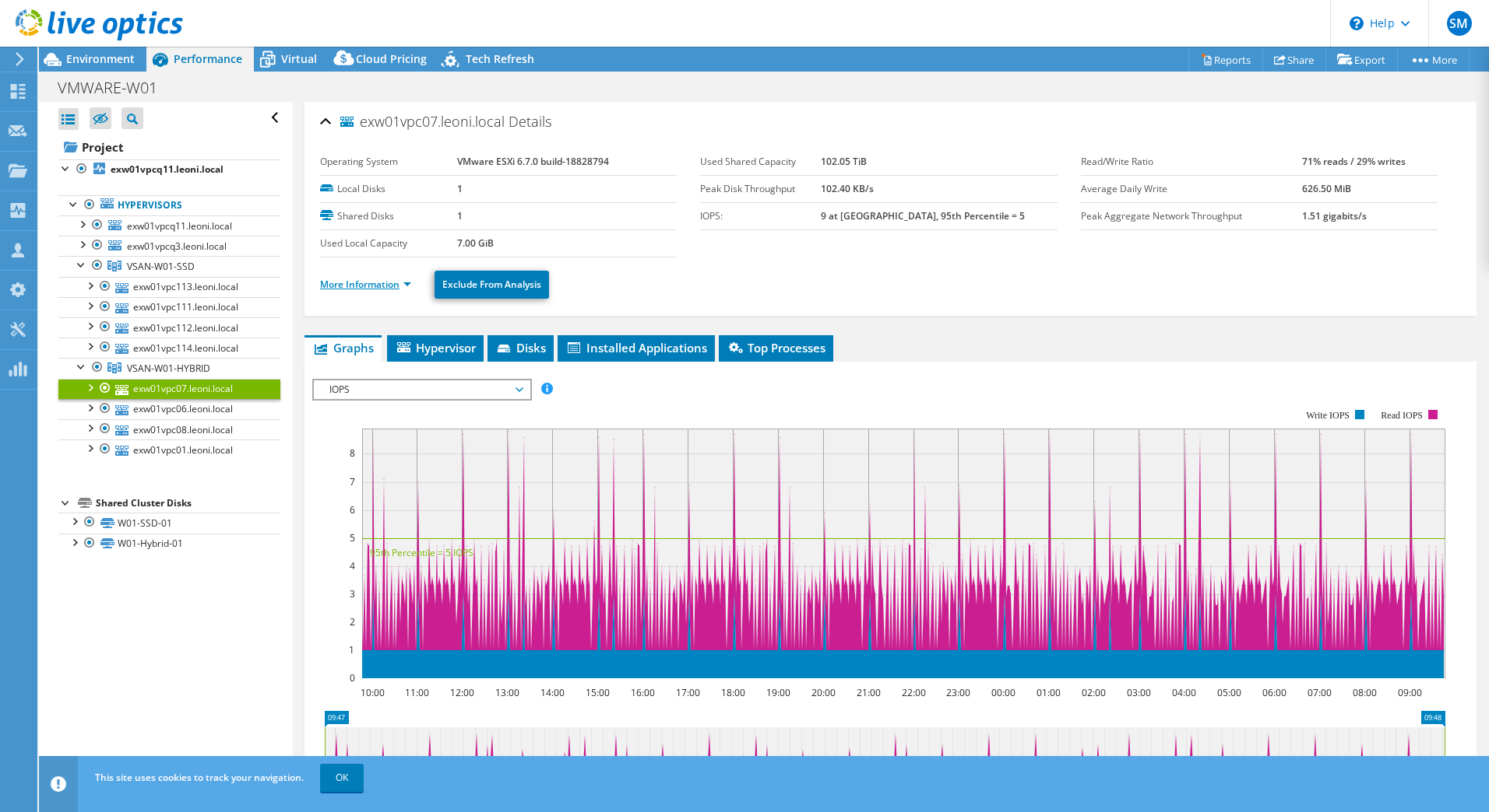
click at [383, 288] on link "More Information" at bounding box center [365, 285] width 91 height 13
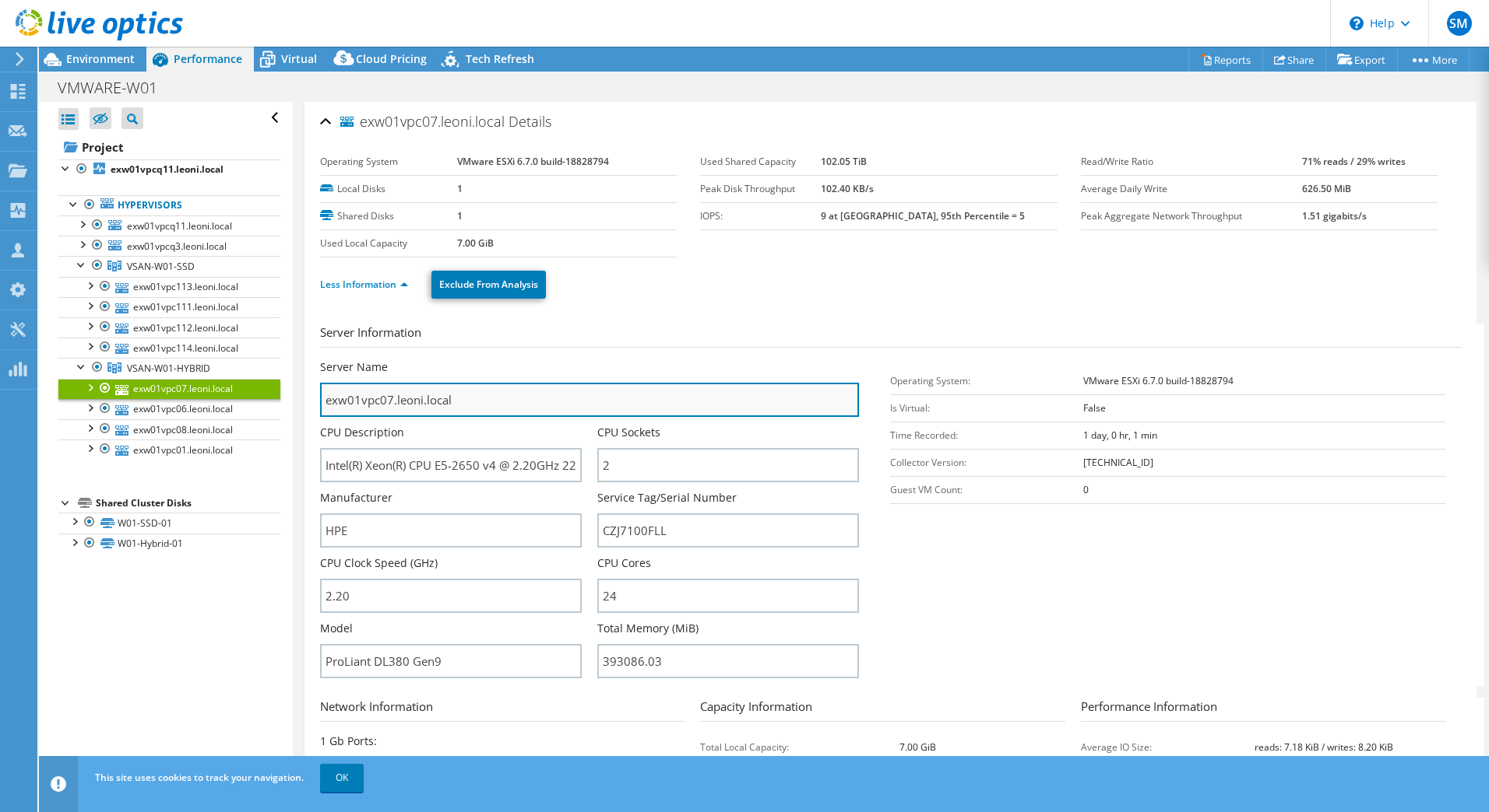
click at [477, 396] on input "exw01vpc07.leoni.local" at bounding box center [590, 400] width 539 height 34
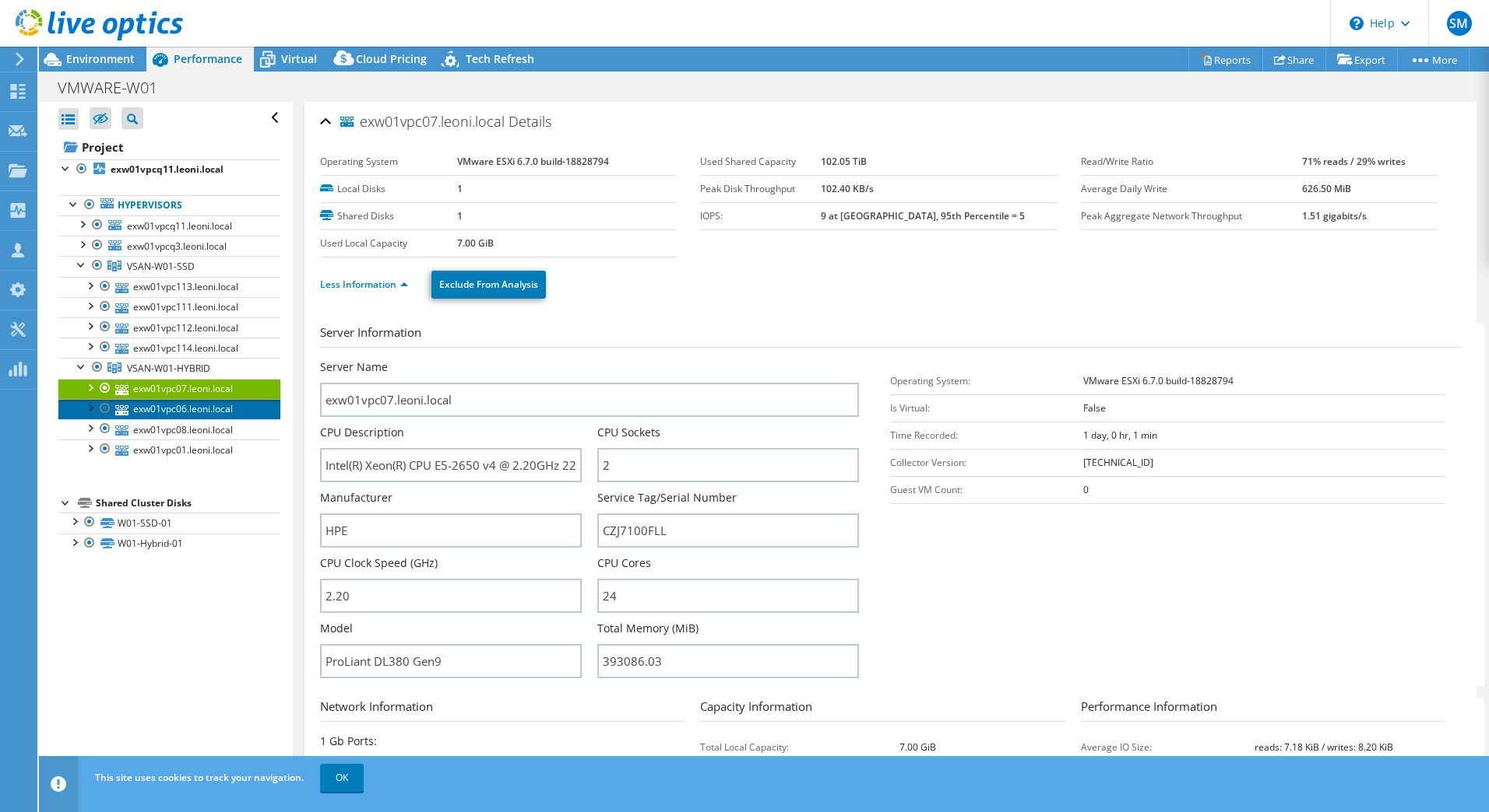
click at [162, 404] on link "exw01vpc06.leoni.local" at bounding box center [169, 409] width 222 height 20
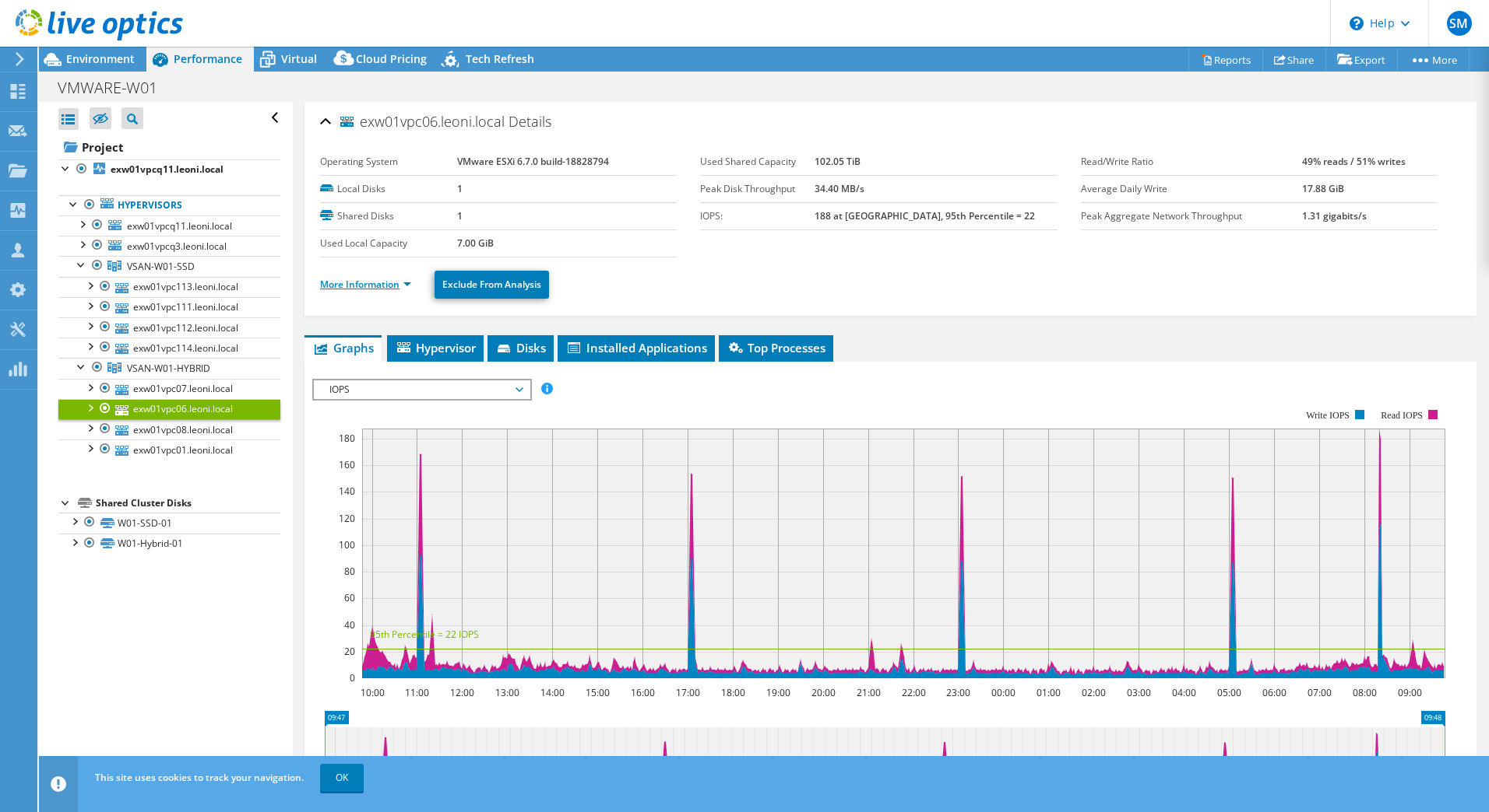
click at [381, 288] on link "More Information" at bounding box center [365, 285] width 91 height 13
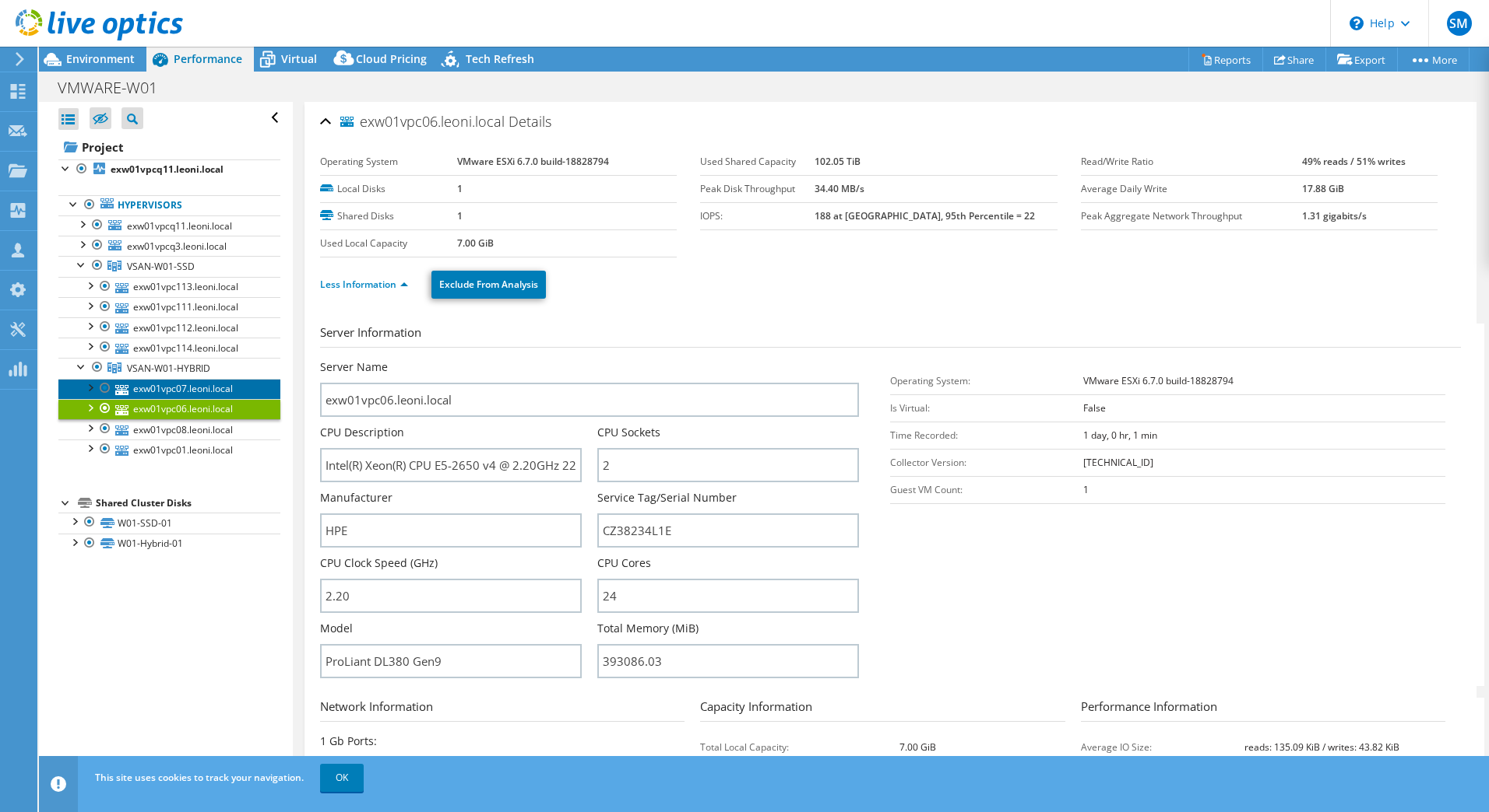
click at [200, 386] on link "exw01vpc07.leoni.local" at bounding box center [169, 389] width 222 height 20
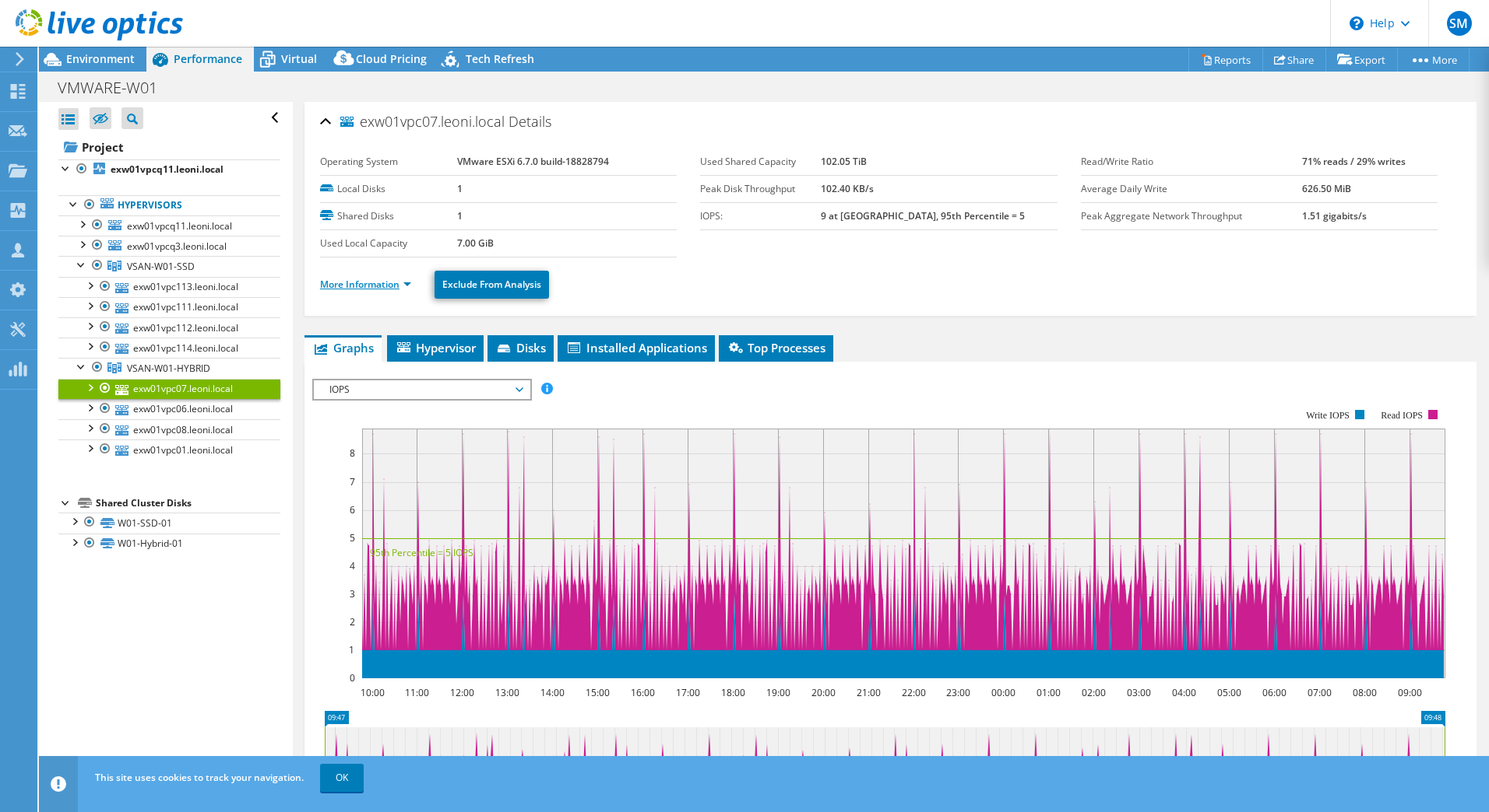
click at [364, 290] on link "More Information" at bounding box center [365, 285] width 91 height 13
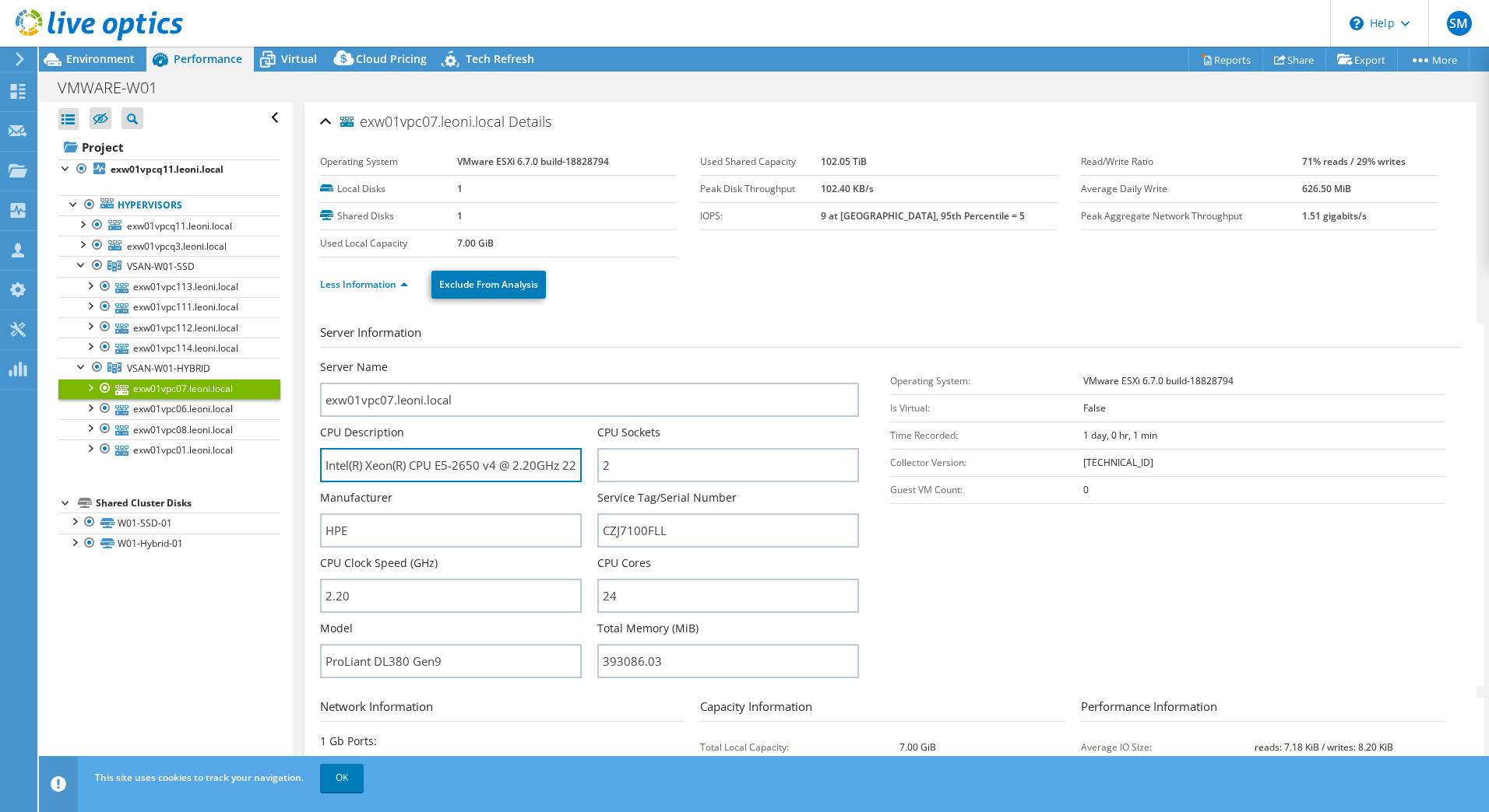
drag, startPoint x: 366, startPoint y: 465, endPoint x: 479, endPoint y: 457, distance: 113.3
click at [479, 457] on input "Intel(R) Xeon(R) CPU E5-2650 v4 @ 2.20GHz 220 GHz" at bounding box center [451, 465] width 262 height 34
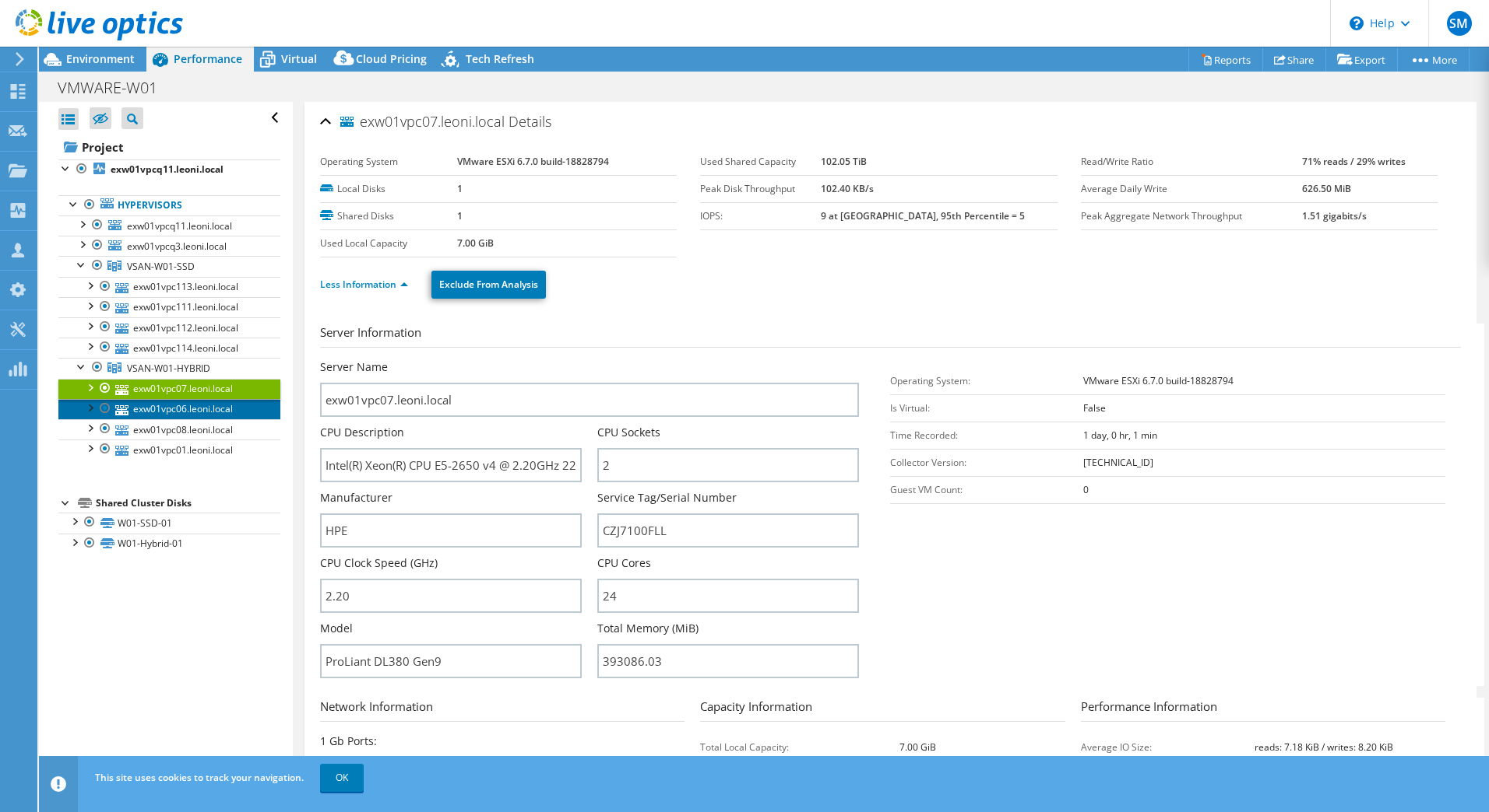
click at [168, 414] on link "exw01vpc06.leoni.local" at bounding box center [169, 409] width 222 height 20
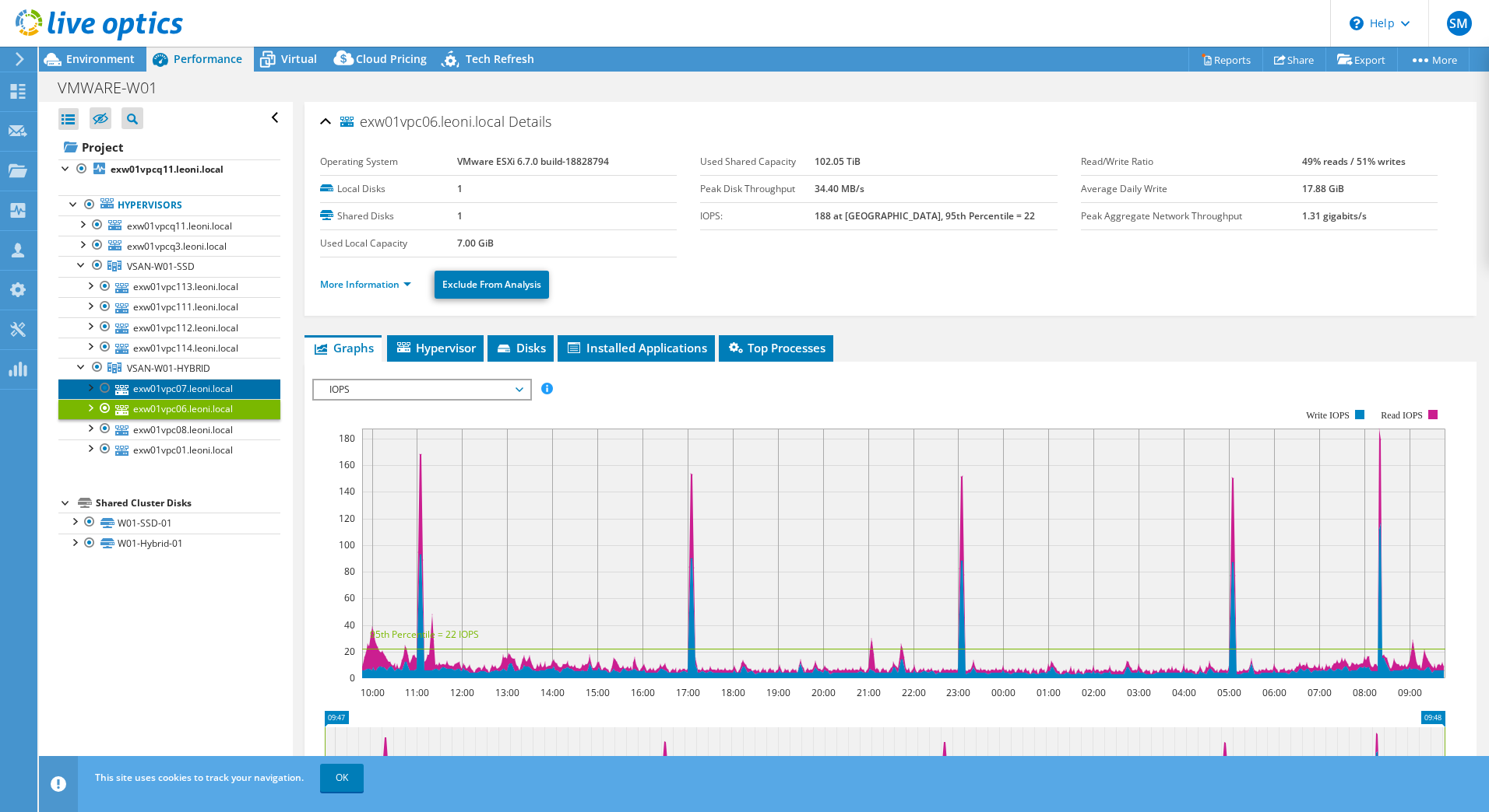
click at [151, 390] on link "exw01vpc07.leoni.local" at bounding box center [169, 389] width 222 height 20
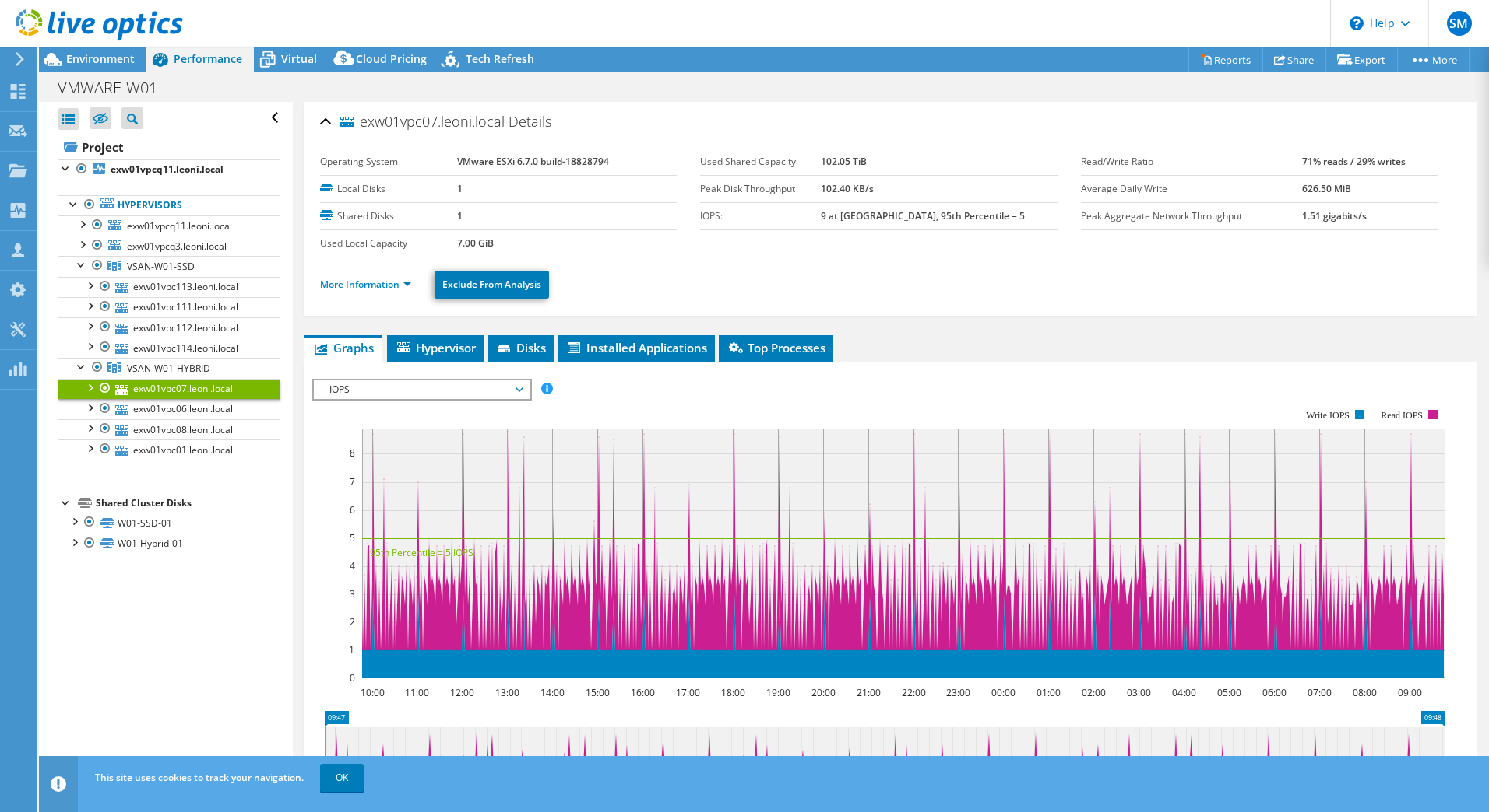
click at [369, 286] on link "More Information" at bounding box center [365, 285] width 91 height 13
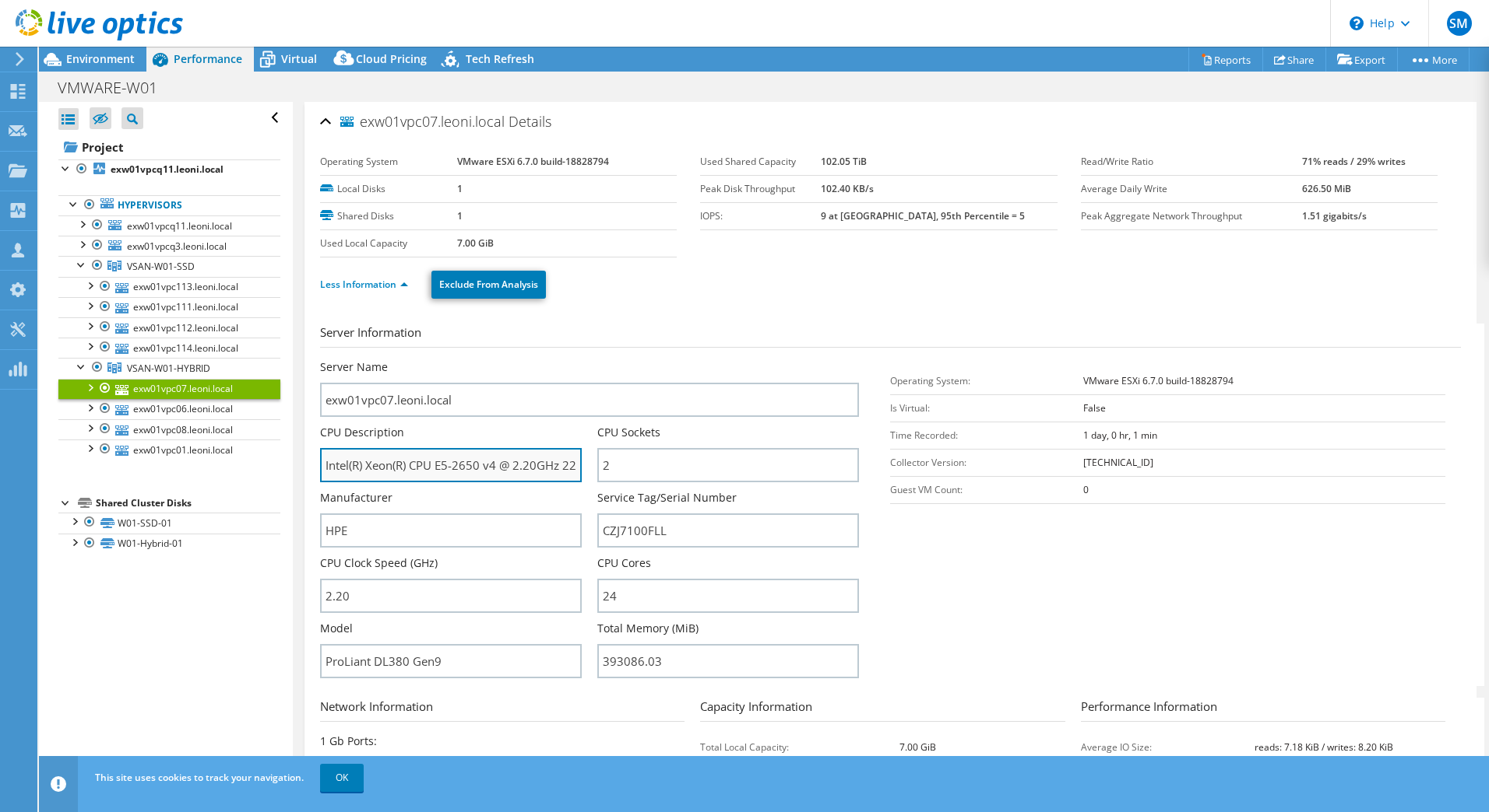
drag, startPoint x: 413, startPoint y: 464, endPoint x: 480, endPoint y: 459, distance: 67.2
click at [480, 459] on input "Intel(R) Xeon(R) CPU E5-2650 v4 @ 2.20GHz 220 GHz" at bounding box center [451, 465] width 262 height 34
click at [419, 465] on input "Intel(R) Xeon(R) CPU E5-2650 v4 @ 2.20GHz 220 GHz" at bounding box center [451, 465] width 262 height 34
drag, startPoint x: 436, startPoint y: 463, endPoint x: 496, endPoint y: 459, distance: 60.1
click at [496, 459] on input "Intel(R) Xeon(R) CPU E5-2650 v4 @ 2.20GHz 220 GHz" at bounding box center [451, 465] width 262 height 34
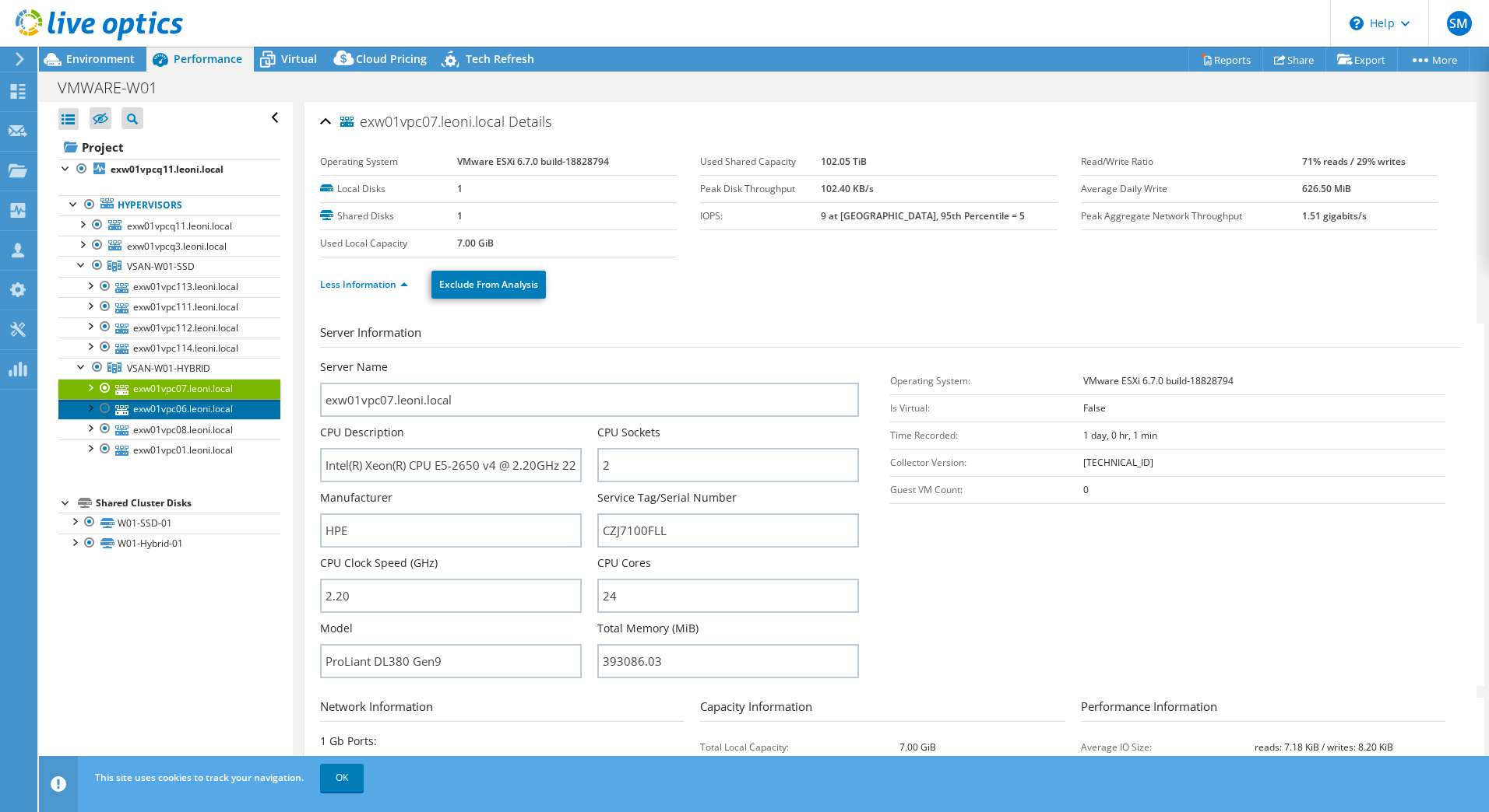
click at [160, 401] on link "exw01vpc06.leoni.local" at bounding box center [169, 409] width 222 height 20
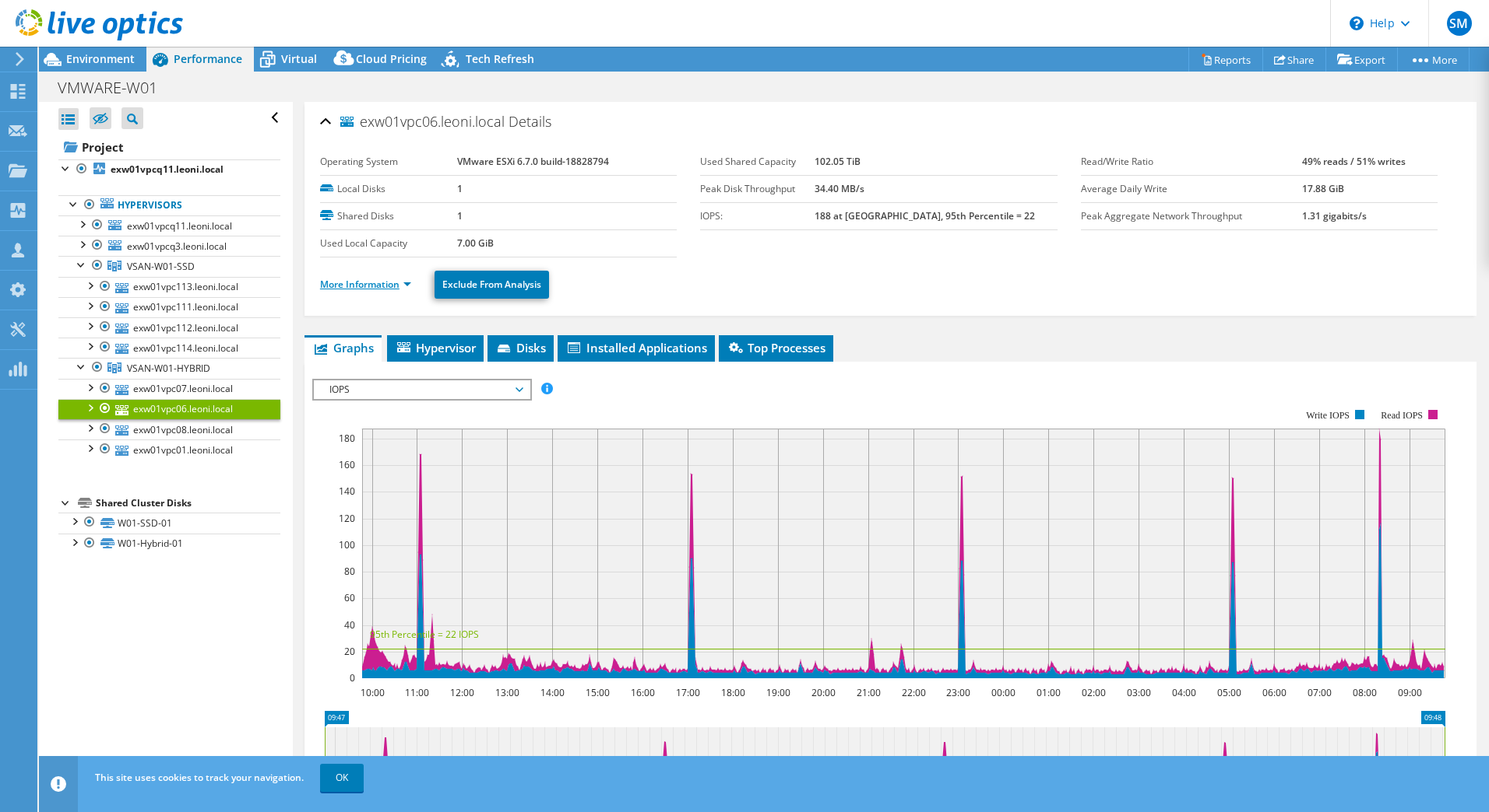
click at [365, 288] on link "More Information" at bounding box center [365, 285] width 91 height 13
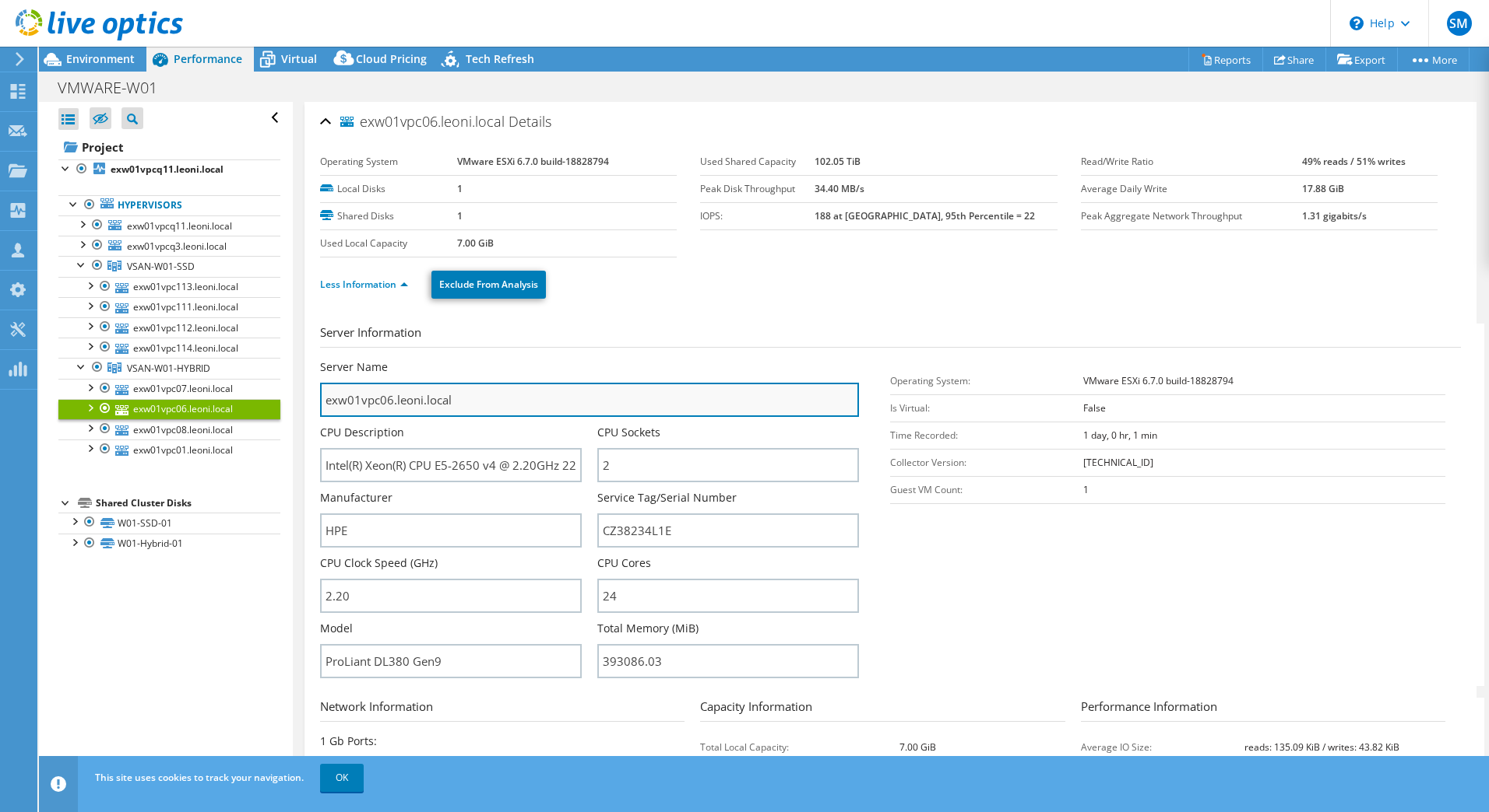
click at [485, 391] on input "exw01vpc06.leoni.local" at bounding box center [590, 400] width 539 height 34
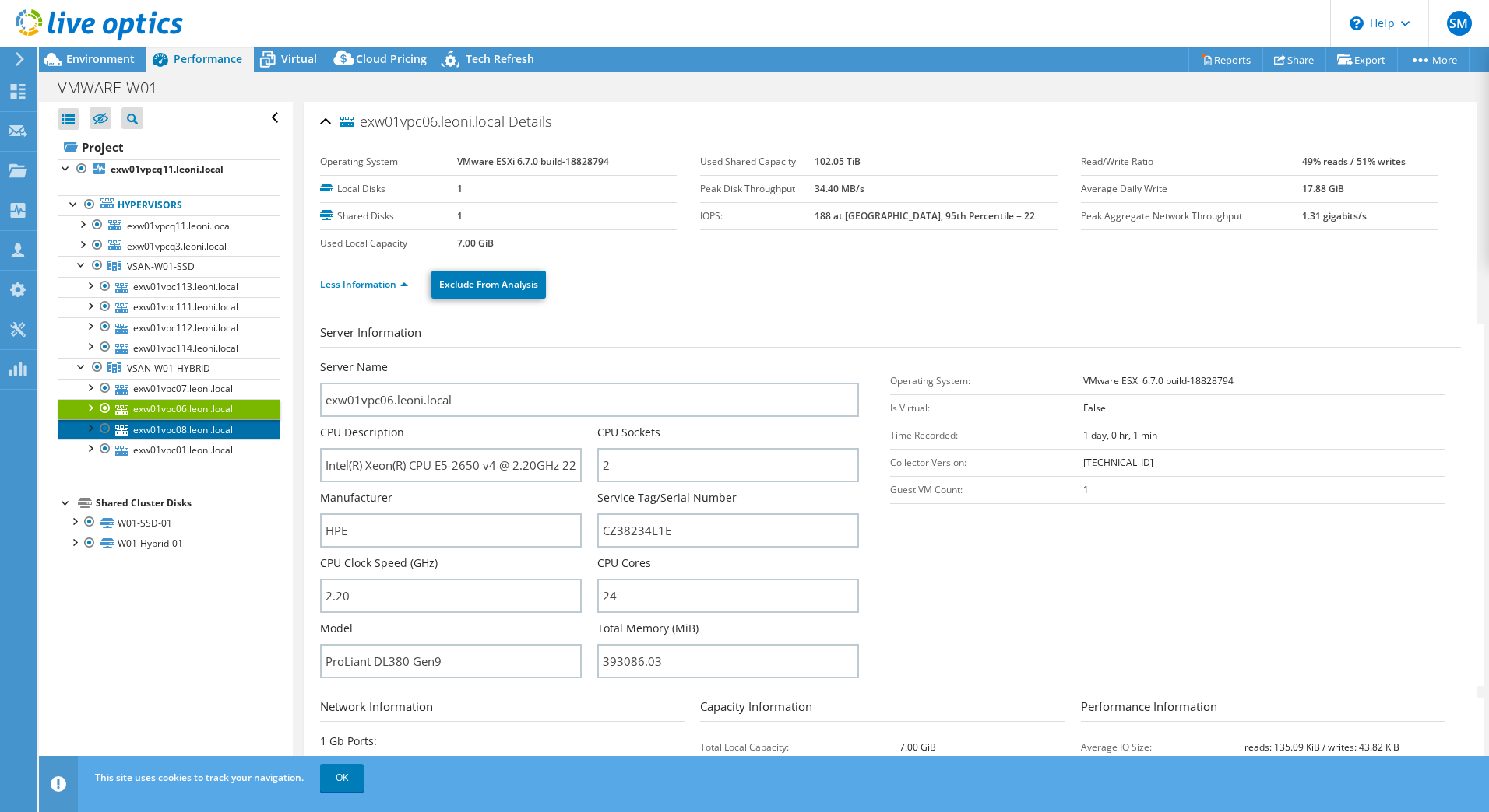
click at [172, 430] on link "exw01vpc08.leoni.local" at bounding box center [169, 429] width 222 height 20
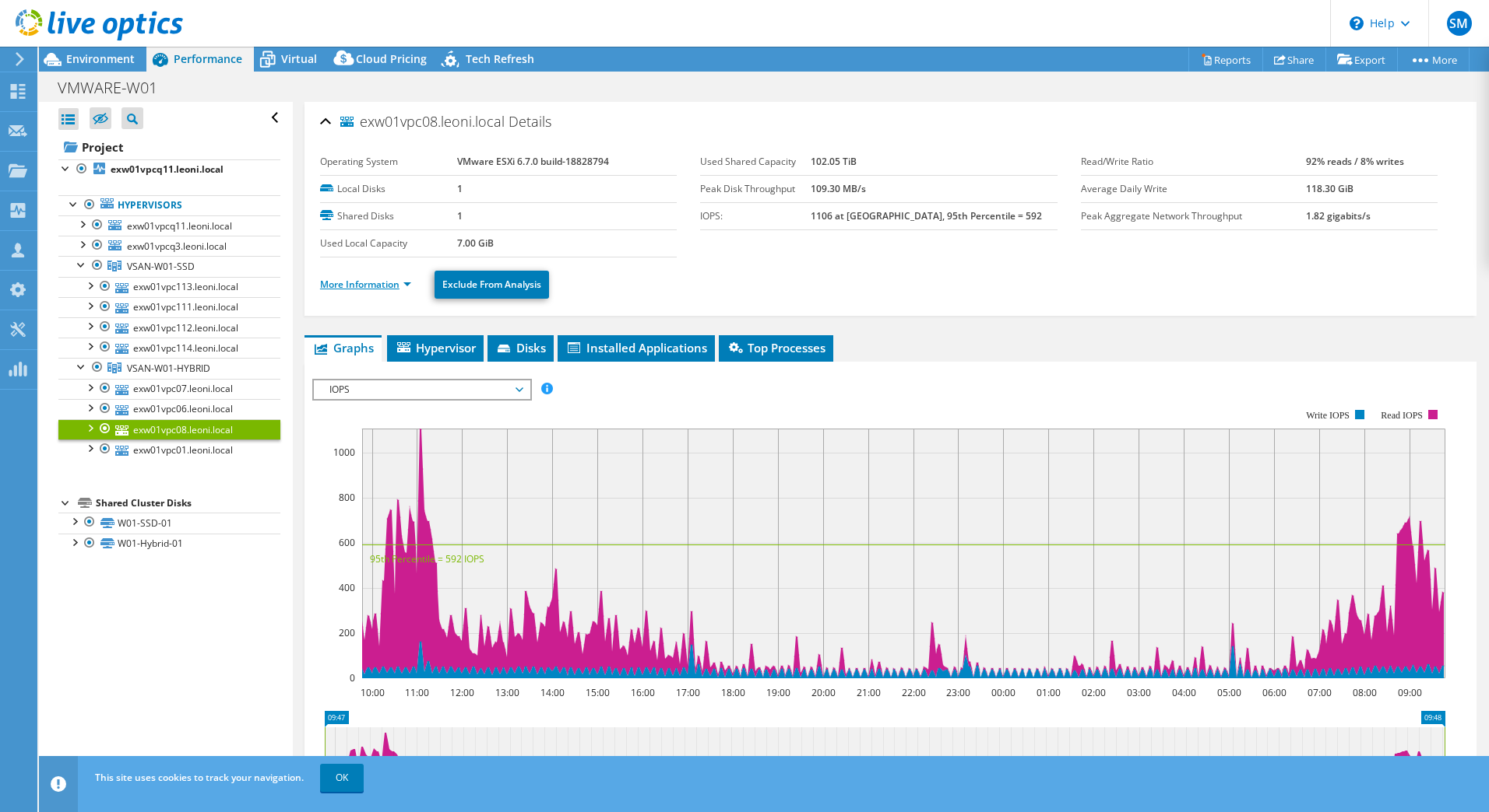
click at [384, 281] on link "More Information" at bounding box center [365, 285] width 91 height 13
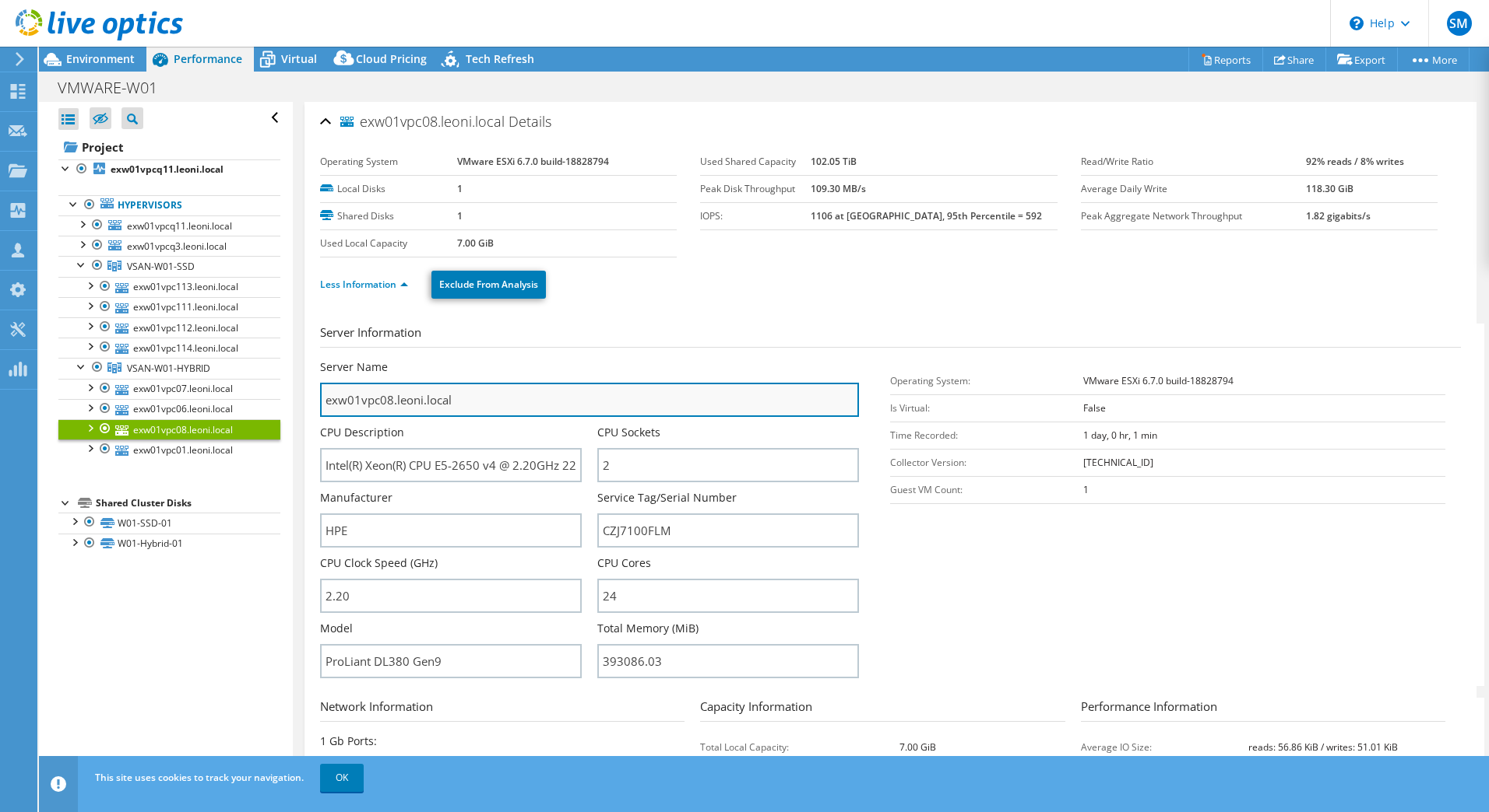
click at [466, 401] on input "exw01vpc08.leoni.local" at bounding box center [590, 400] width 539 height 34
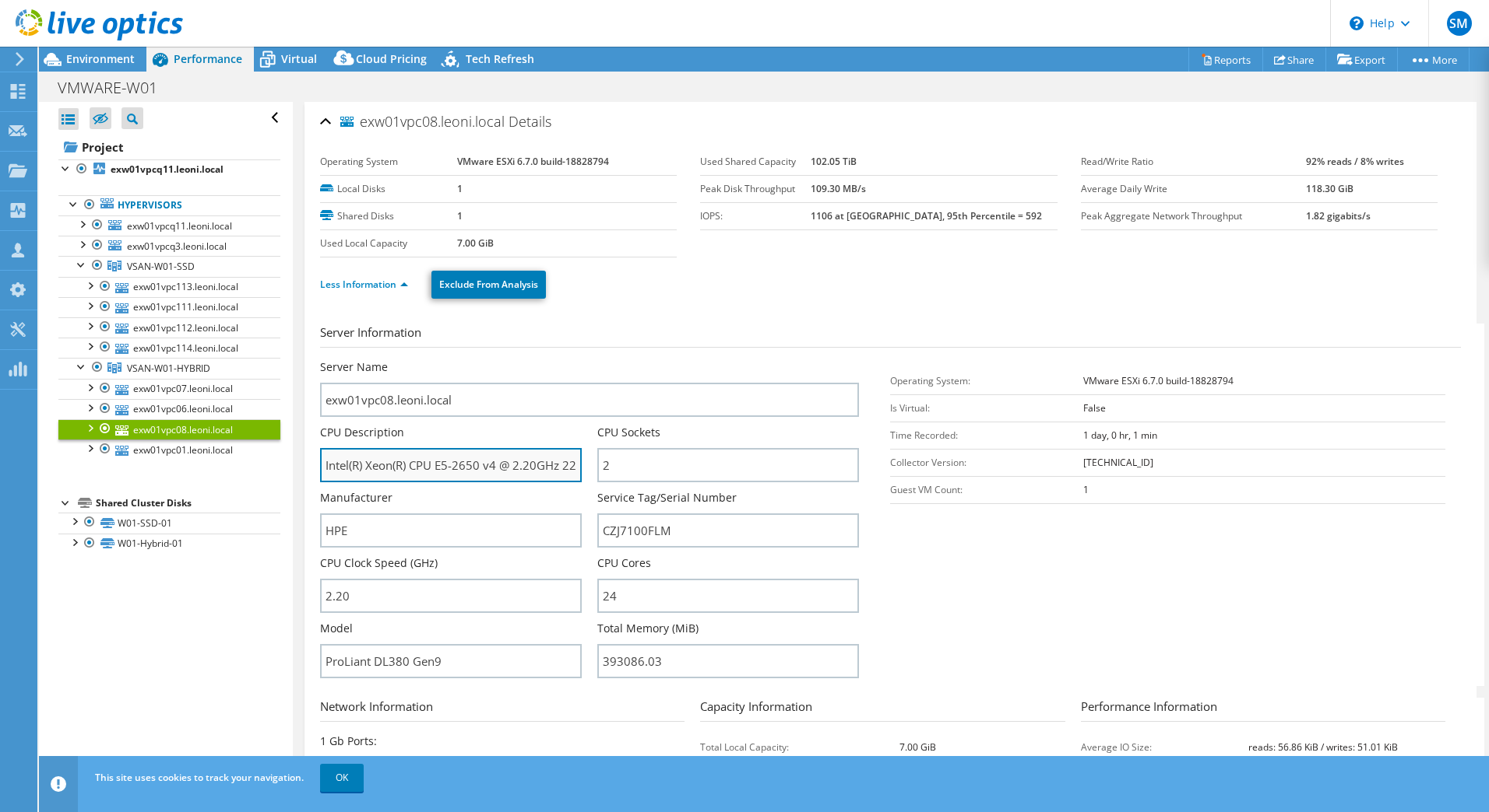
drag, startPoint x: 367, startPoint y: 465, endPoint x: 478, endPoint y: 459, distance: 111.2
click at [478, 459] on input "Intel(R) Xeon(R) CPU E5-2650 v4 @ 2.20GHz 220 GHz" at bounding box center [451, 465] width 262 height 34
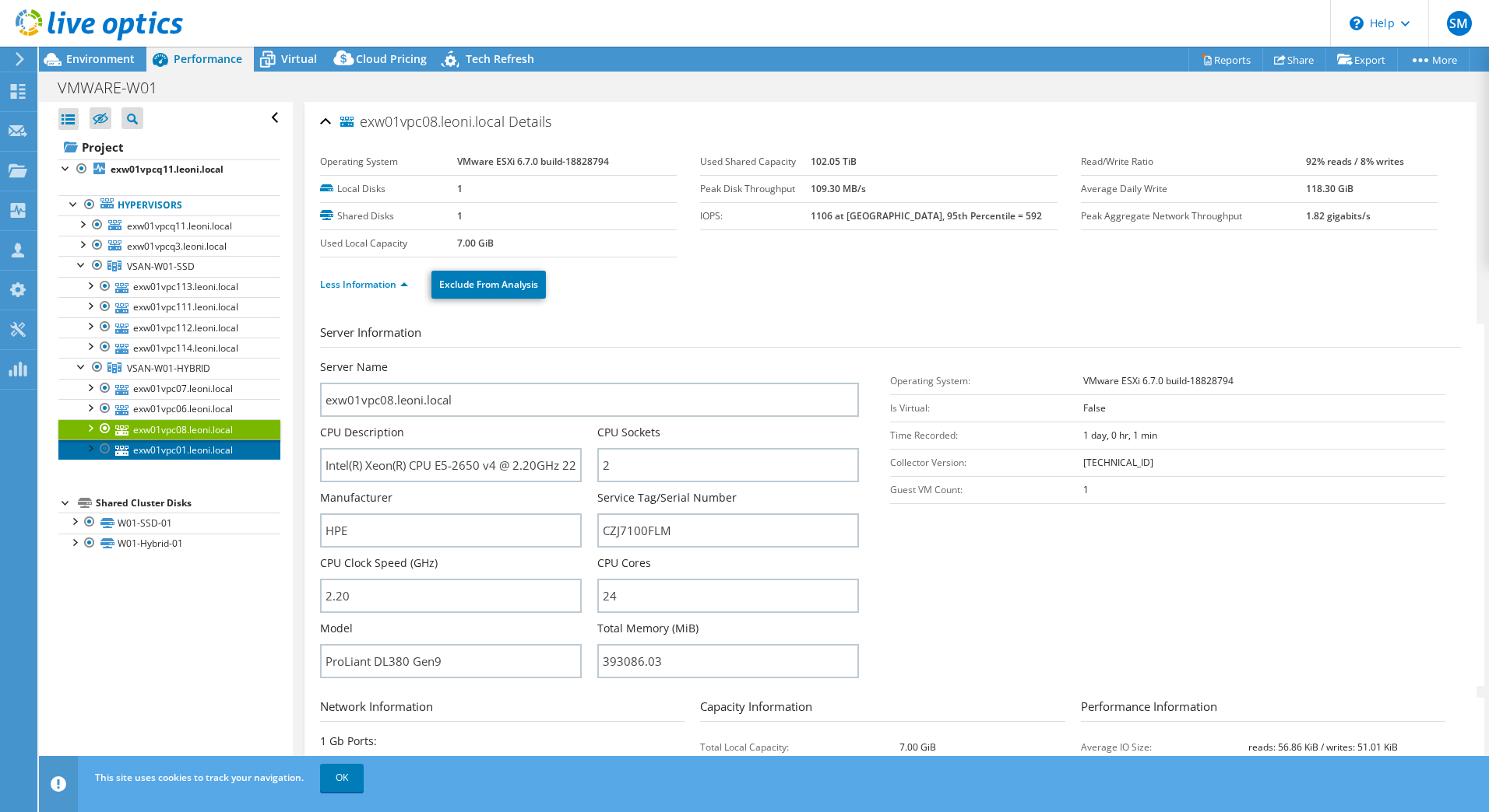
click at [180, 447] on link "exw01vpc01.leoni.local" at bounding box center [169, 449] width 222 height 20
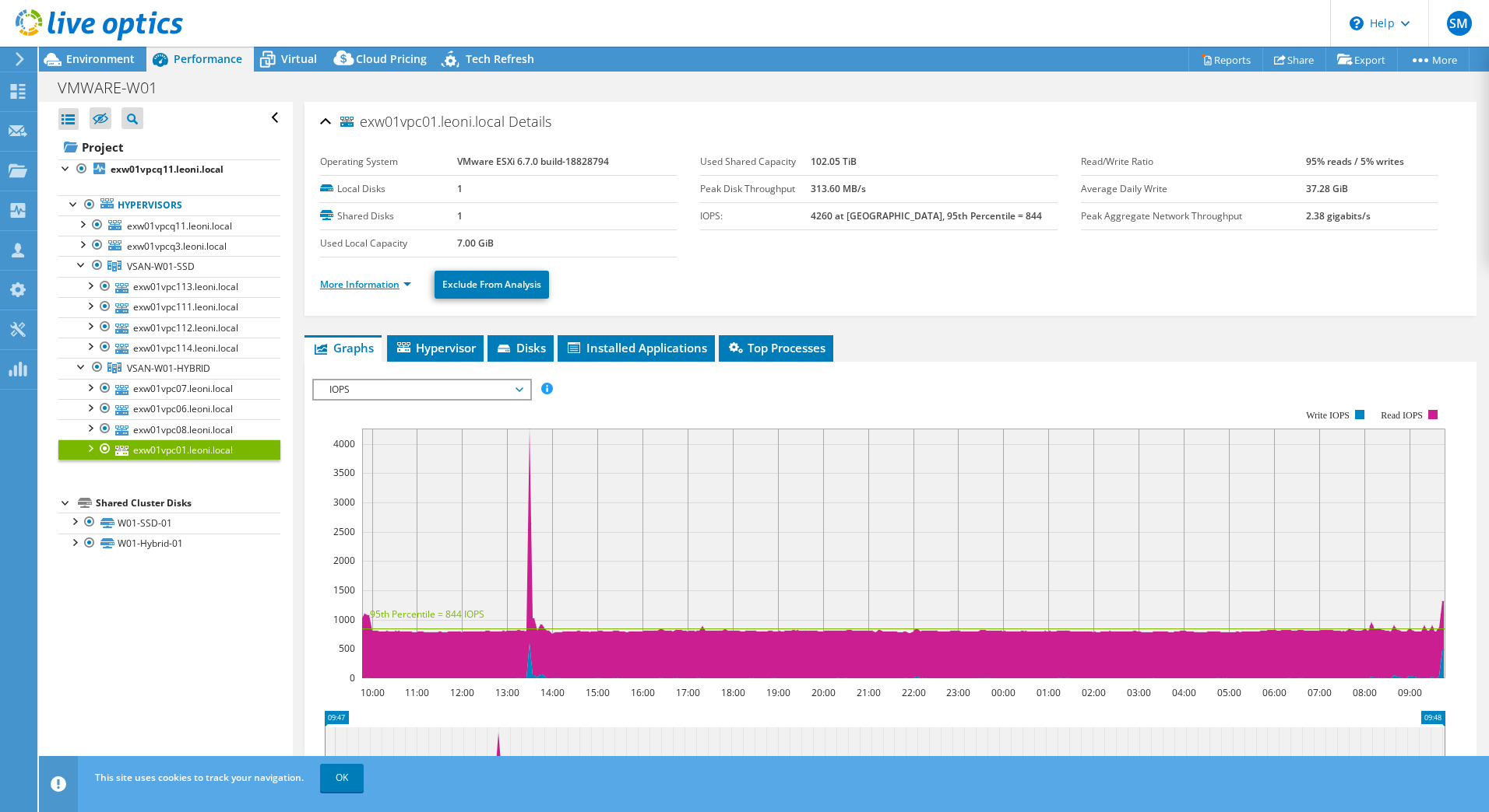
click at [368, 279] on link "More Information" at bounding box center [365, 285] width 91 height 13
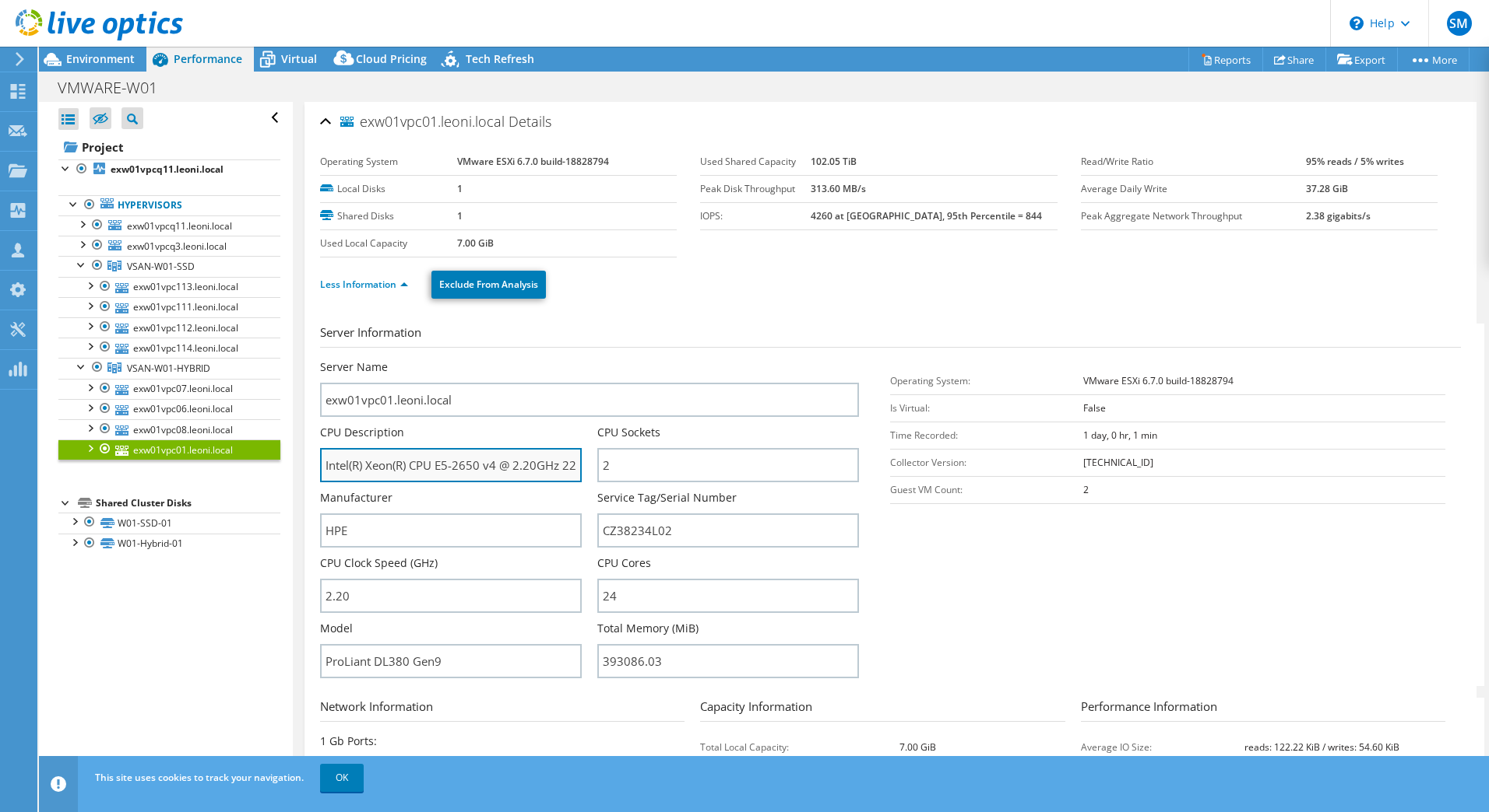
drag, startPoint x: 366, startPoint y: 465, endPoint x: 407, endPoint y: 461, distance: 41.2
click at [407, 461] on input "Intel(R) Xeon(R) CPU E5-2650 v4 @ 2.20GHz 220 GHz" at bounding box center [451, 465] width 262 height 34
click at [372, 463] on input "Intel(R) Xeon(R) CPU E5-2650 v4 @ 2.20GHz 220 GHz" at bounding box center [451, 465] width 262 height 34
drag, startPoint x: 367, startPoint y: 463, endPoint x: 481, endPoint y: 461, distance: 114.0
click at [481, 461] on input "Intel(R) Xeon(R) CPU E5-2650 v4 @ 2.20GHz 220 GHz" at bounding box center [451, 465] width 262 height 34
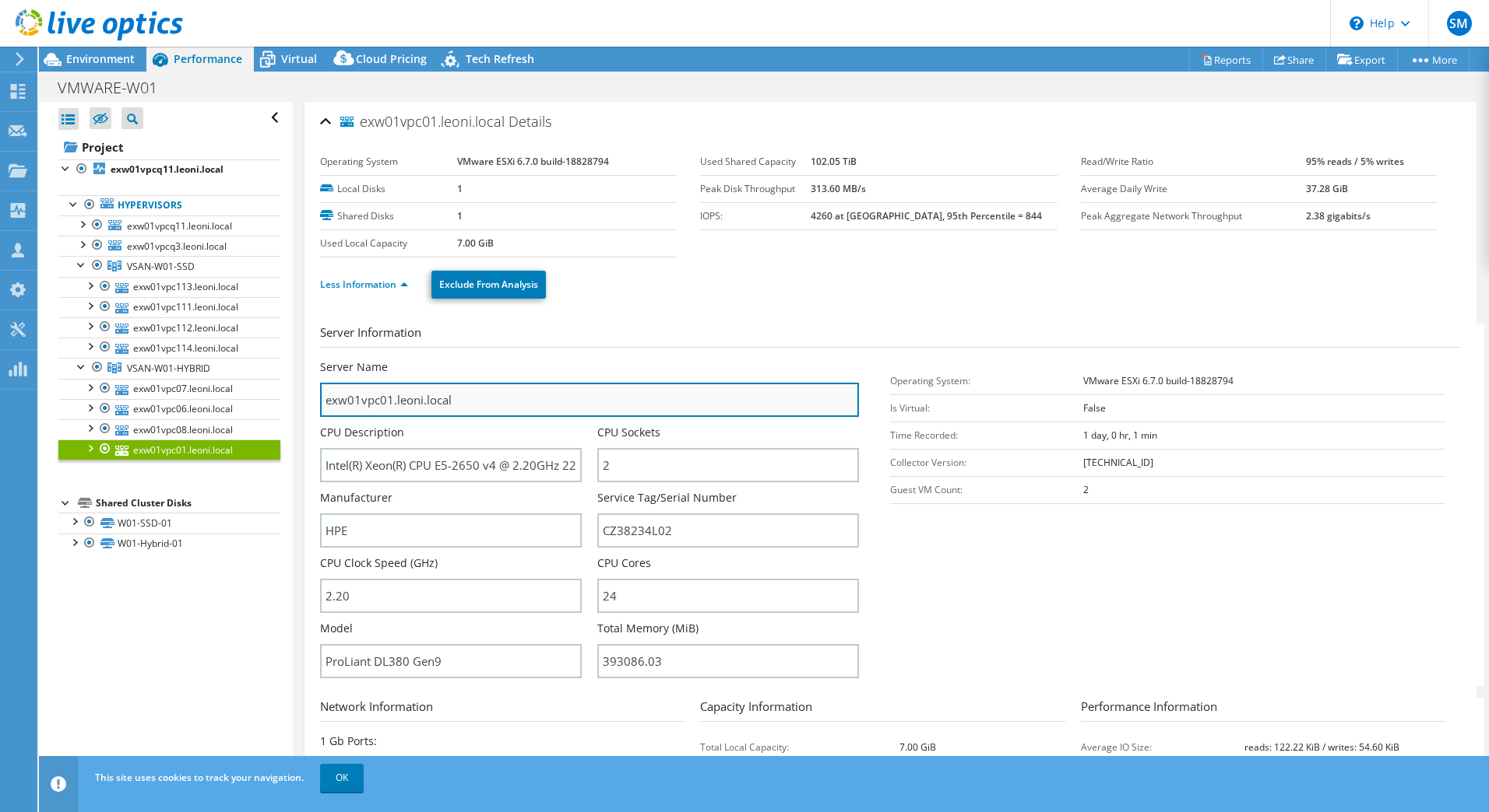
click at [489, 406] on input "exw01vpc01.leoni.local" at bounding box center [590, 400] width 539 height 34
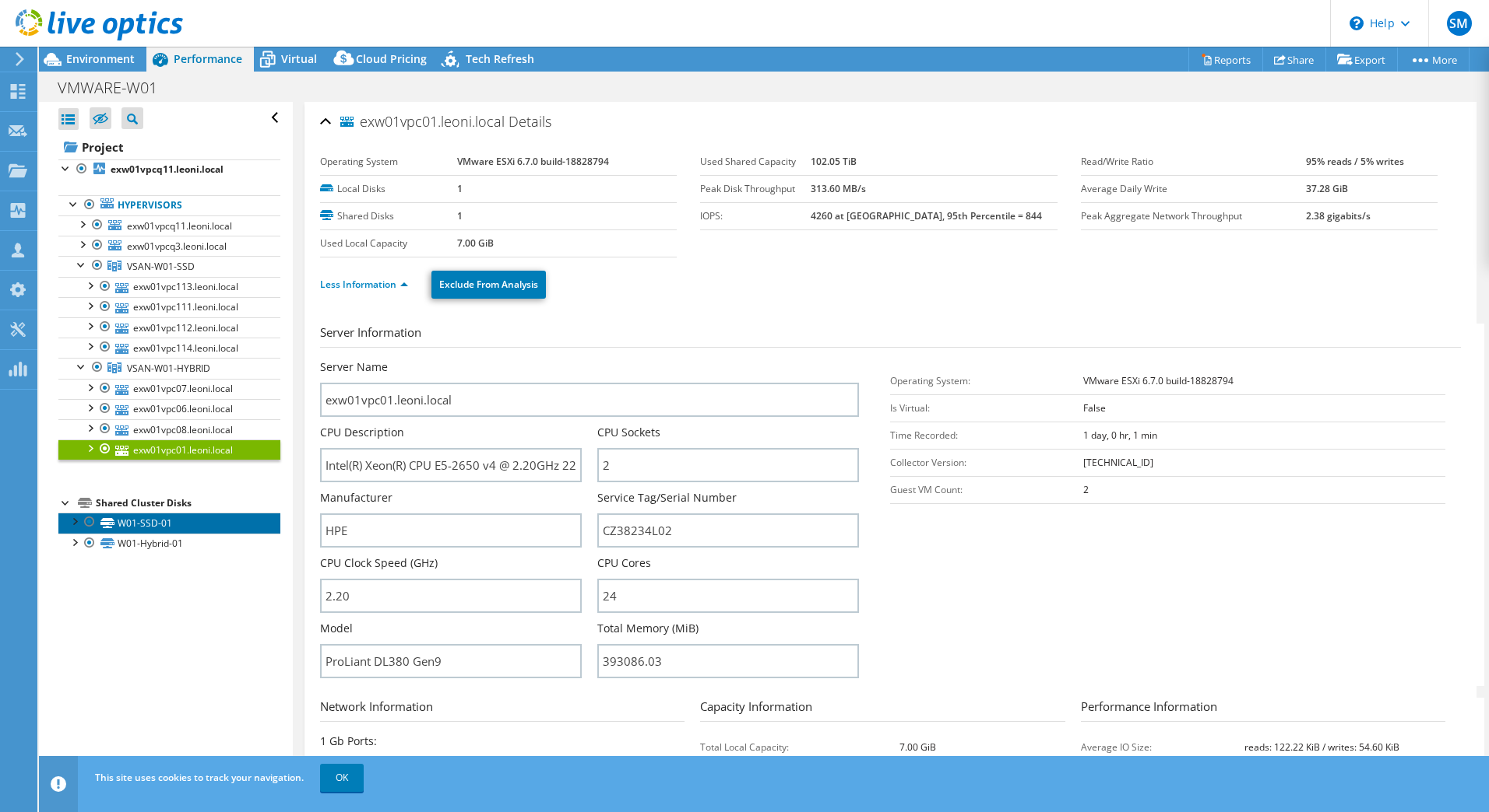
click at [138, 523] on link "W01-SSD-01" at bounding box center [169, 523] width 222 height 20
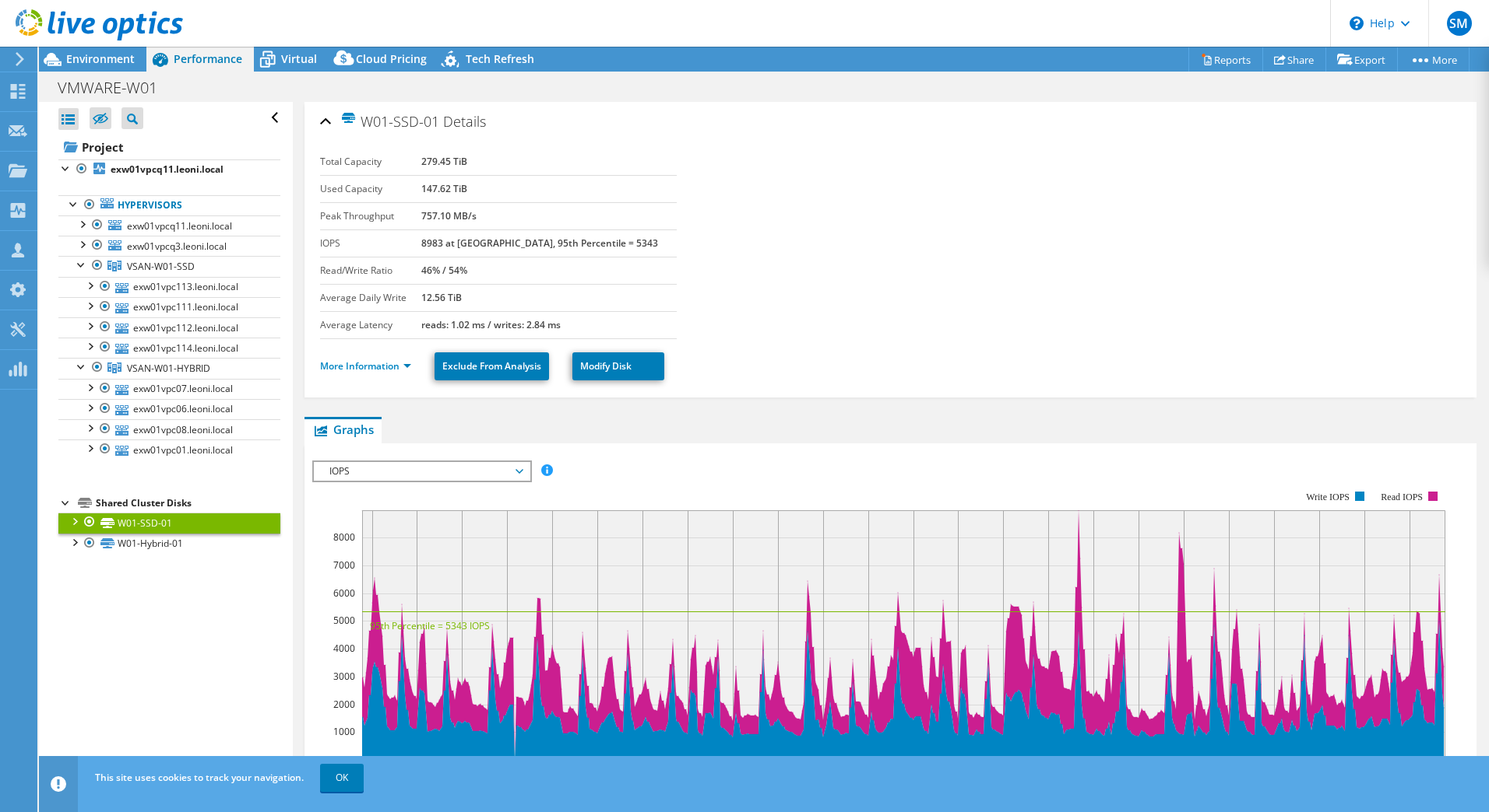
click at [81, 51] on div at bounding box center [91, 26] width 183 height 53
click at [97, 57] on span "Environment" at bounding box center [100, 58] width 69 height 14
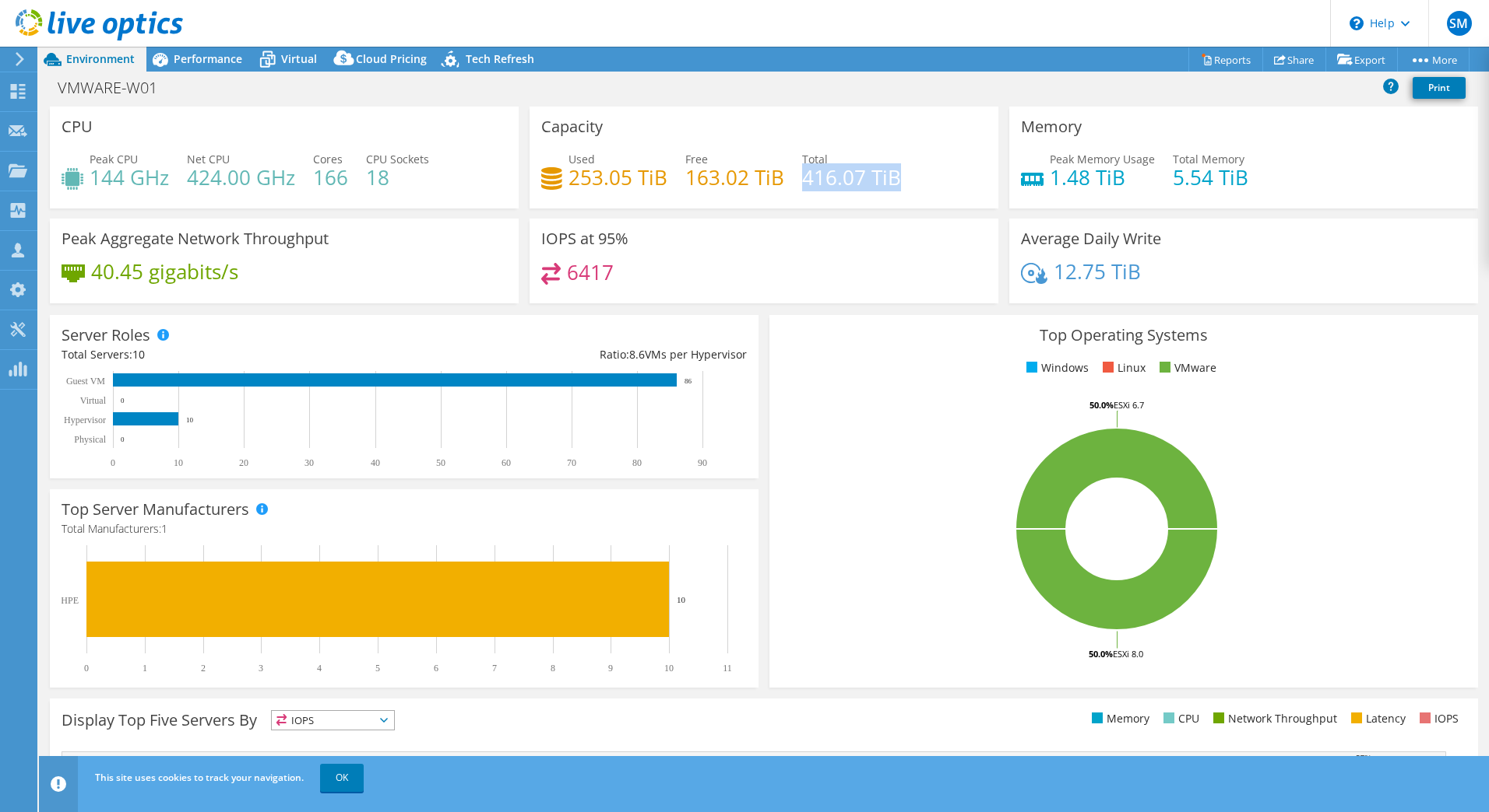
drag, startPoint x: 797, startPoint y: 177, endPoint x: 893, endPoint y: 175, distance: 96.0
click at [893, 175] on h4 "416.07 TiB" at bounding box center [851, 178] width 98 height 17
copy h4 "416.07 TiB"
click at [599, 177] on h4 "253.05 TiB" at bounding box center [617, 178] width 98 height 17
